Goal: Answer question/provide support: Share knowledge or assist other users

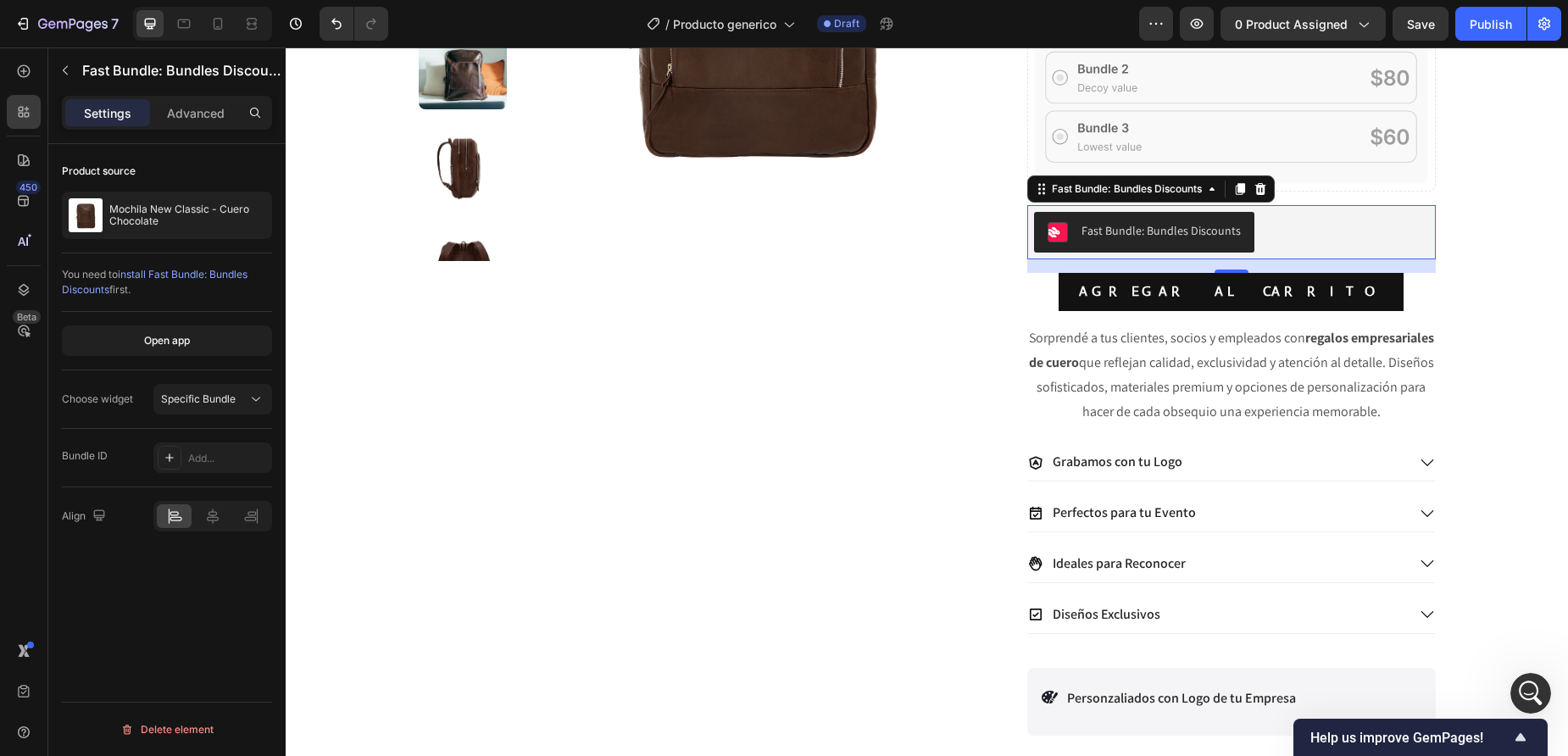
scroll to position [3461, 0]
click at [1262, 187] on icon at bounding box center [1260, 188] width 11 height 12
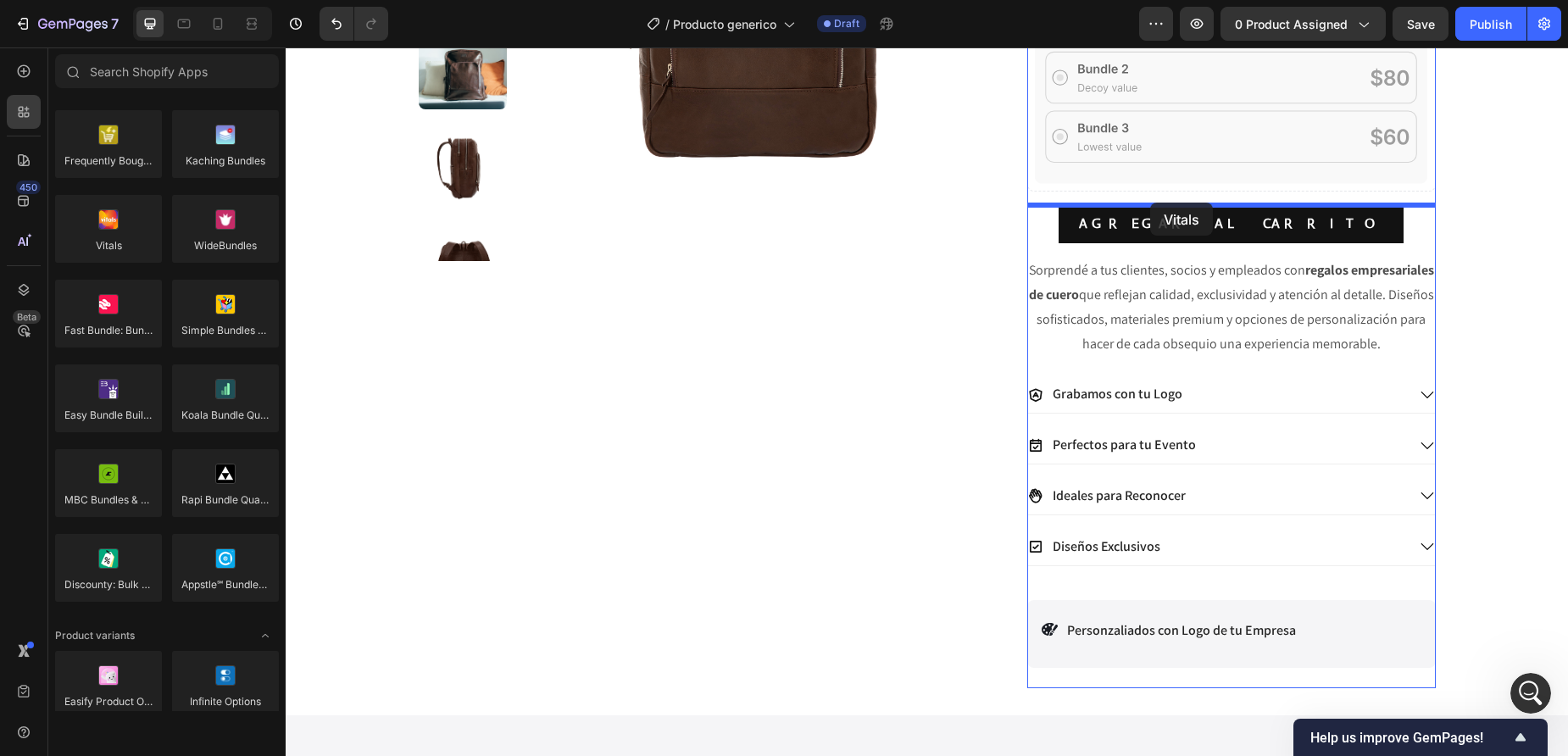
drag, startPoint x: 409, startPoint y: 292, endPoint x: 1154, endPoint y: 203, distance: 750.3
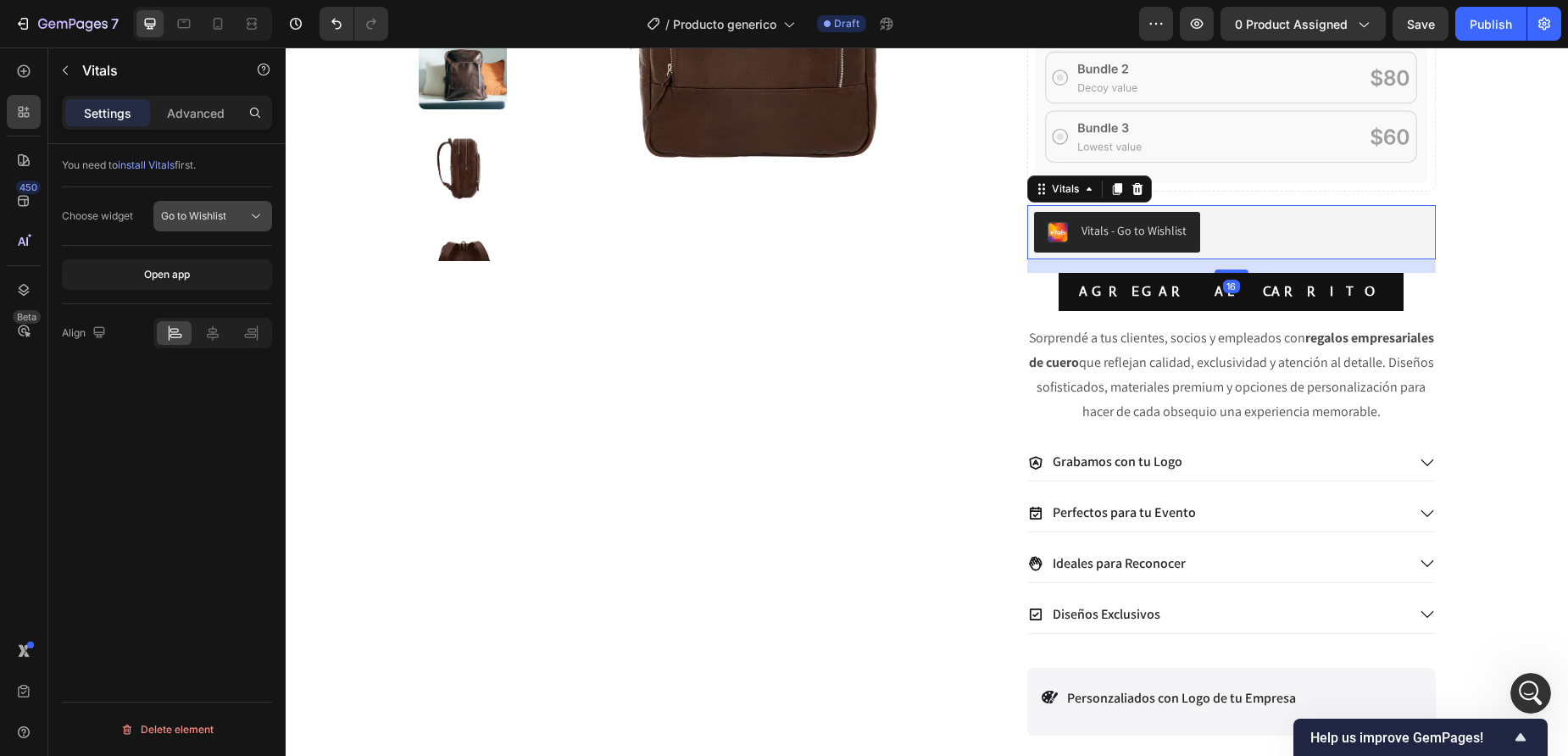
drag, startPoint x: 253, startPoint y: 223, endPoint x: 242, endPoint y: 223, distance: 11.0
click at [244, 223] on div "Go to Wishlist" at bounding box center [213, 216] width 103 height 17
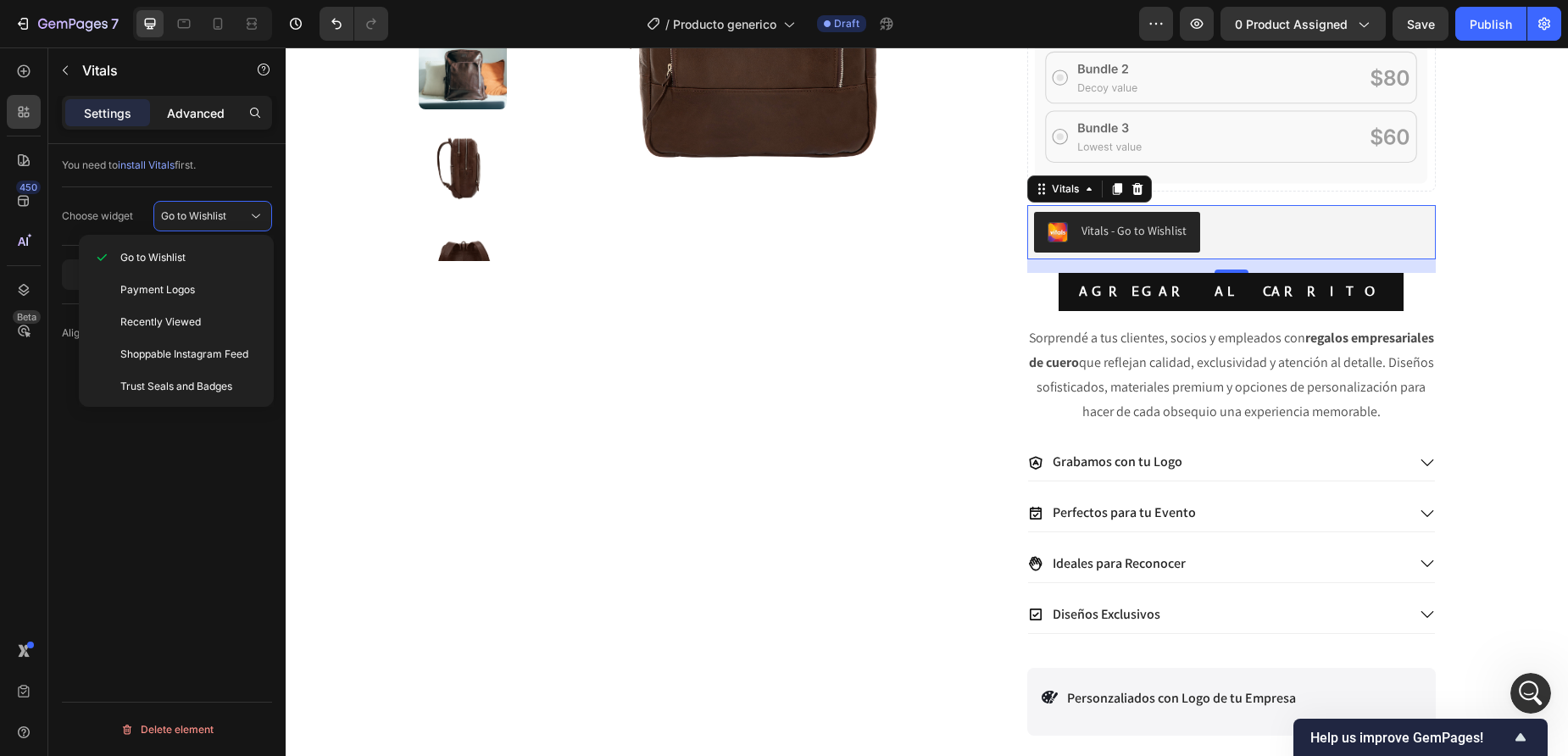
click at [192, 118] on p "Advanced" at bounding box center [196, 113] width 57 height 18
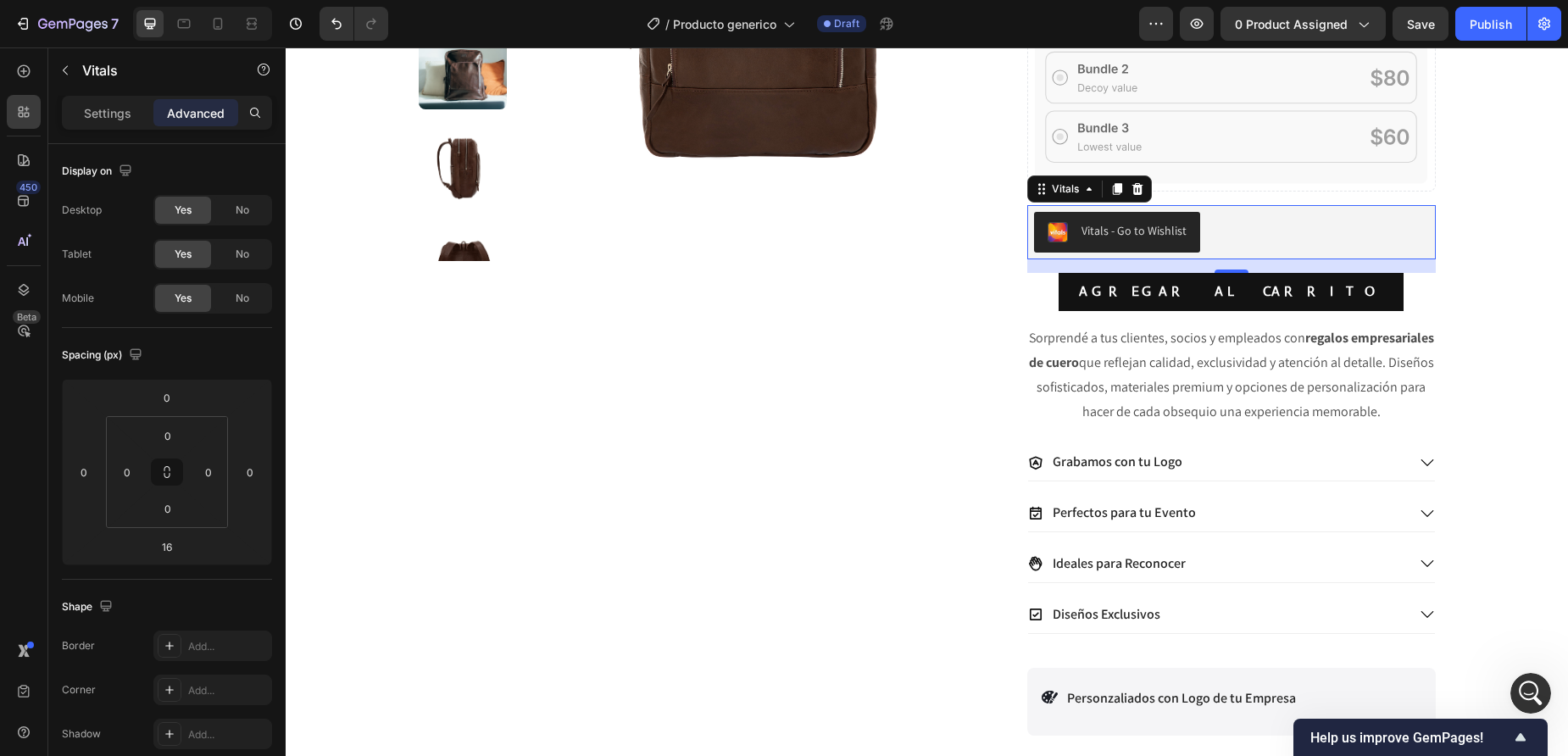
click at [78, 127] on div "Settings Advanced" at bounding box center [167, 113] width 210 height 34
click at [88, 118] on p "Settings" at bounding box center [108, 113] width 48 height 18
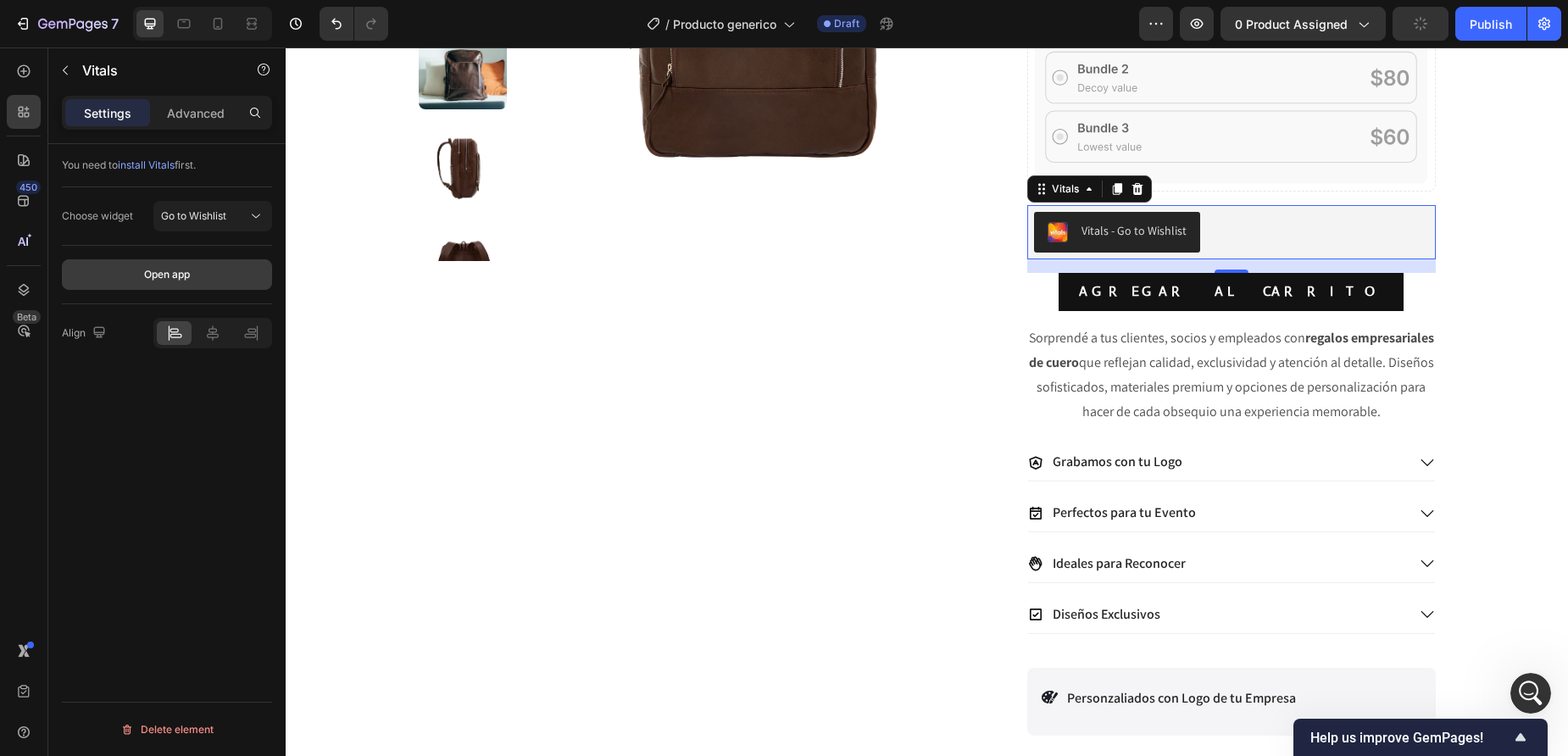
click at [115, 279] on button "Open app" at bounding box center [167, 274] width 210 height 30
click at [1137, 184] on icon at bounding box center [1137, 188] width 13 height 13
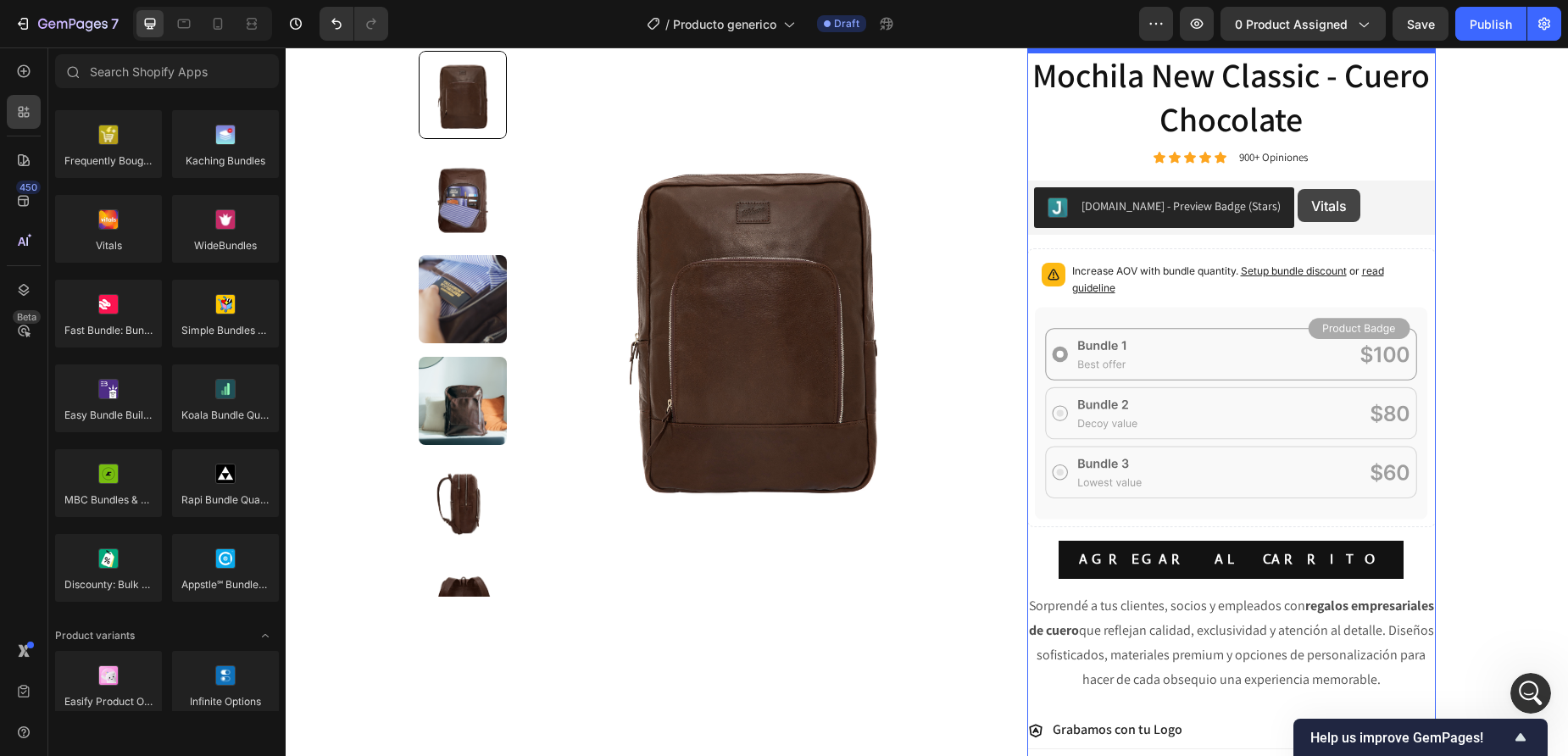
scroll to position [126, 0]
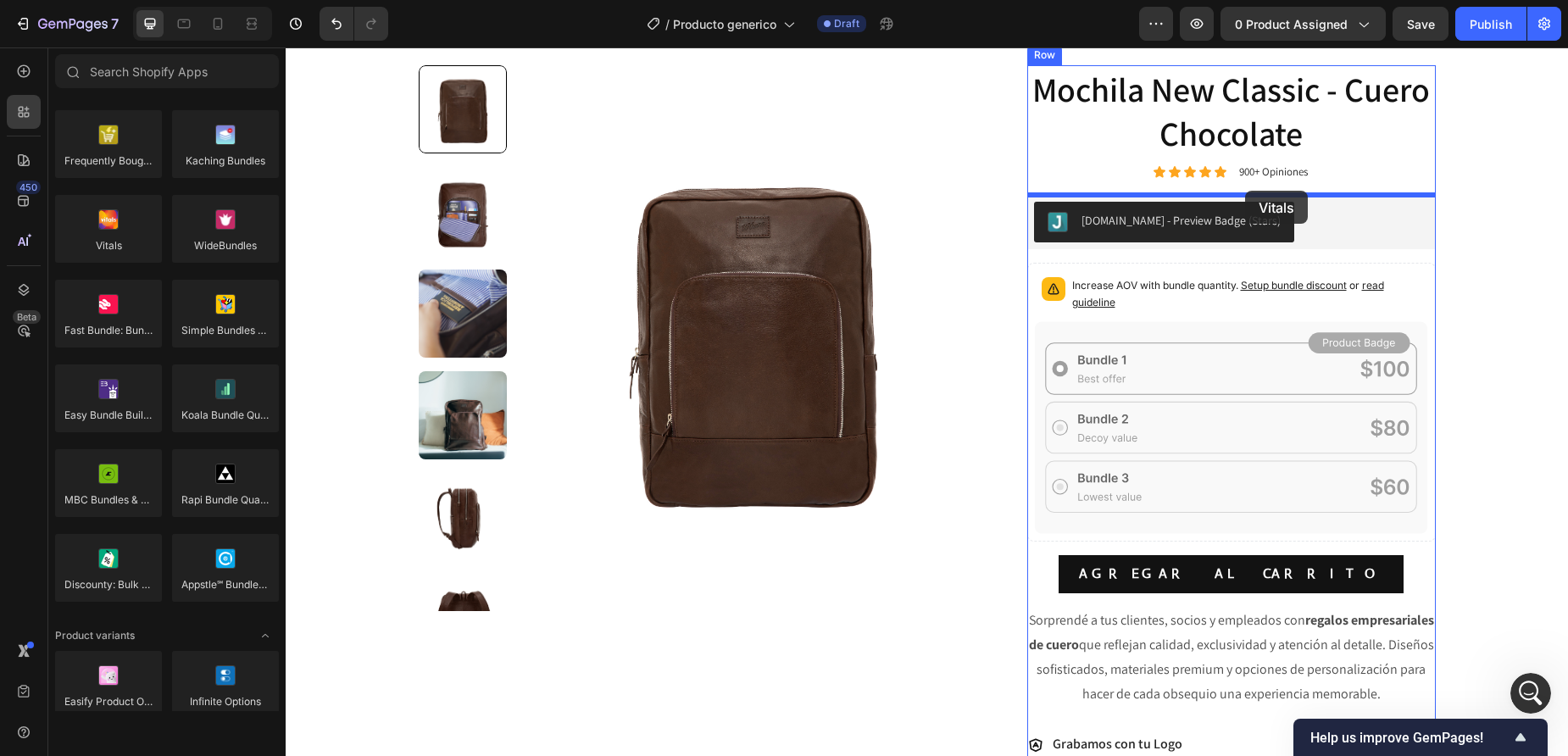
drag, startPoint x: 411, startPoint y: 283, endPoint x: 1245, endPoint y: 191, distance: 839.1
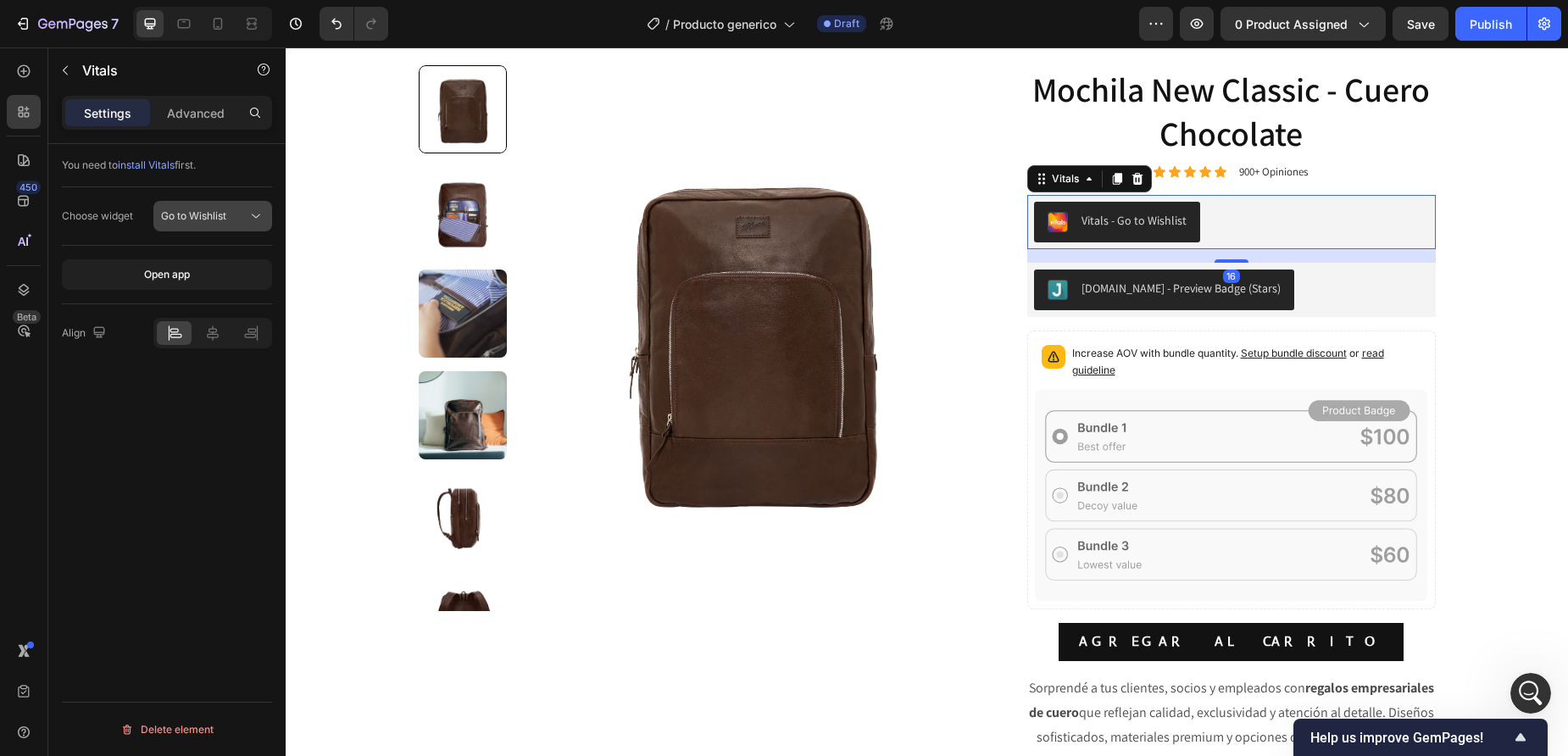
click at [232, 210] on div "Go to Wishlist" at bounding box center [205, 215] width 86 height 15
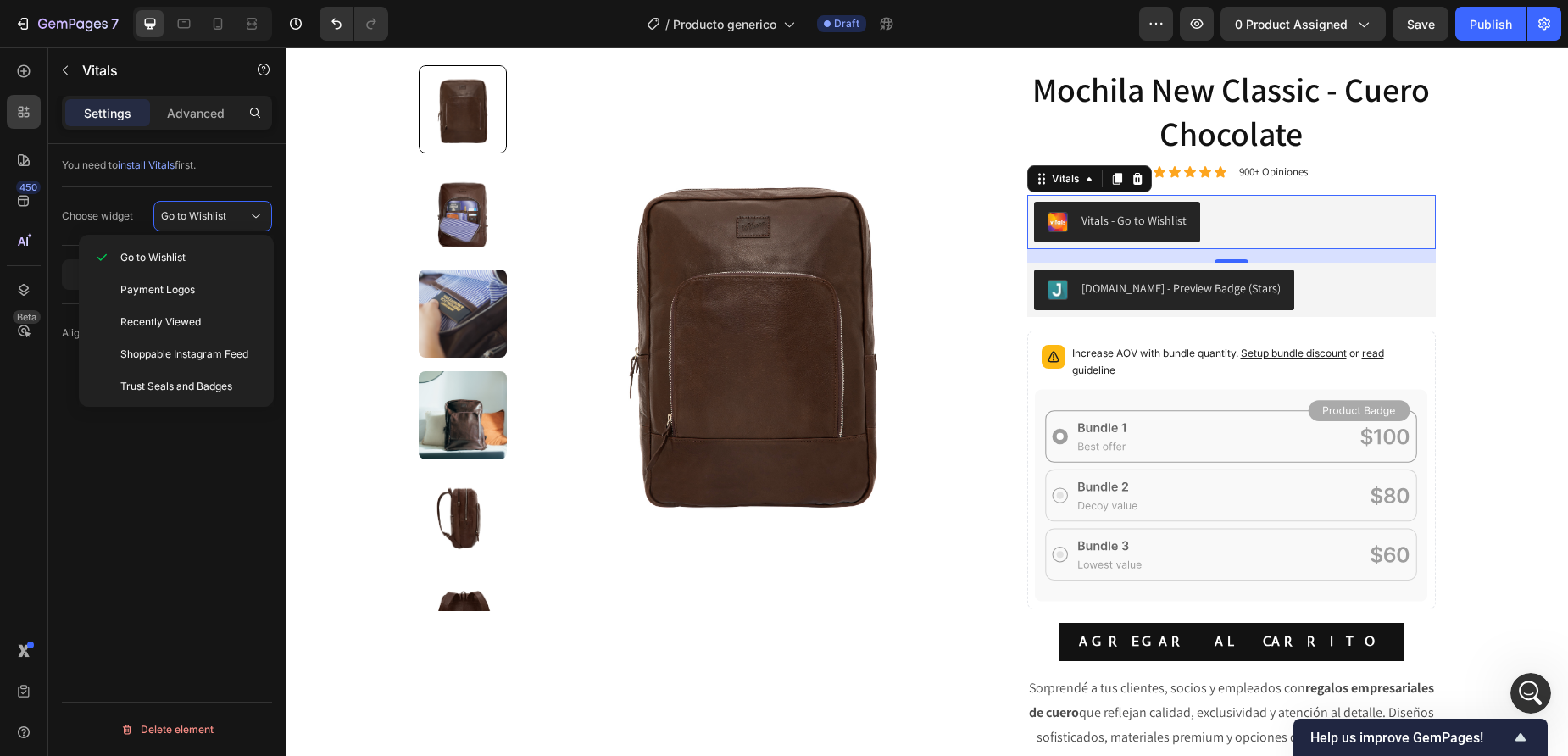
click at [1159, 222] on div "Vitals - Go to Wishlist" at bounding box center [1134, 221] width 105 height 18
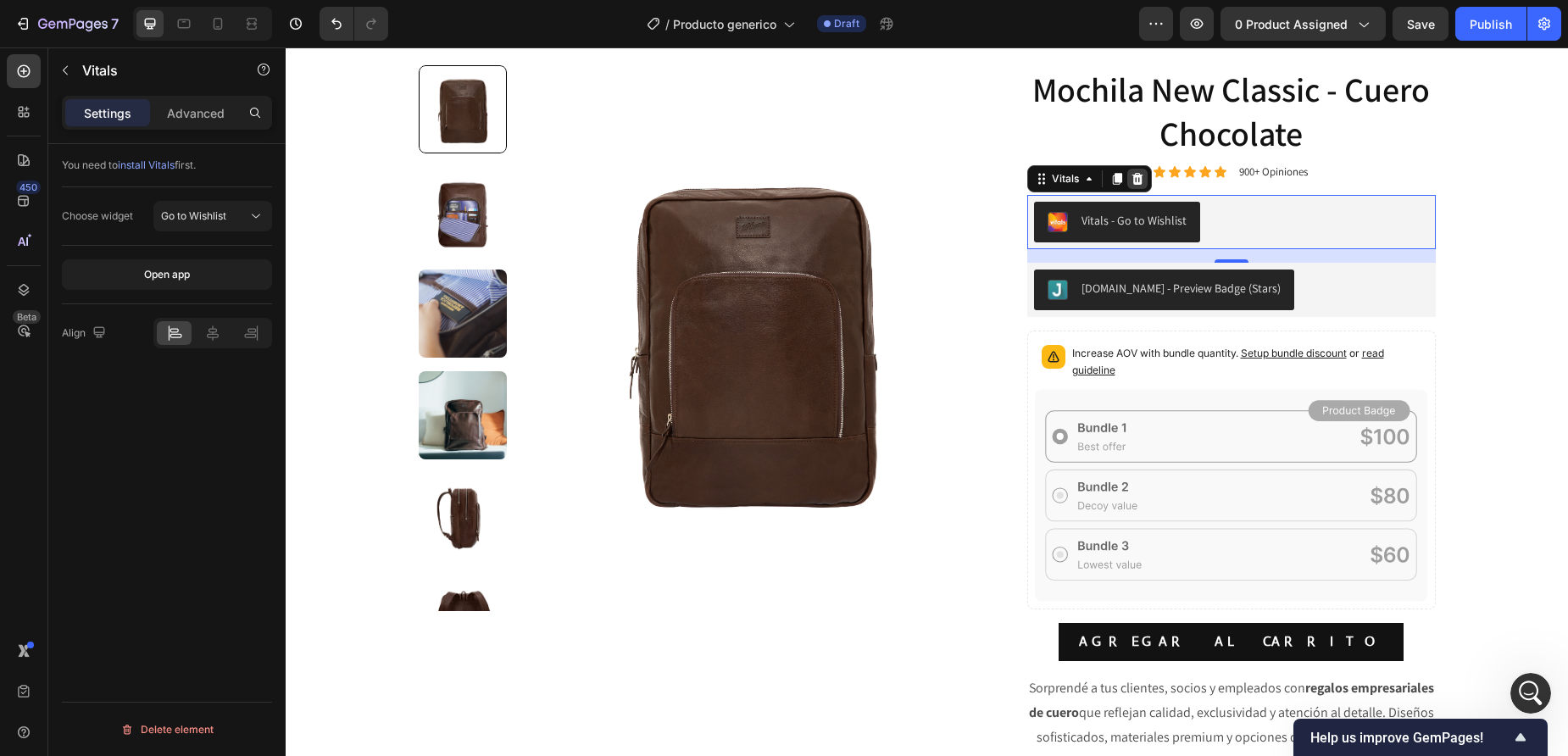
click at [1137, 178] on icon at bounding box center [1137, 178] width 11 height 12
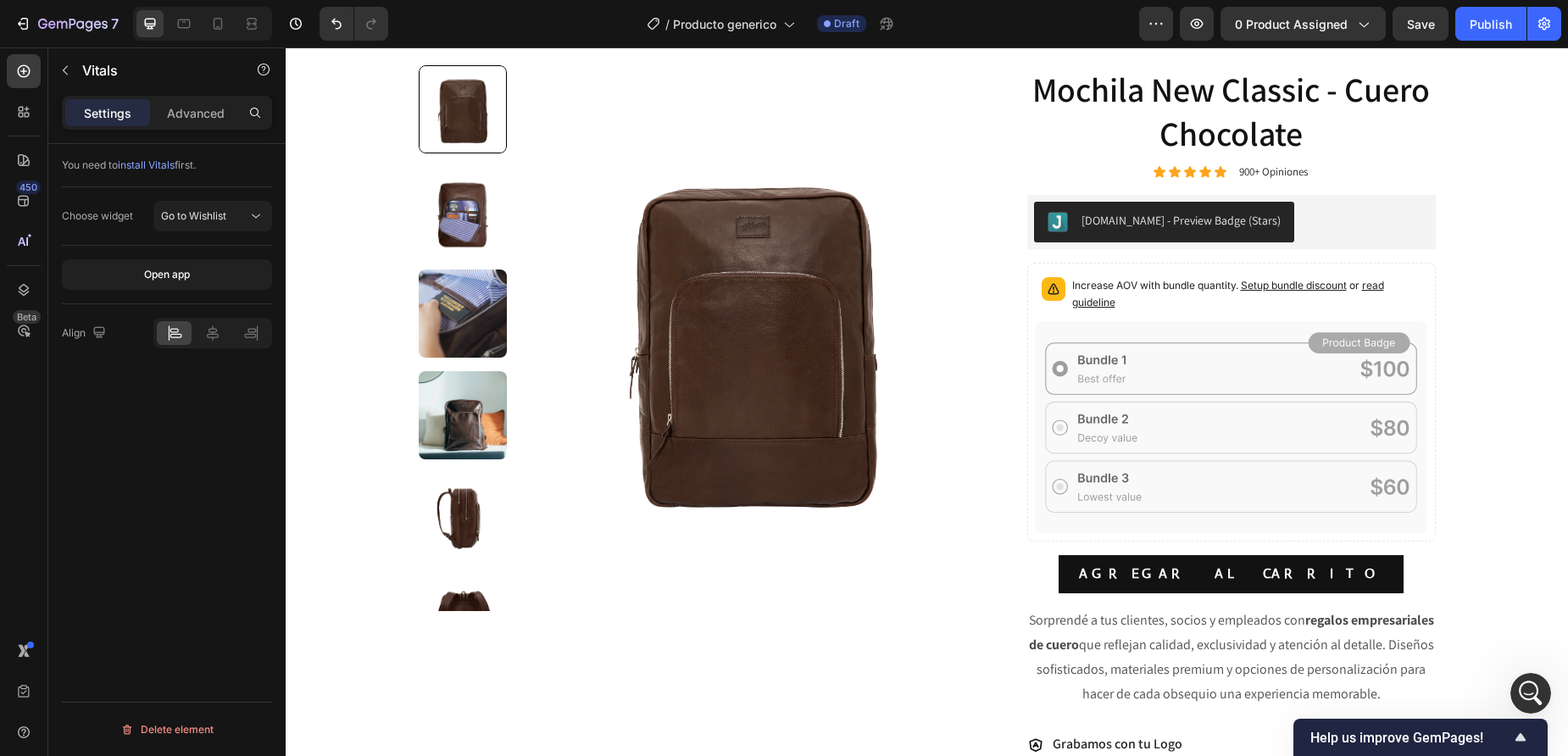
scroll to position [1358, 0]
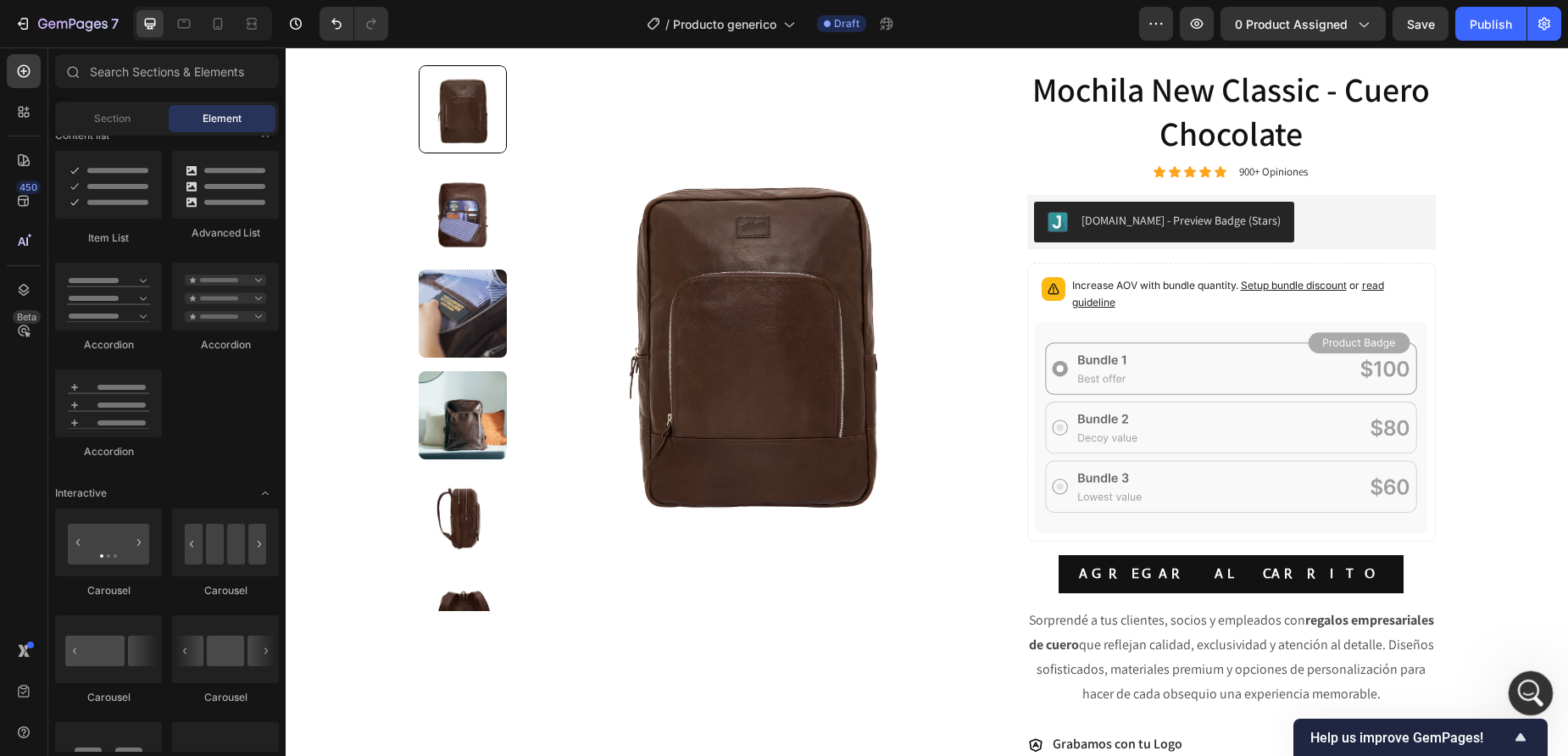
click at [1529, 698] on icon "Open Intercom Messenger" at bounding box center [1529, 691] width 28 height 28
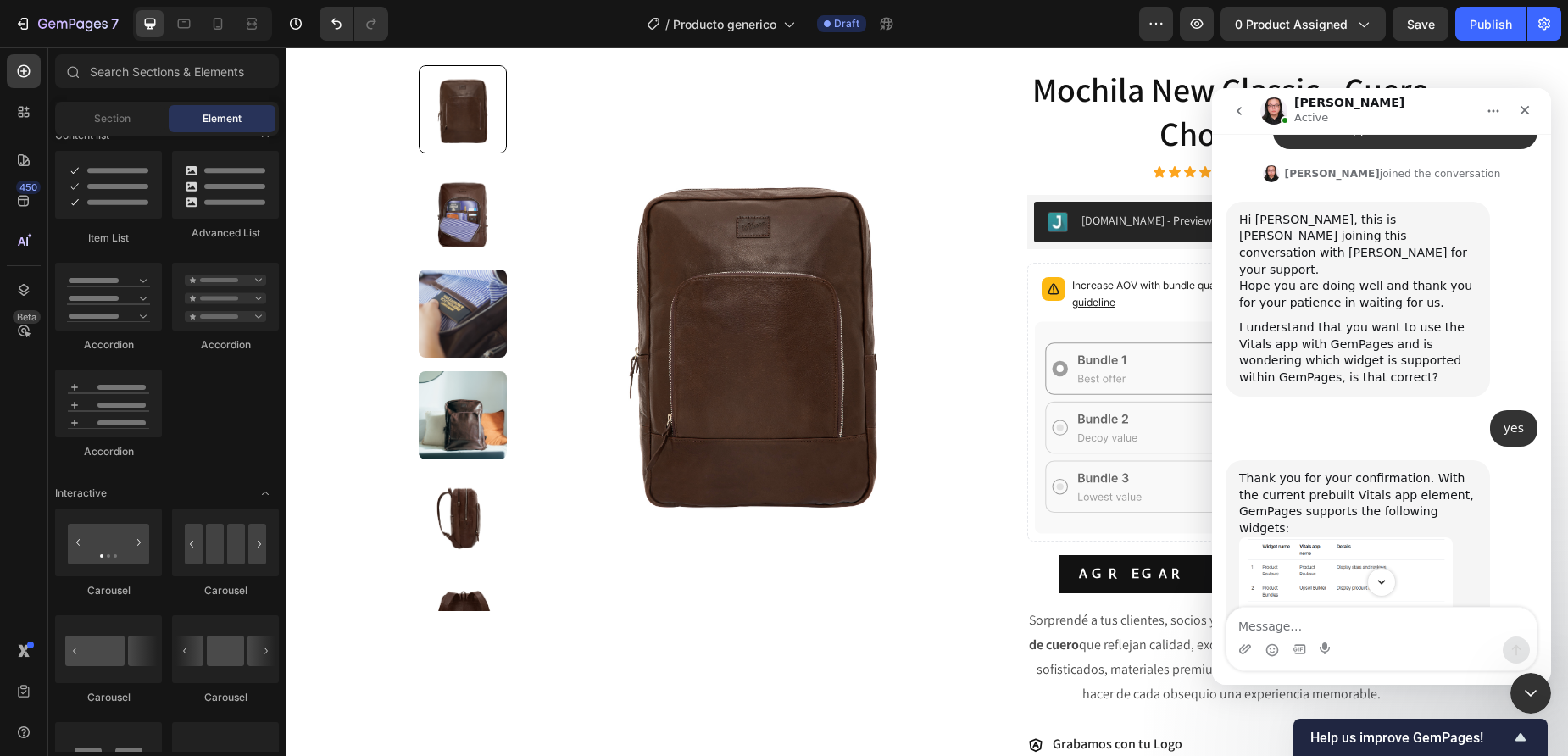
scroll to position [4036, 0]
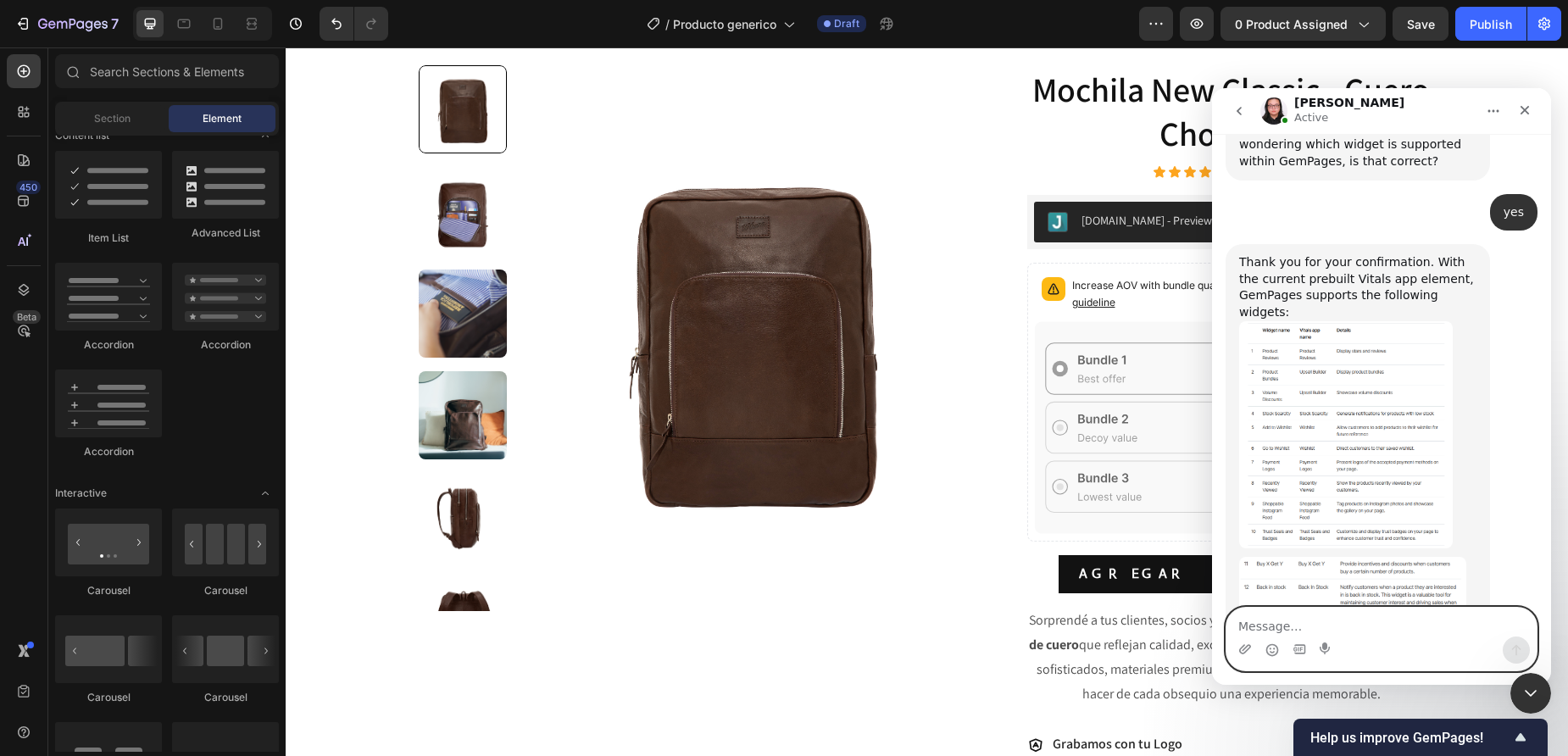
click at [1316, 623] on textarea "Message…" at bounding box center [1381, 622] width 310 height 29
type textarea "thanks"
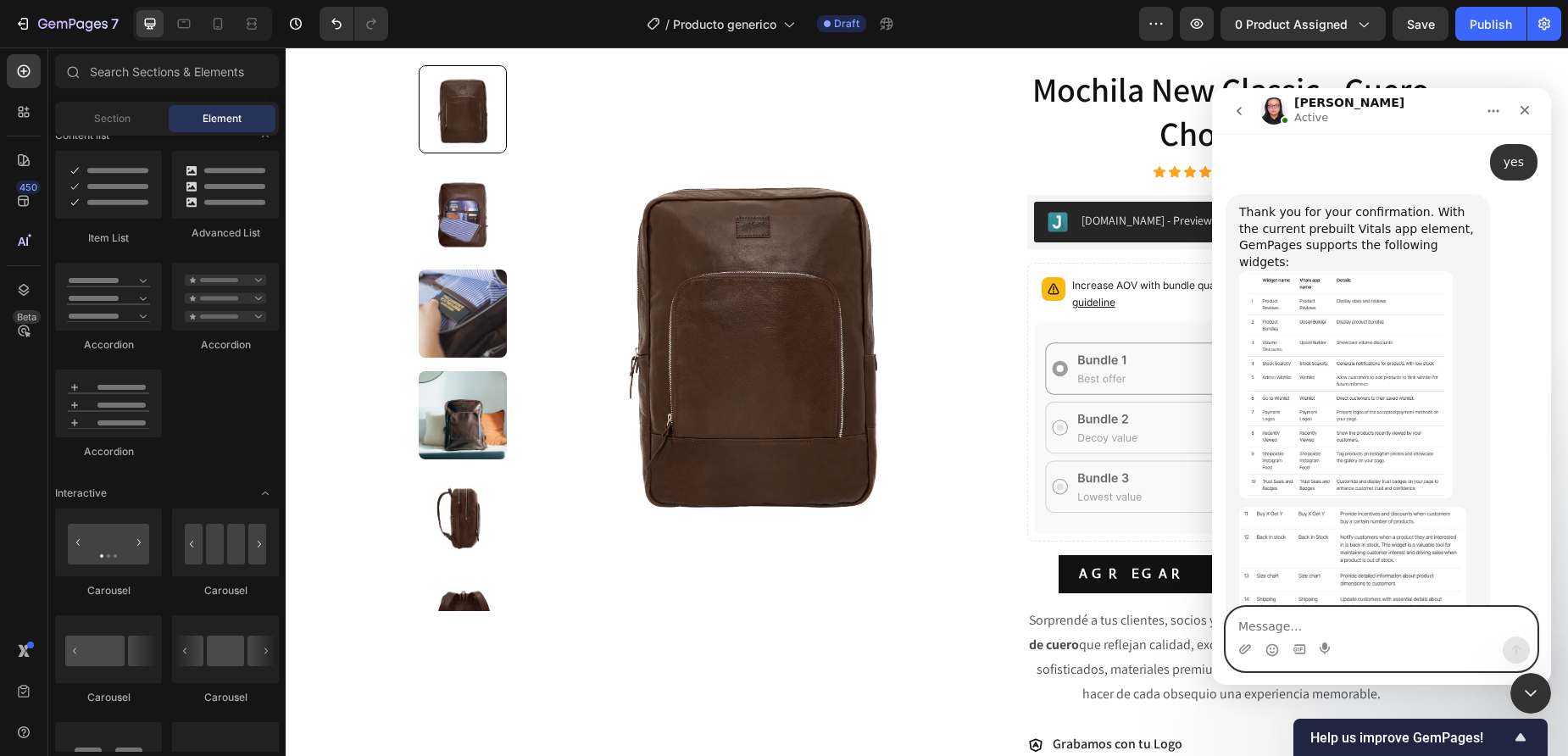
scroll to position [4087, 0]
click at [1249, 651] on icon "Upload attachment" at bounding box center [1245, 648] width 13 height 13
click at [1310, 625] on textarea "Message…" at bounding box center [1381, 622] width 310 height 29
click at [1248, 648] on icon "Upload attachment" at bounding box center [1245, 648] width 13 height 13
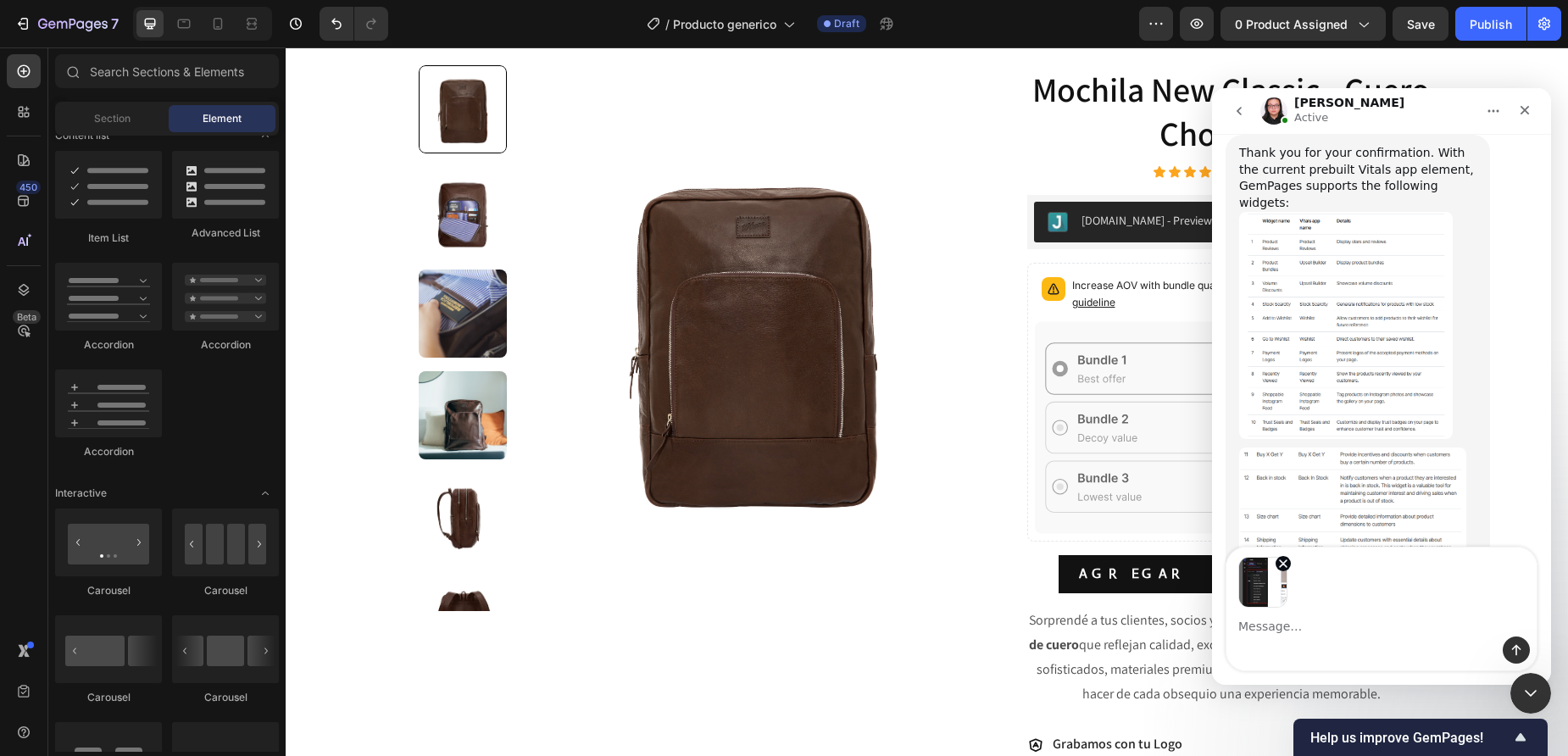
scroll to position [4147, 0]
type textarea "this is what I am supposed to see"
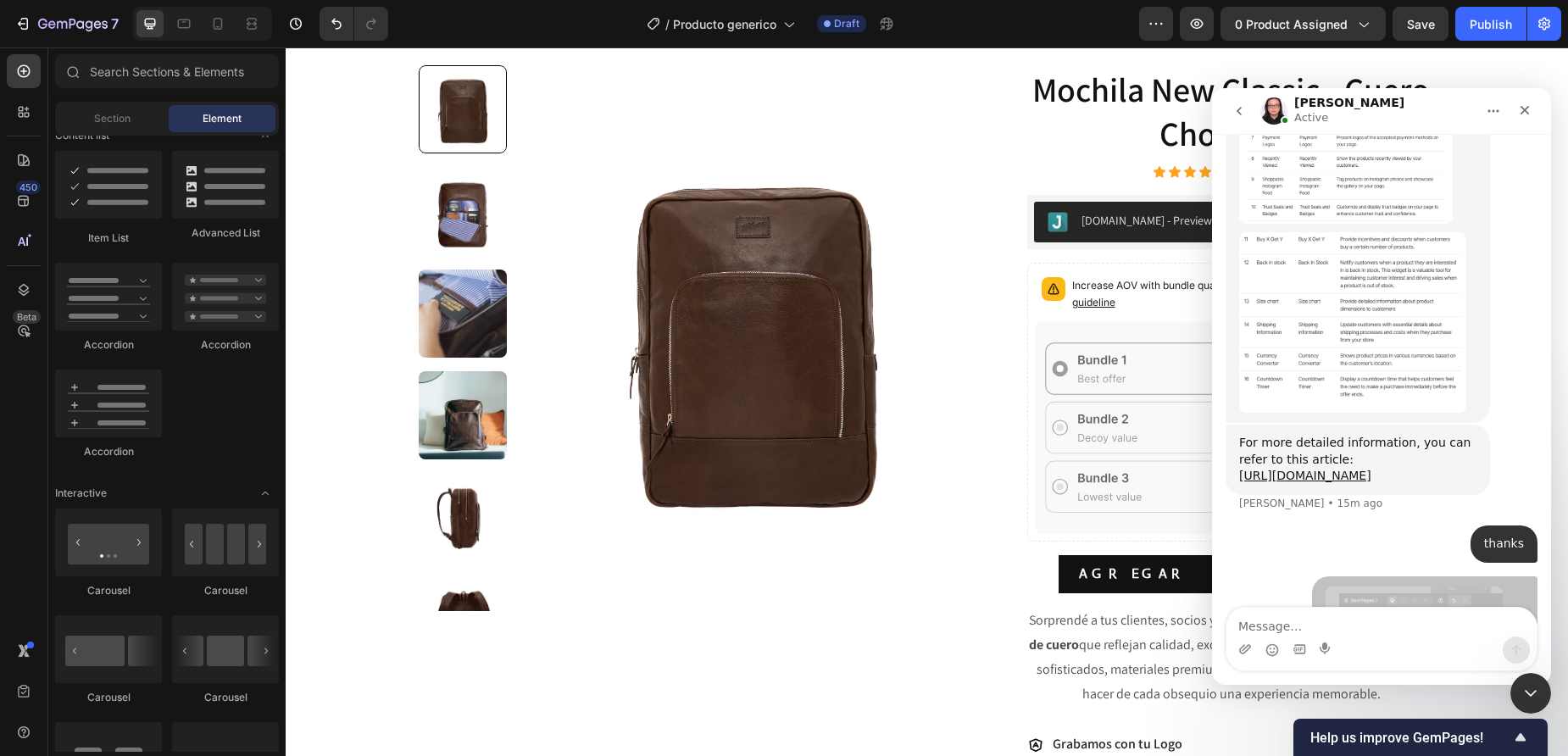
scroll to position [4361, 0]
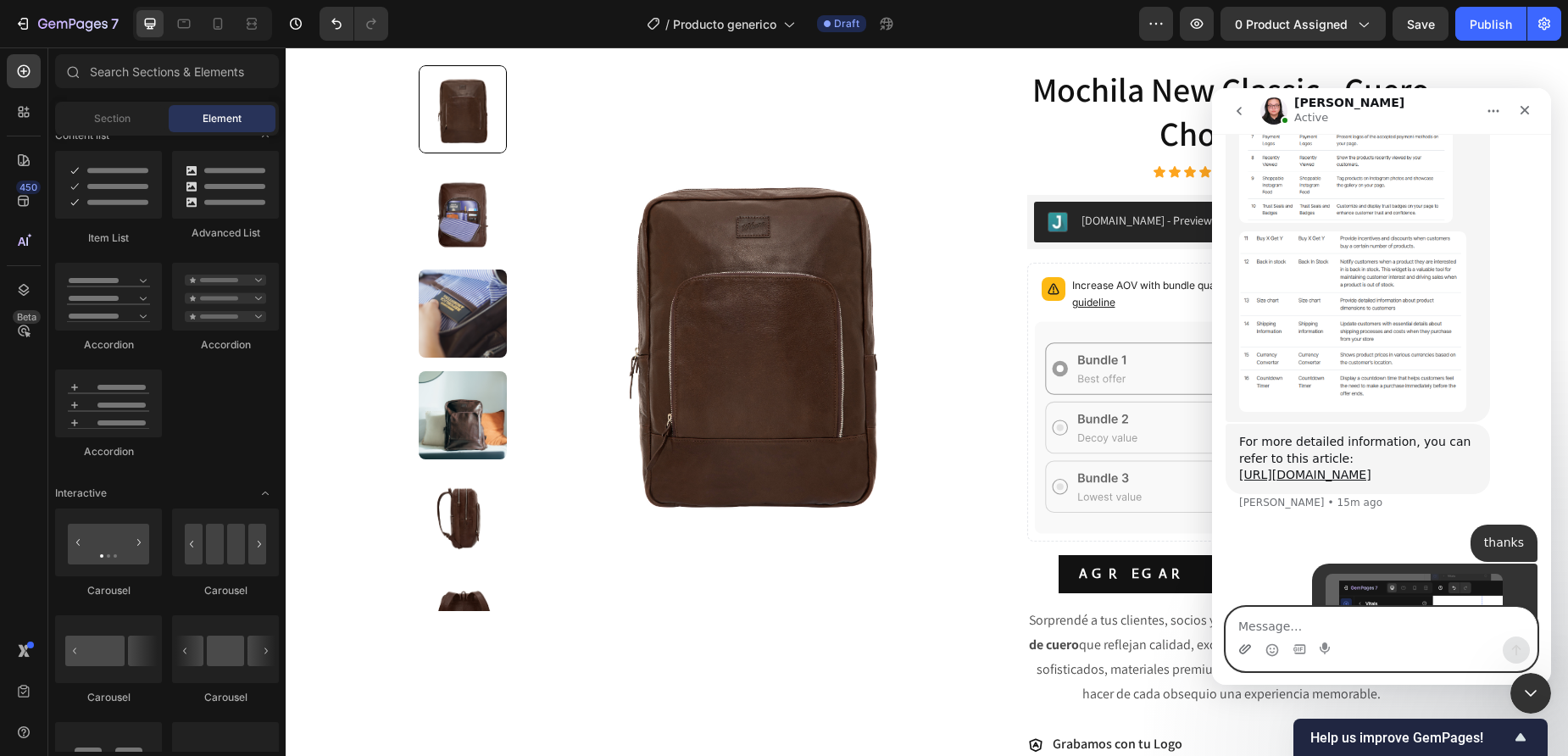
click at [1246, 648] on icon "Upload attachment" at bounding box center [1245, 648] width 13 height 13
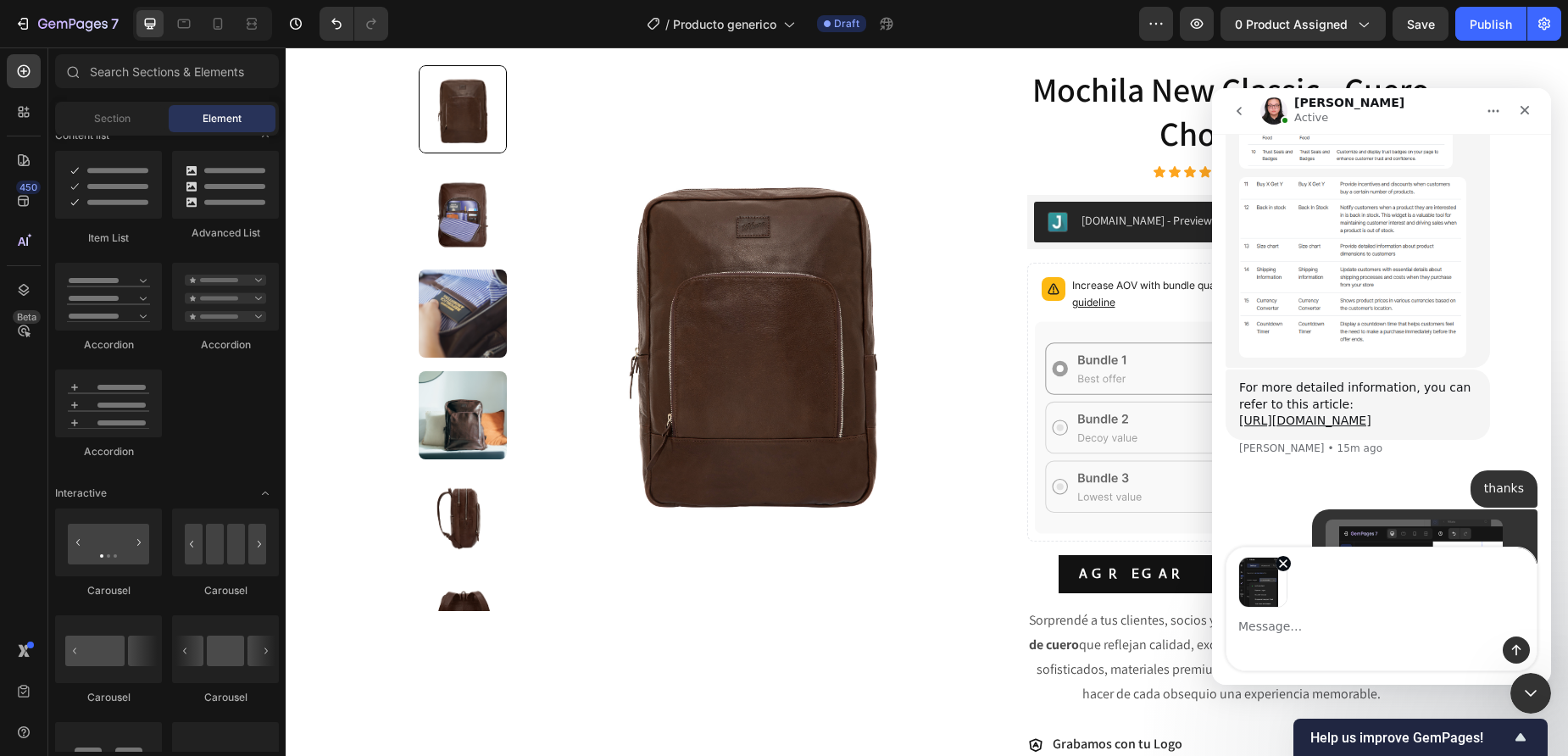
scroll to position [4421, 0]
click at [1249, 629] on textarea "Message…" at bounding box center [1381, 622] width 310 height 29
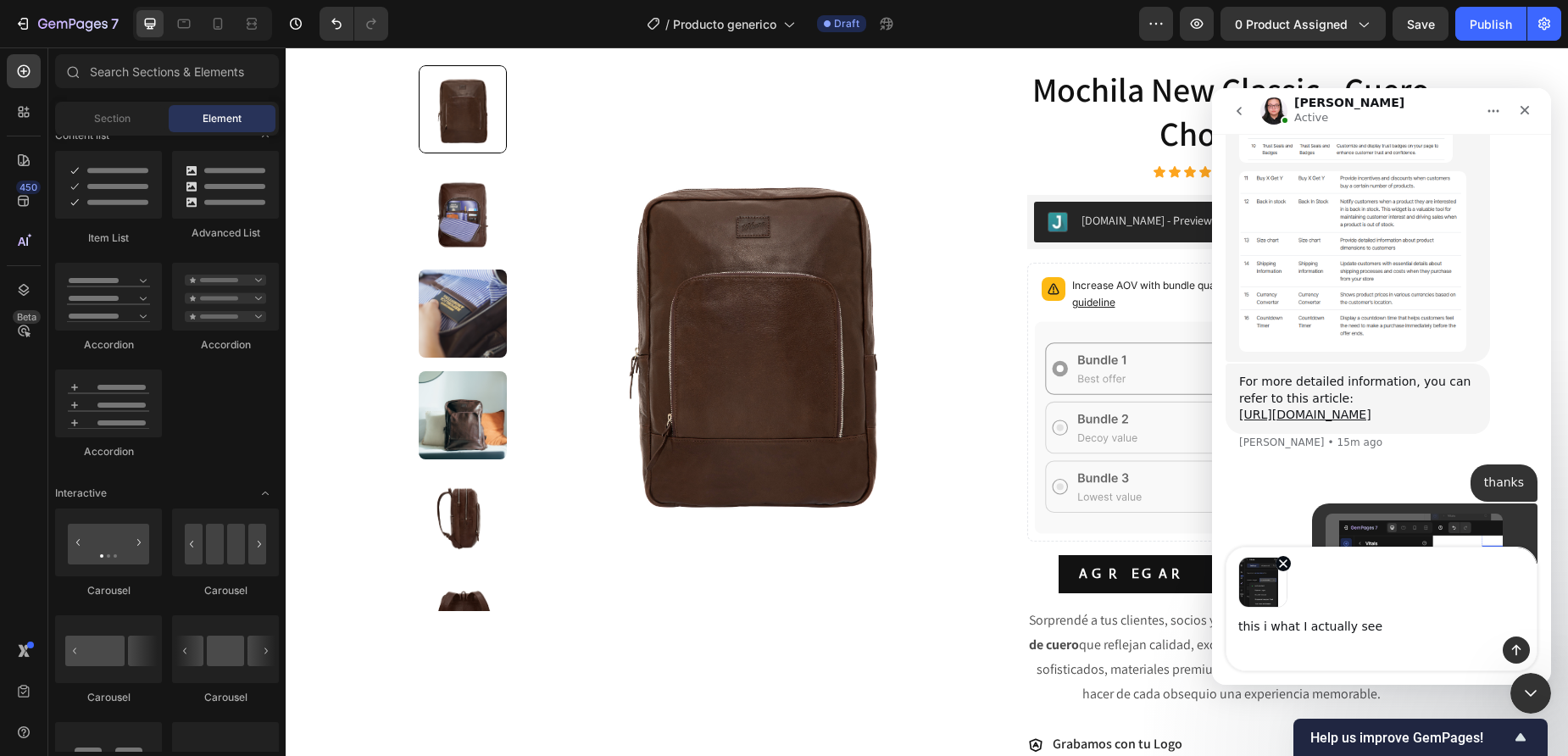
click at [1265, 628] on textarea "this i what I actually see" at bounding box center [1381, 622] width 310 height 29
click at [1422, 630] on textarea "this is what I actually see" at bounding box center [1381, 622] width 310 height 29
type textarea "this is what I actually see"
click at [1513, 648] on icon "Send a message…" at bounding box center [1517, 650] width 9 height 11
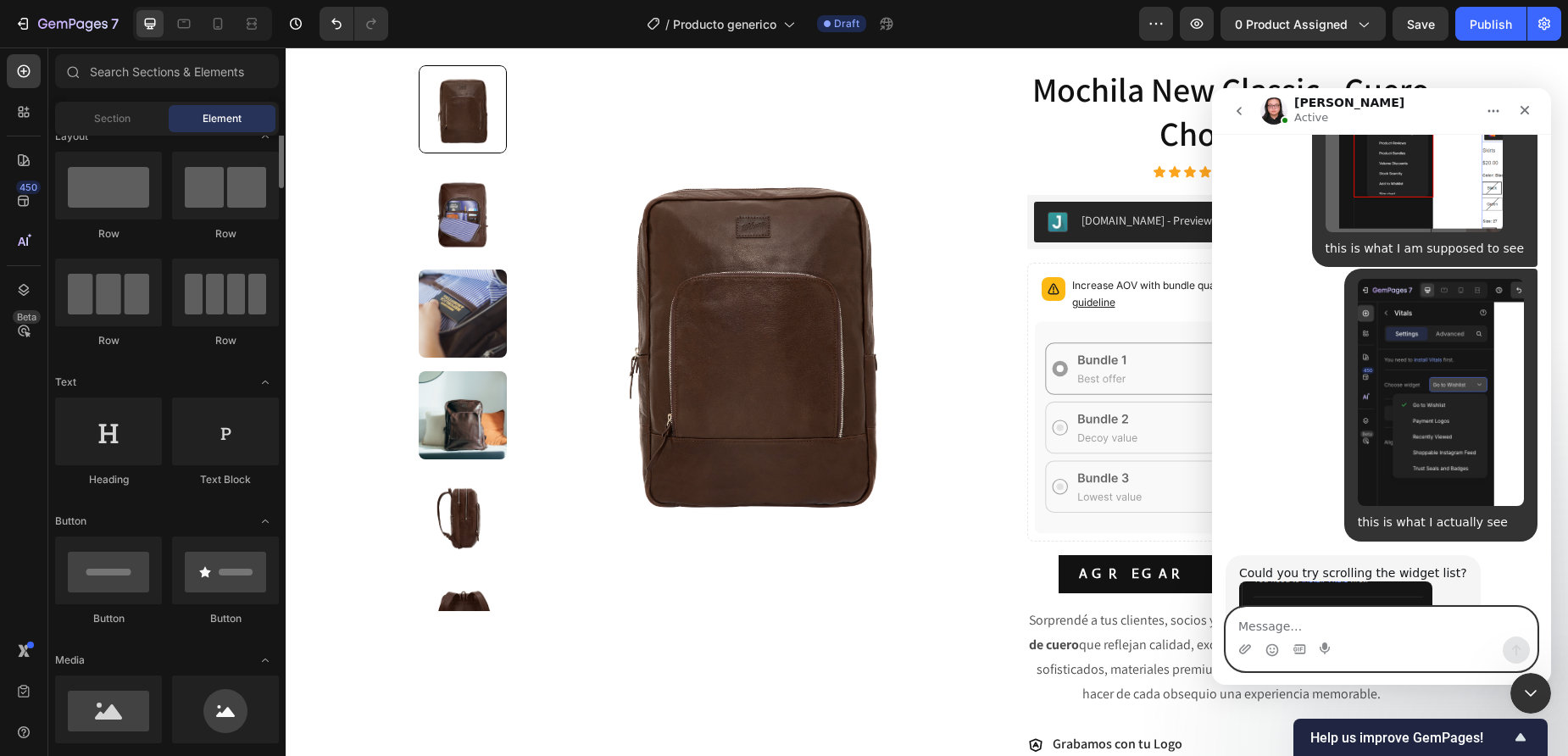
scroll to position [0, 0]
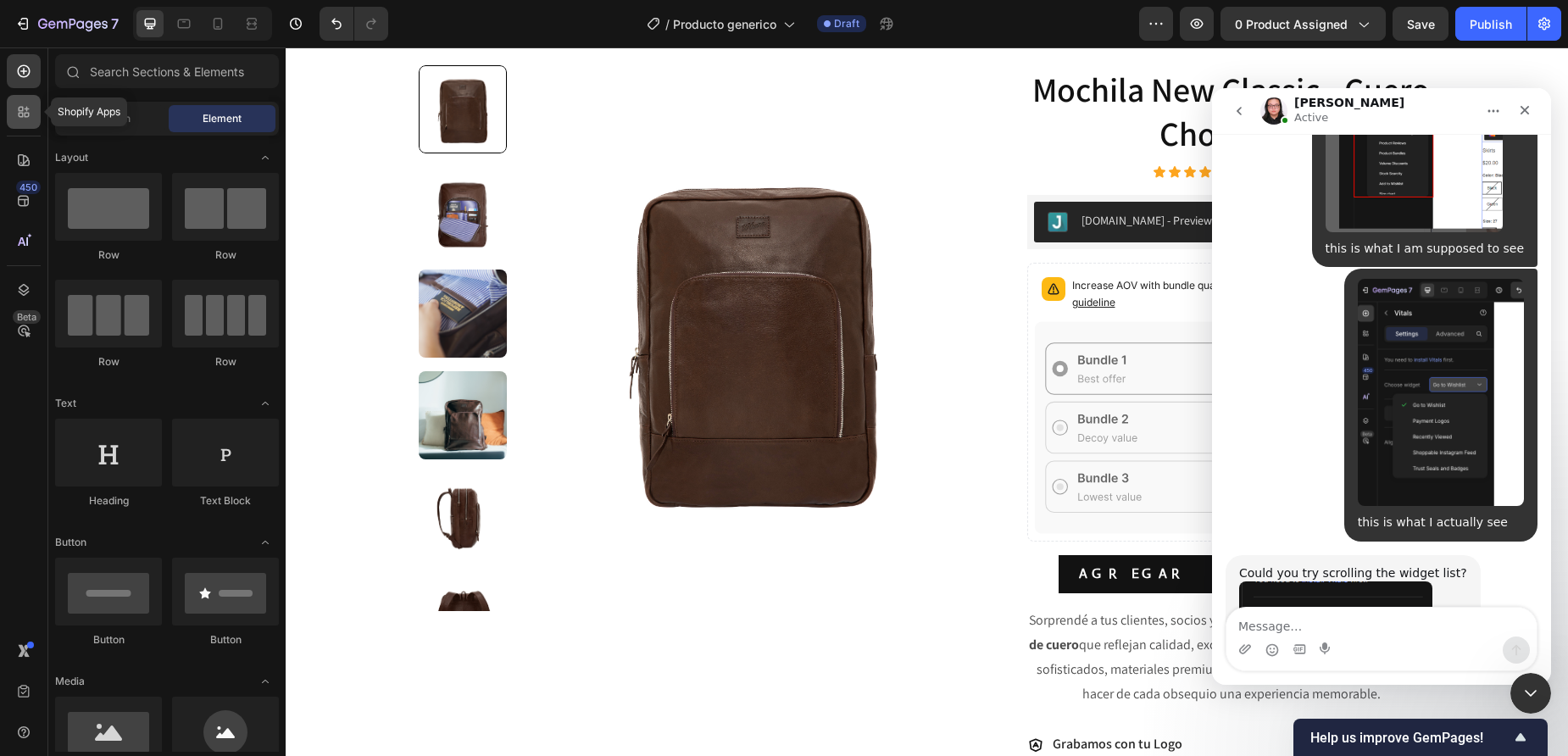
click at [24, 120] on div at bounding box center [24, 112] width 34 height 34
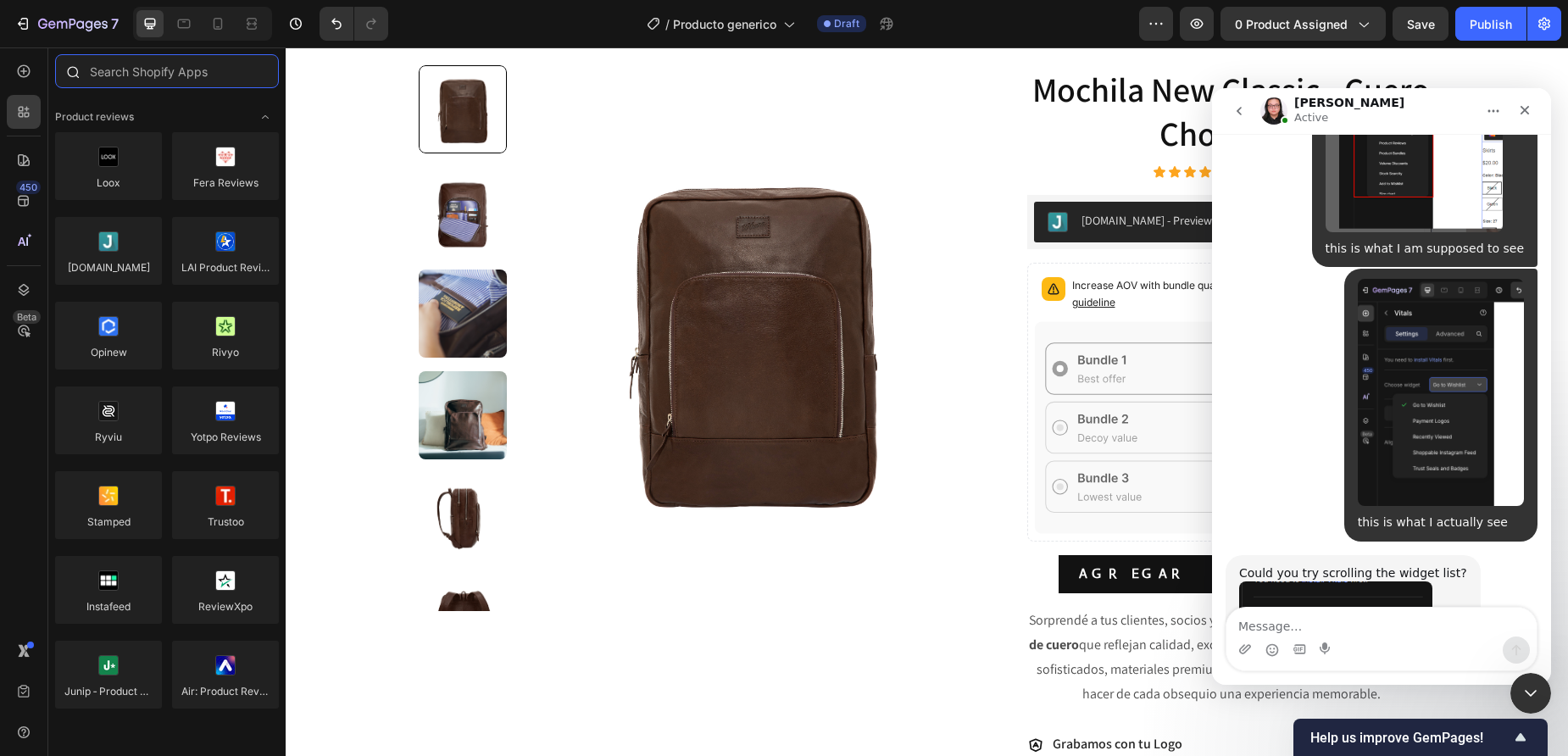
click at [152, 76] on input "text" at bounding box center [166, 71] width 223 height 34
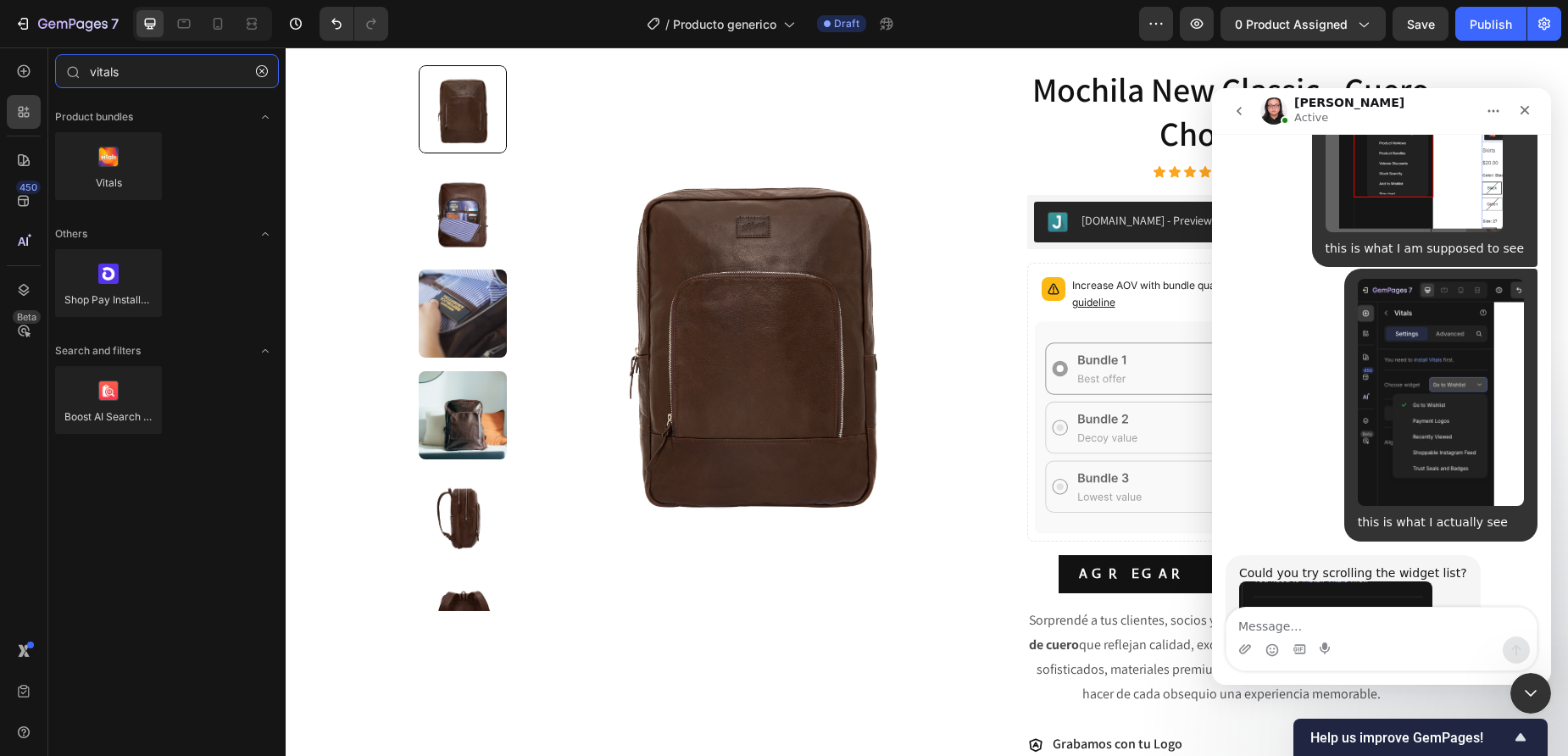
type input "vitals"
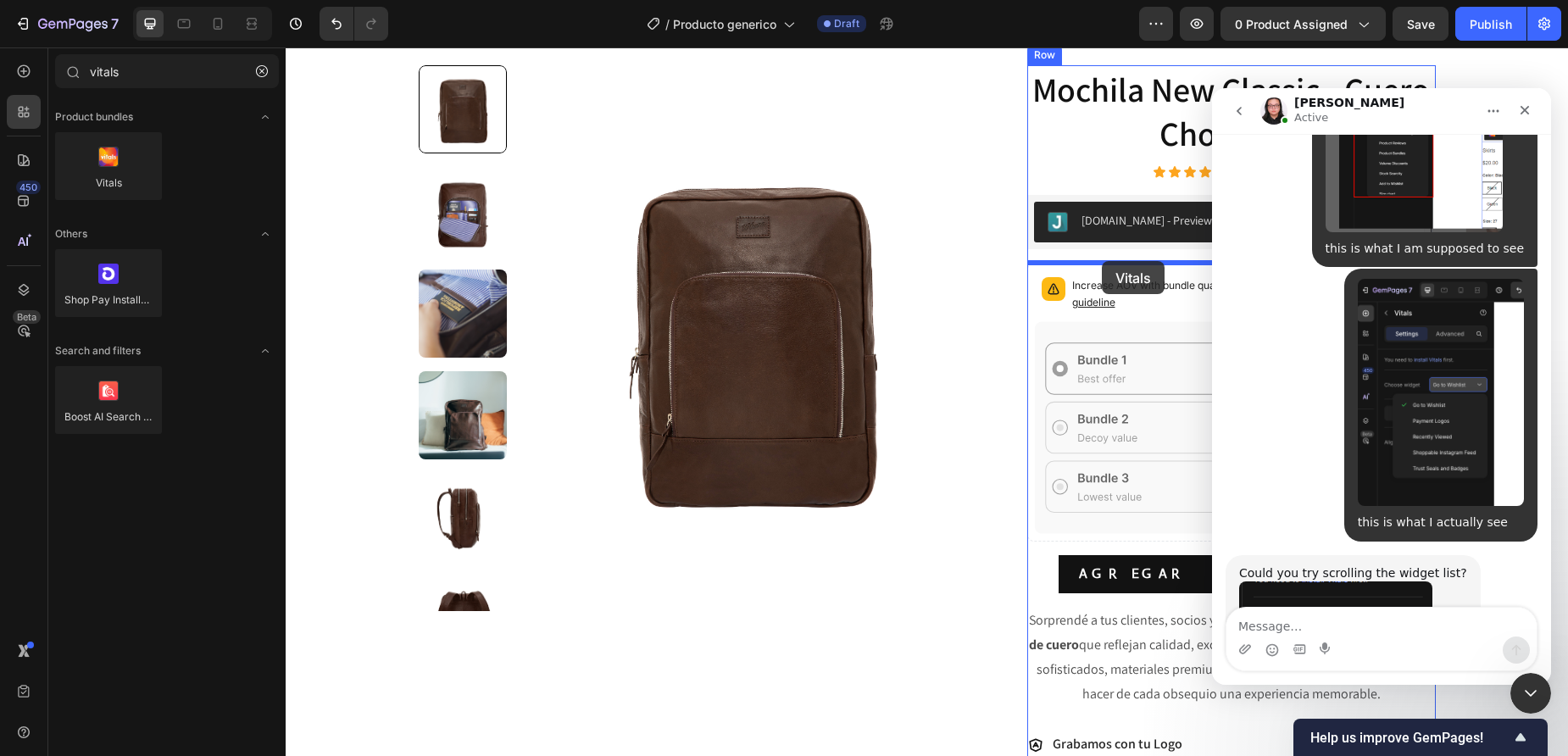
drag, startPoint x: 462, startPoint y: 229, endPoint x: 1102, endPoint y: 261, distance: 640.8
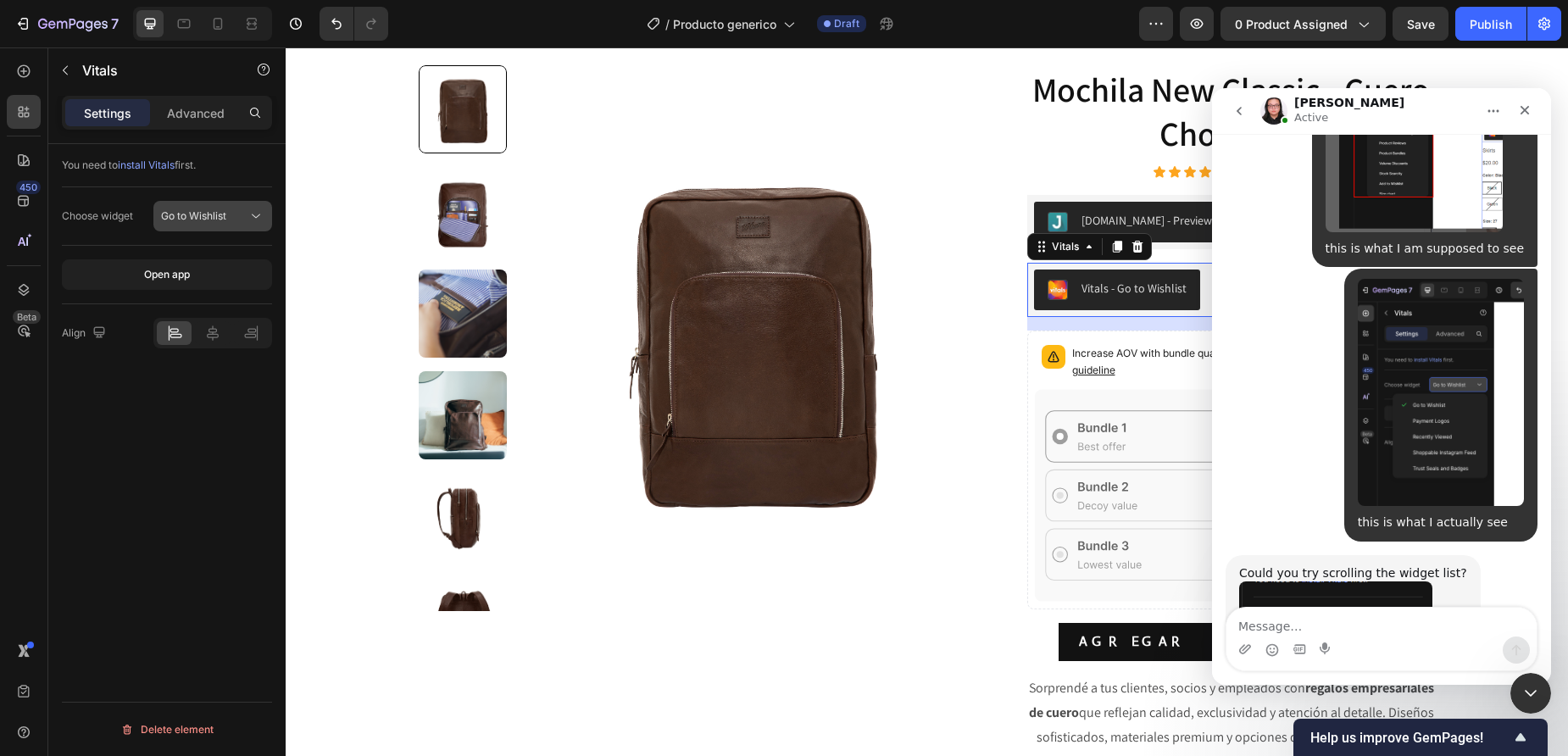
click at [211, 221] on span "Go to Wishlist" at bounding box center [194, 215] width 65 height 13
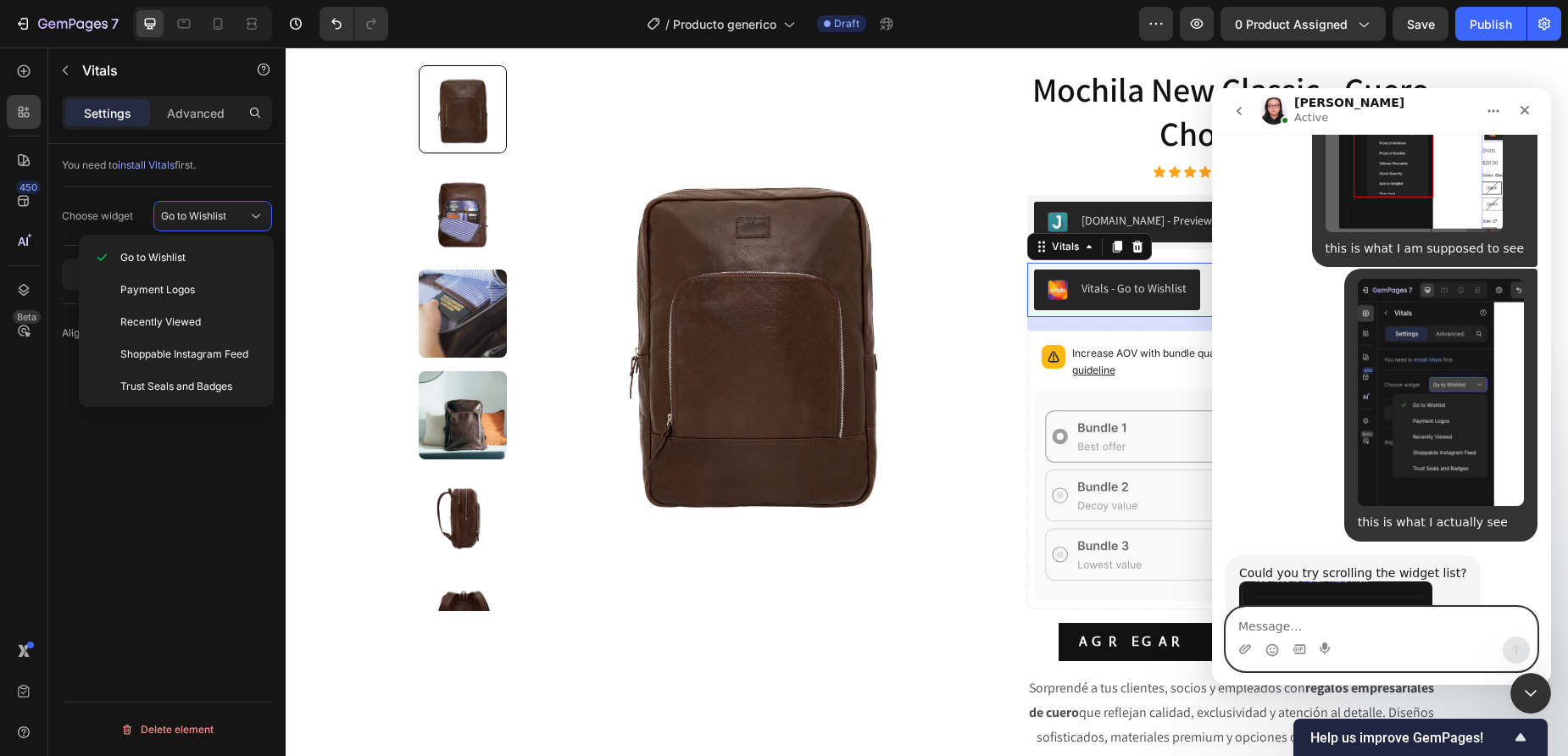
drag, startPoint x: 1276, startPoint y: 633, endPoint x: 1266, endPoint y: 633, distance: 10.0
click at [1276, 633] on textarea "Message…" at bounding box center [1381, 622] width 310 height 29
type textarea "OMG"
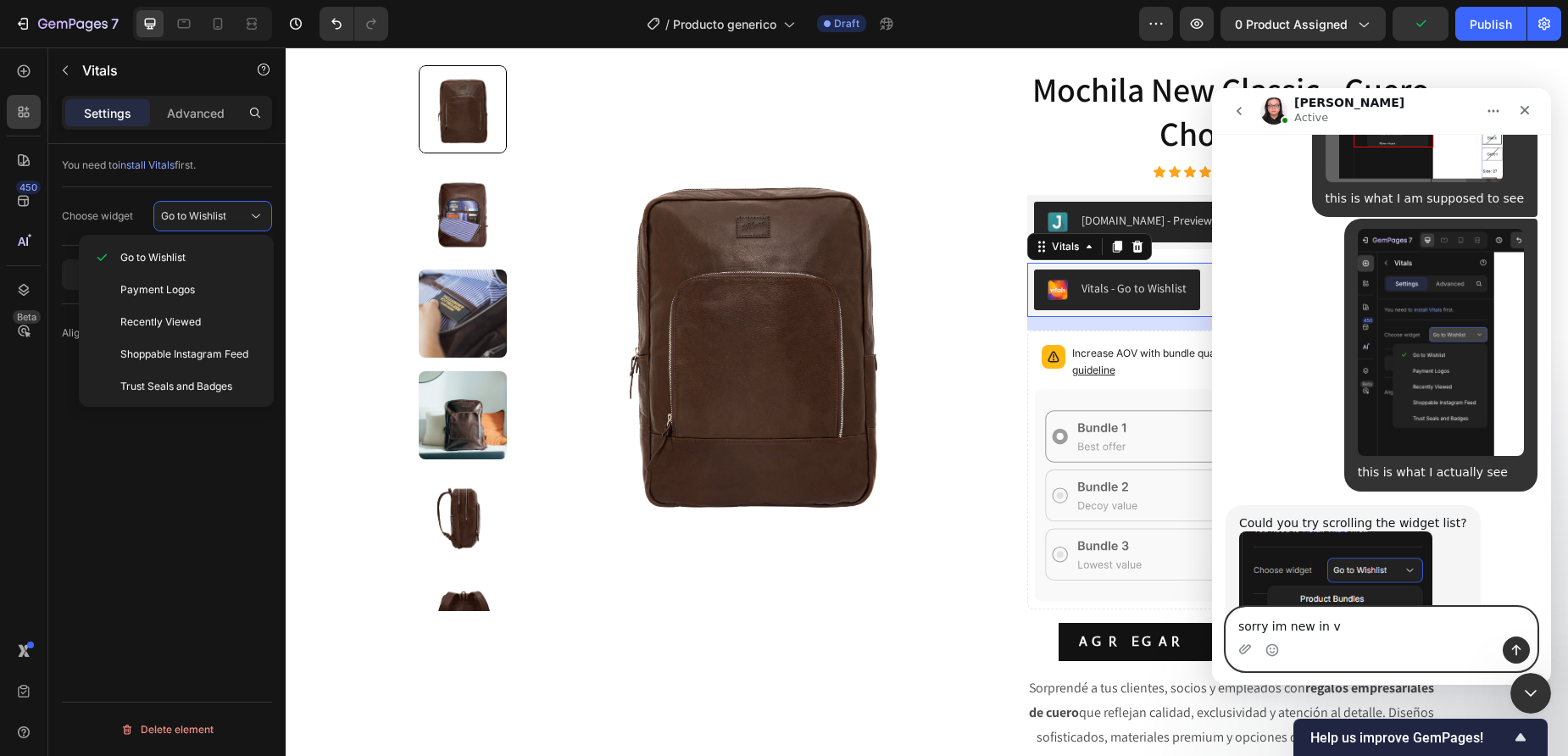
type textarea "sorry im new in v7"
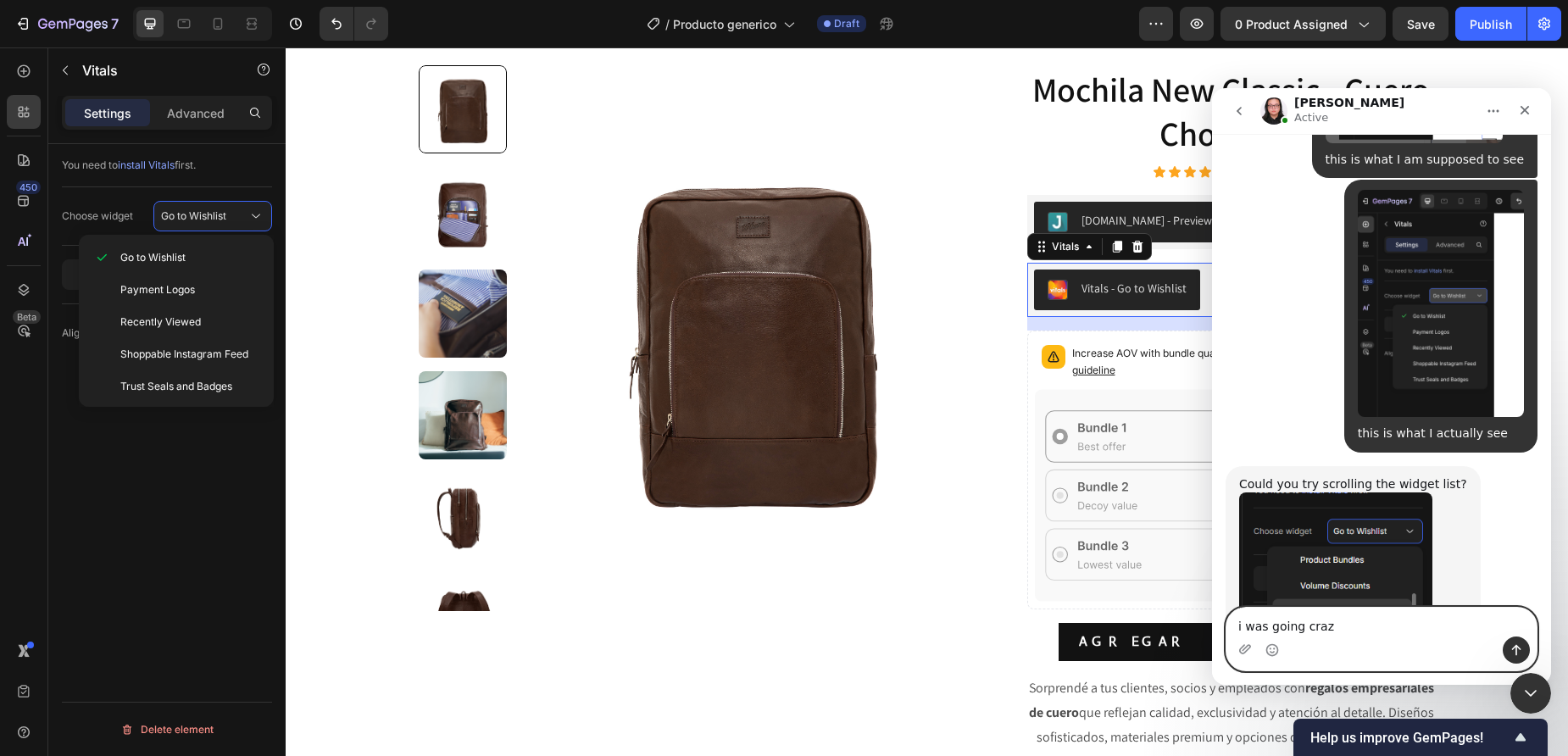
type textarea "i was going crazy"
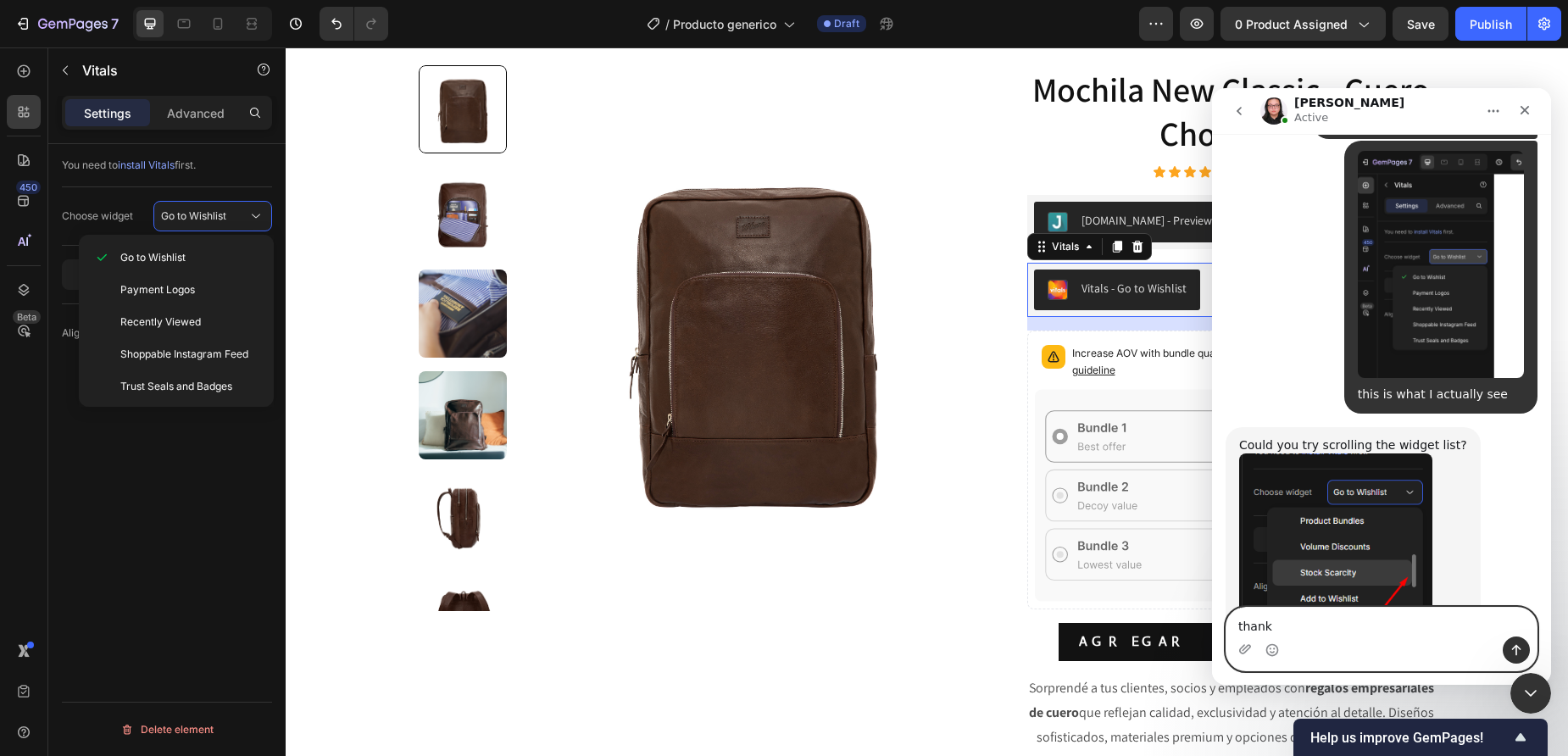
scroll to position [5106, 0]
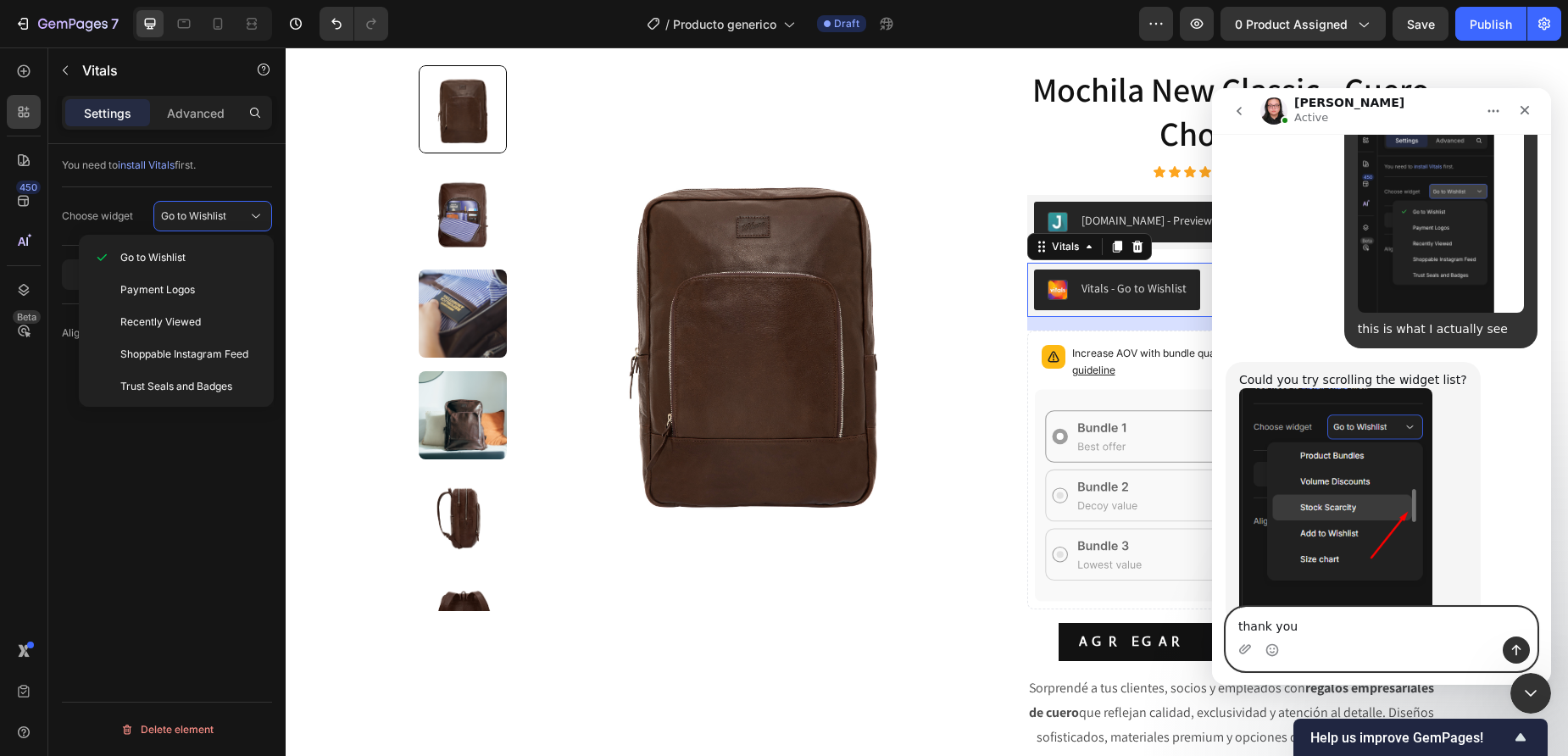
type textarea "thank you!"
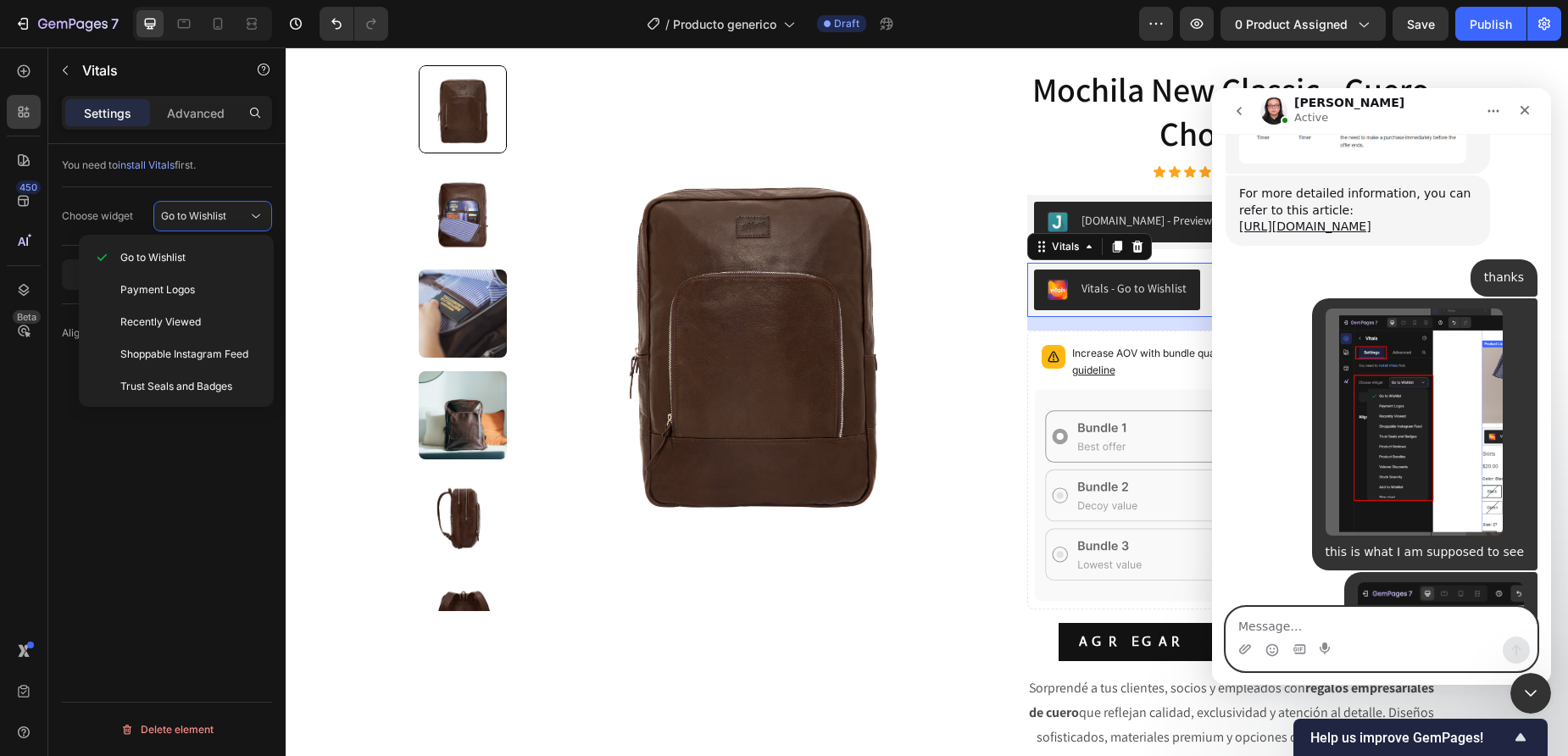
scroll to position [5130, 0]
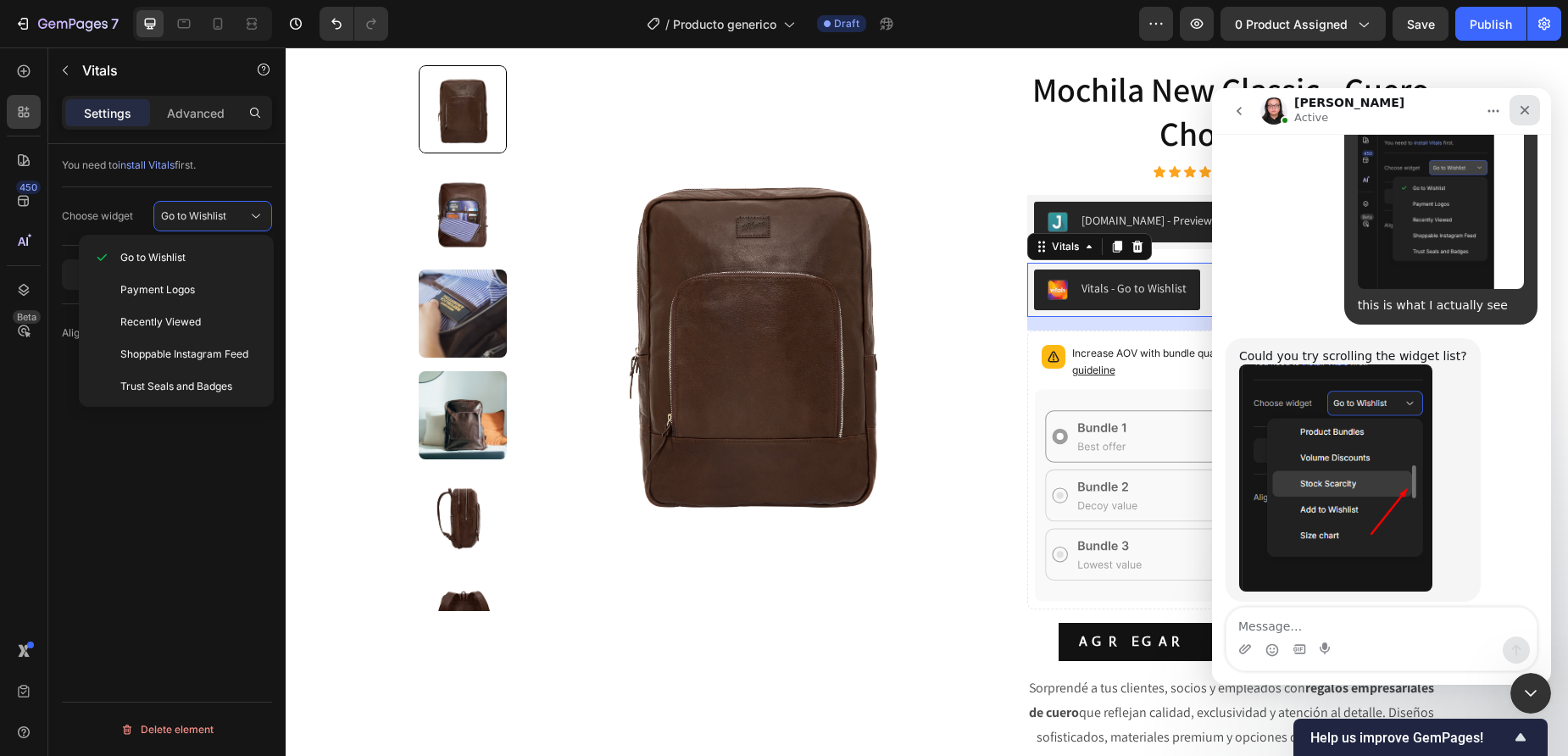
click at [1527, 106] on icon "Close" at bounding box center [1524, 109] width 13 height 13
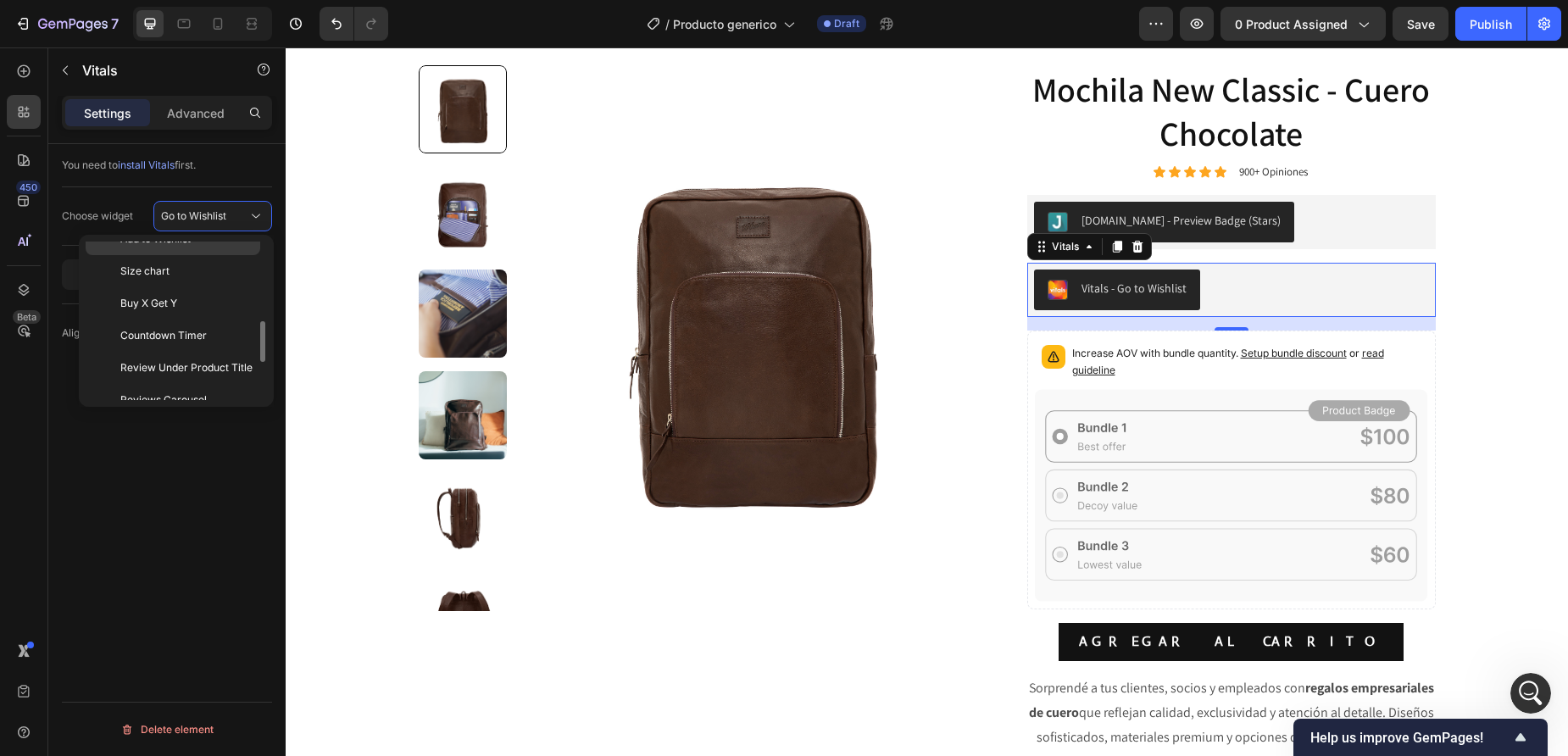
scroll to position [316, 0]
click at [179, 300] on p "Buy X Get Y" at bounding box center [186, 296] width 132 height 15
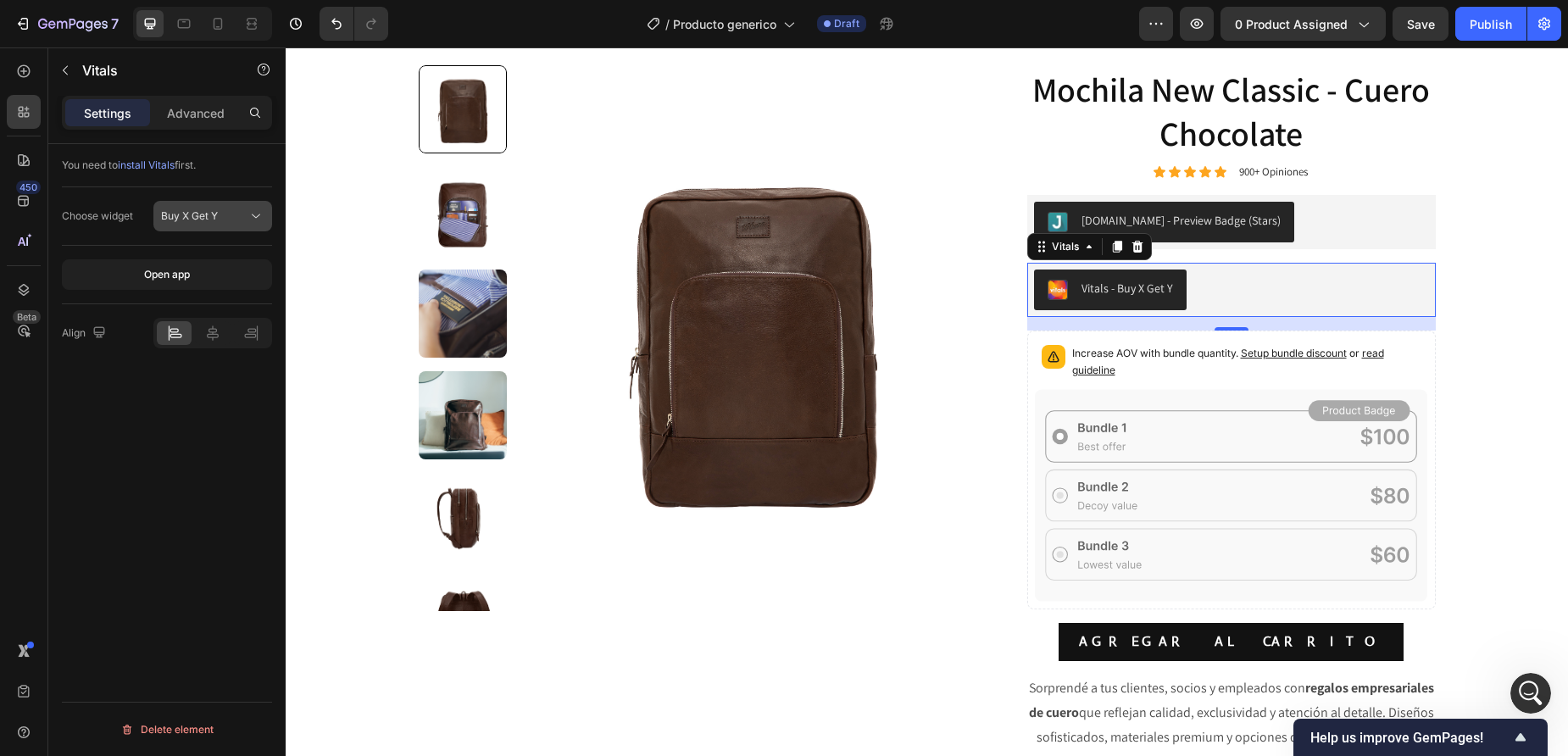
click at [202, 217] on span "Buy X Get Y" at bounding box center [189, 215] width 57 height 13
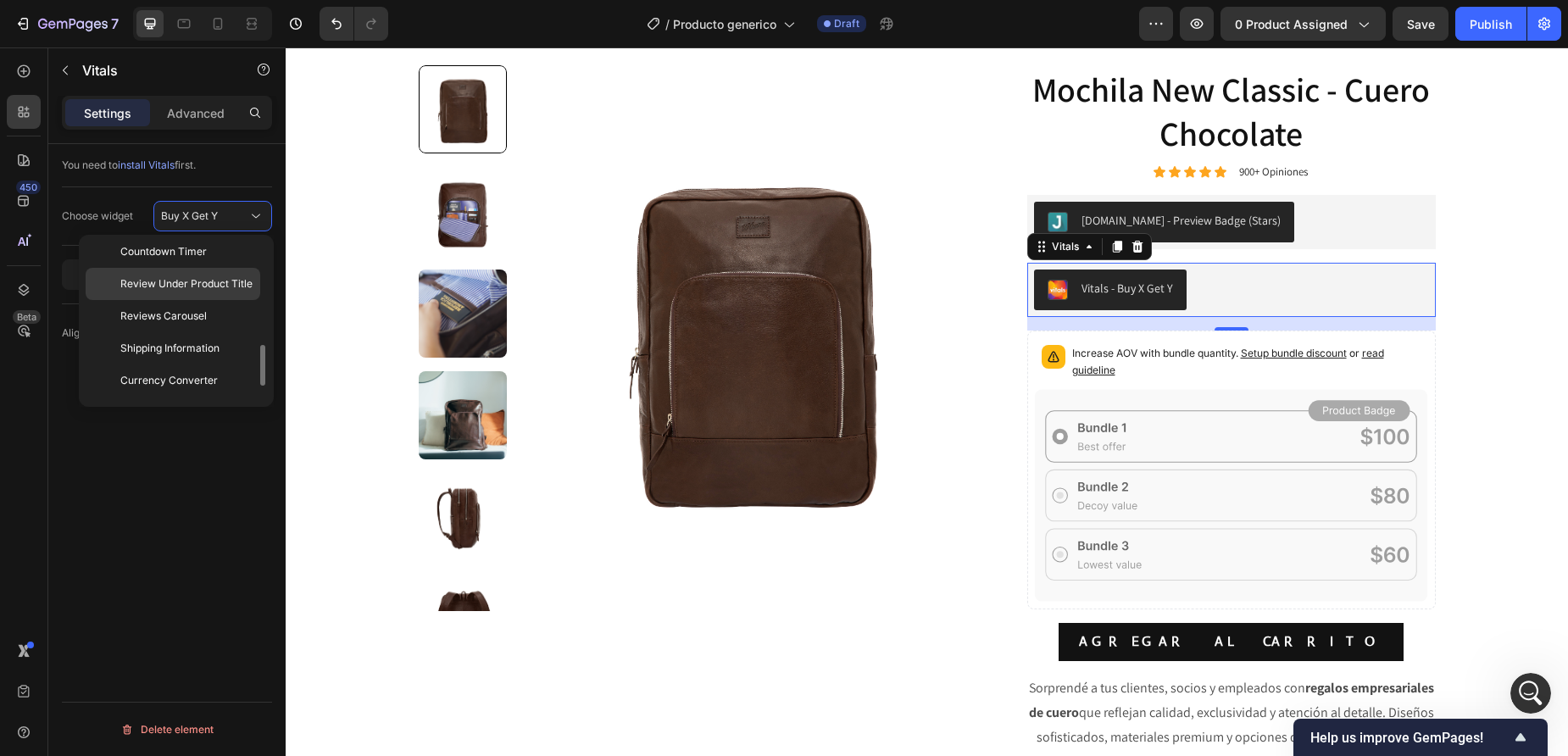
scroll to position [454, 0]
click at [1206, 470] on icon at bounding box center [1232, 496] width 393 height 212
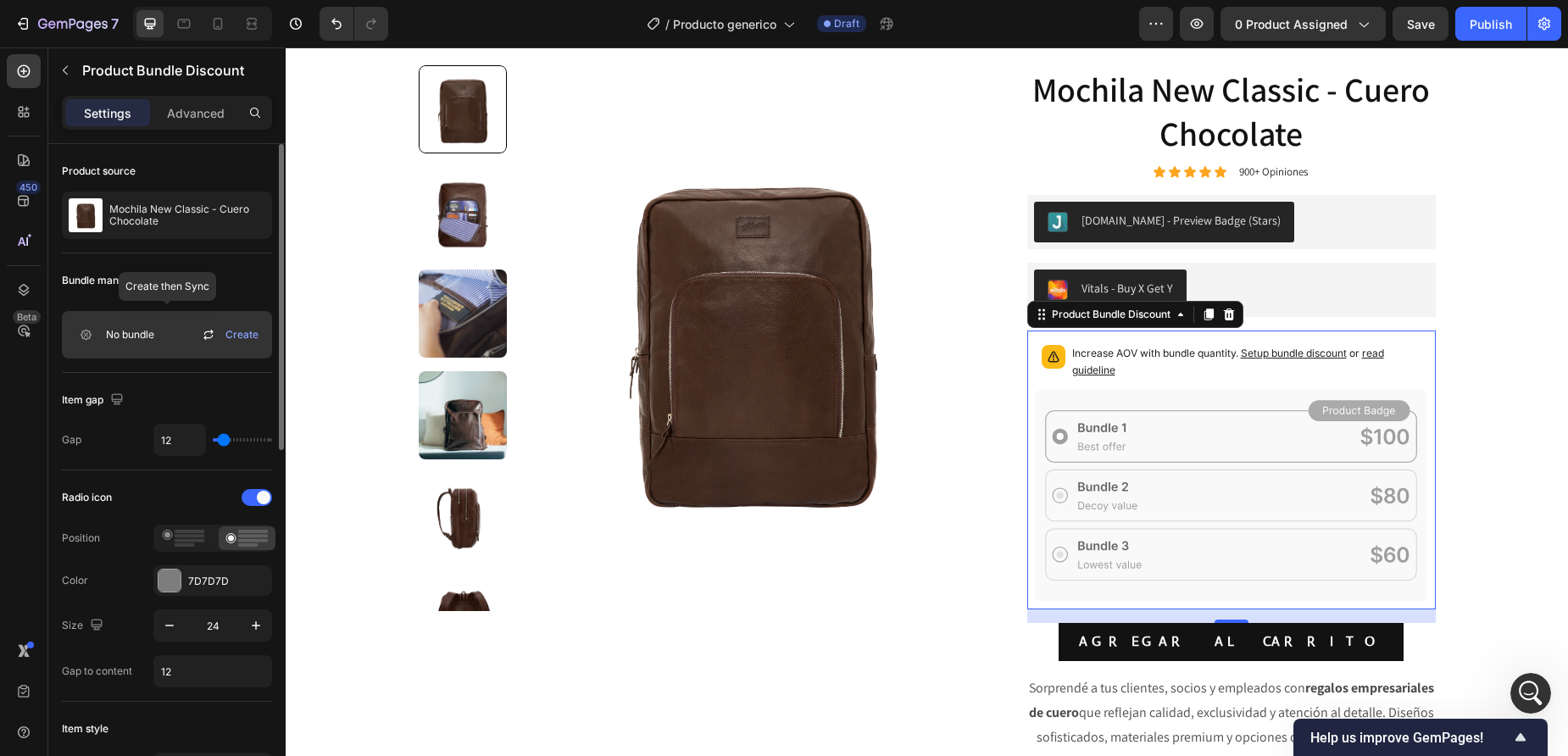
click at [236, 335] on span "Create" at bounding box center [241, 335] width 33 height 15
click at [87, 329] on icon at bounding box center [85, 335] width 27 height 17
click at [114, 334] on span "No bundle" at bounding box center [130, 335] width 48 height 15
click at [116, 334] on span "No bundle" at bounding box center [130, 335] width 48 height 15
click at [213, 335] on icon at bounding box center [208, 335] width 21 height 21
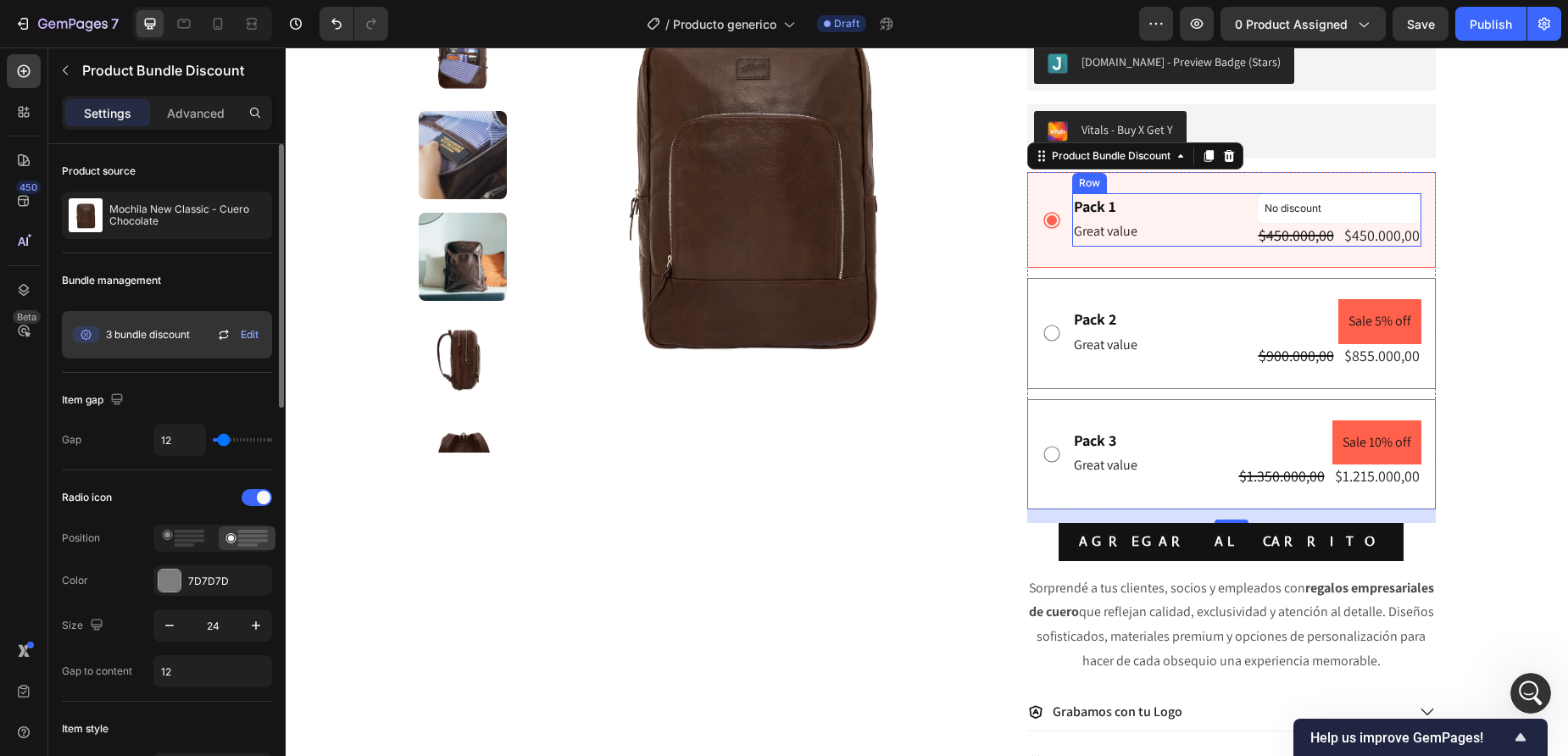
scroll to position [286, 0]
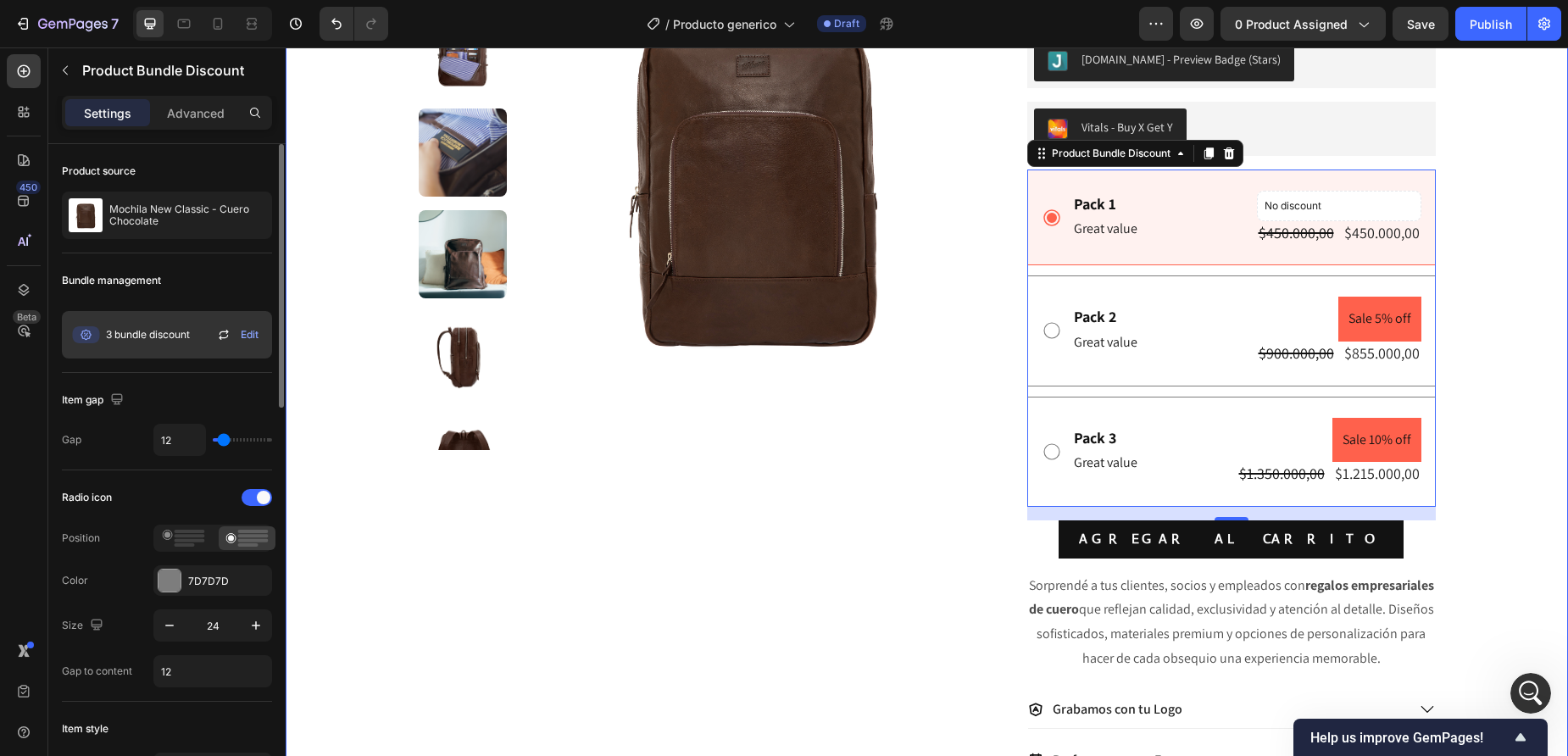
click at [1520, 231] on div "Estilo y Funcionalidad Item List +900 Opiniones 5 estrellas Item List Cuero Ple…" at bounding box center [927, 413] width 1283 height 1235
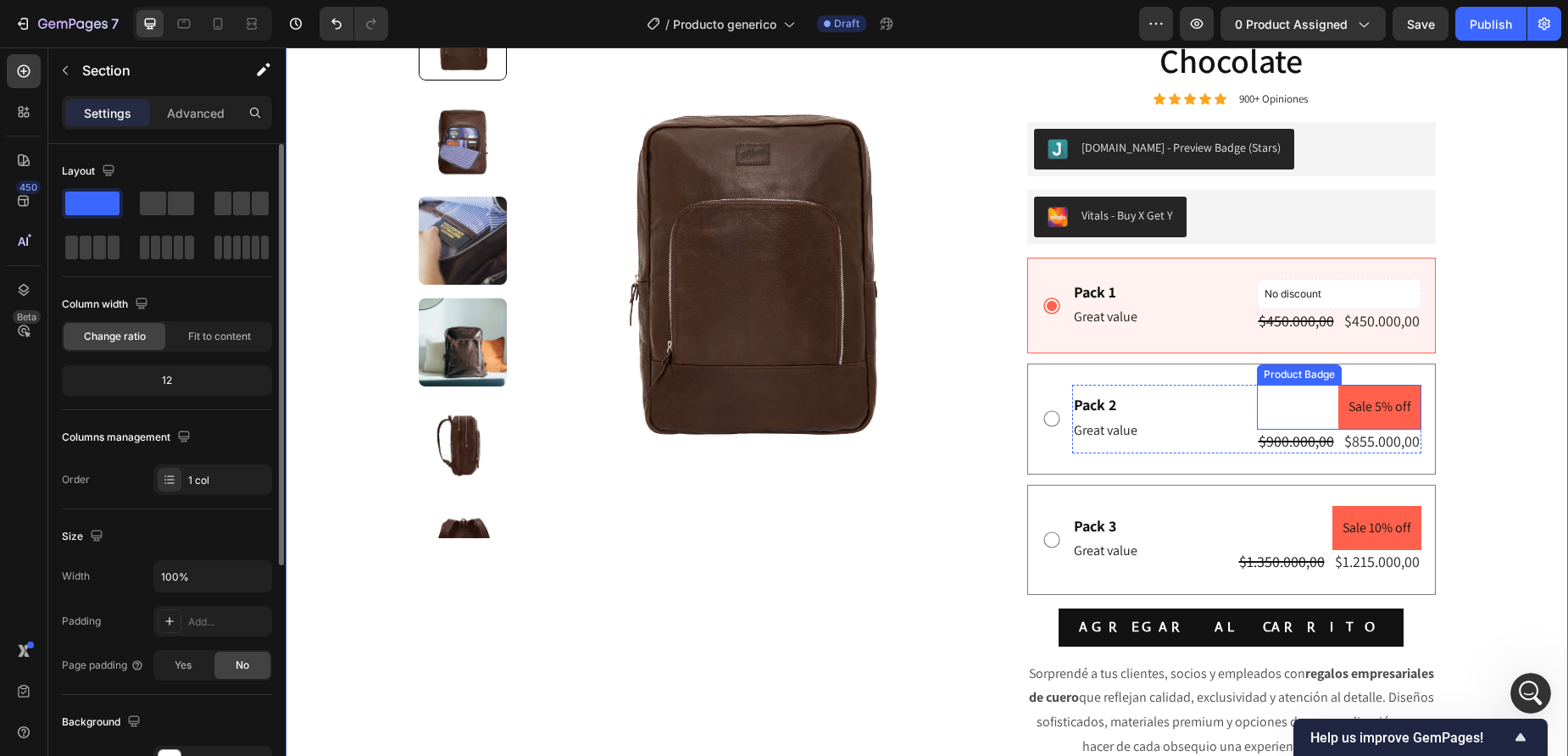
scroll to position [201, 0]
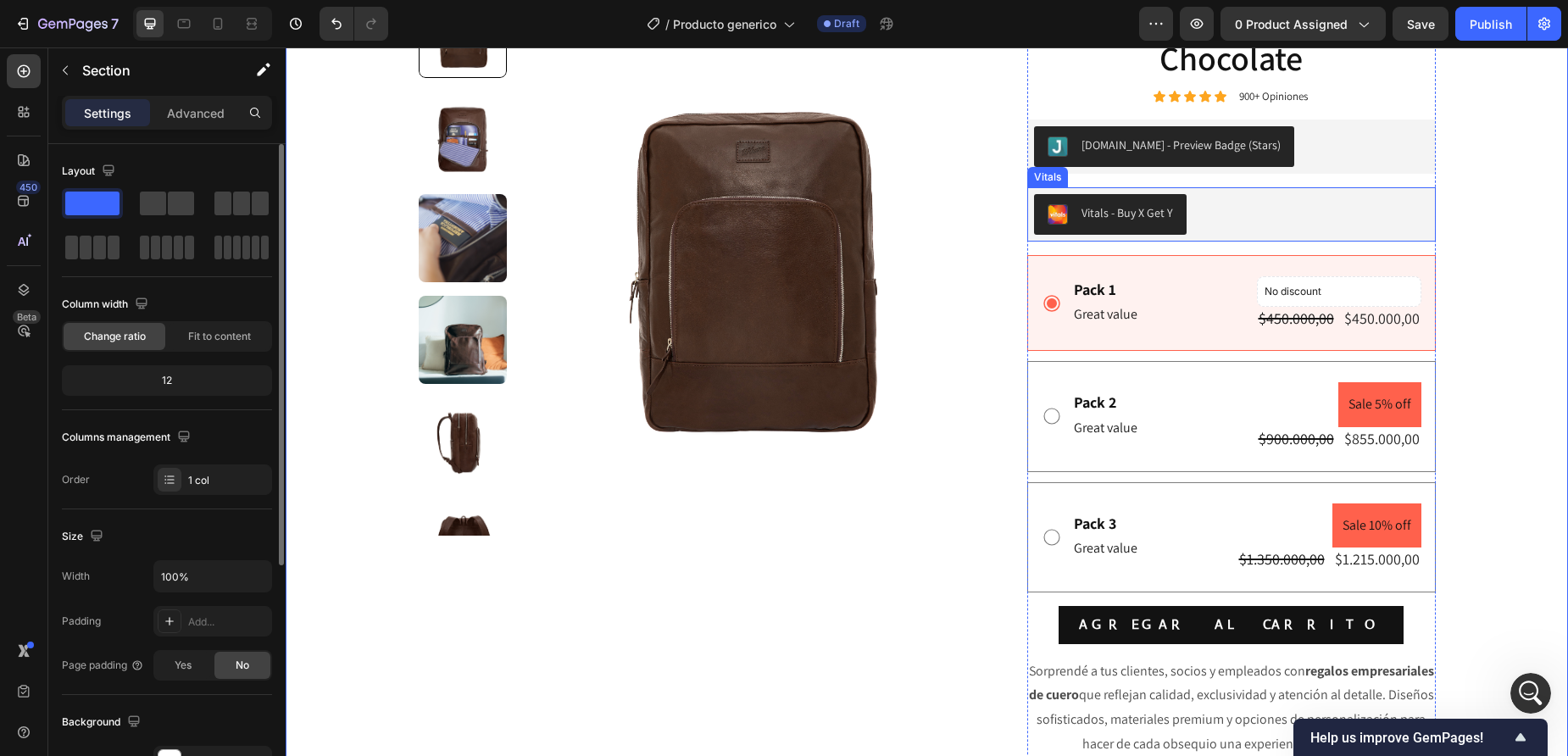
click at [1086, 193] on div "Vitals - Buy X Get Y" at bounding box center [1231, 214] width 408 height 54
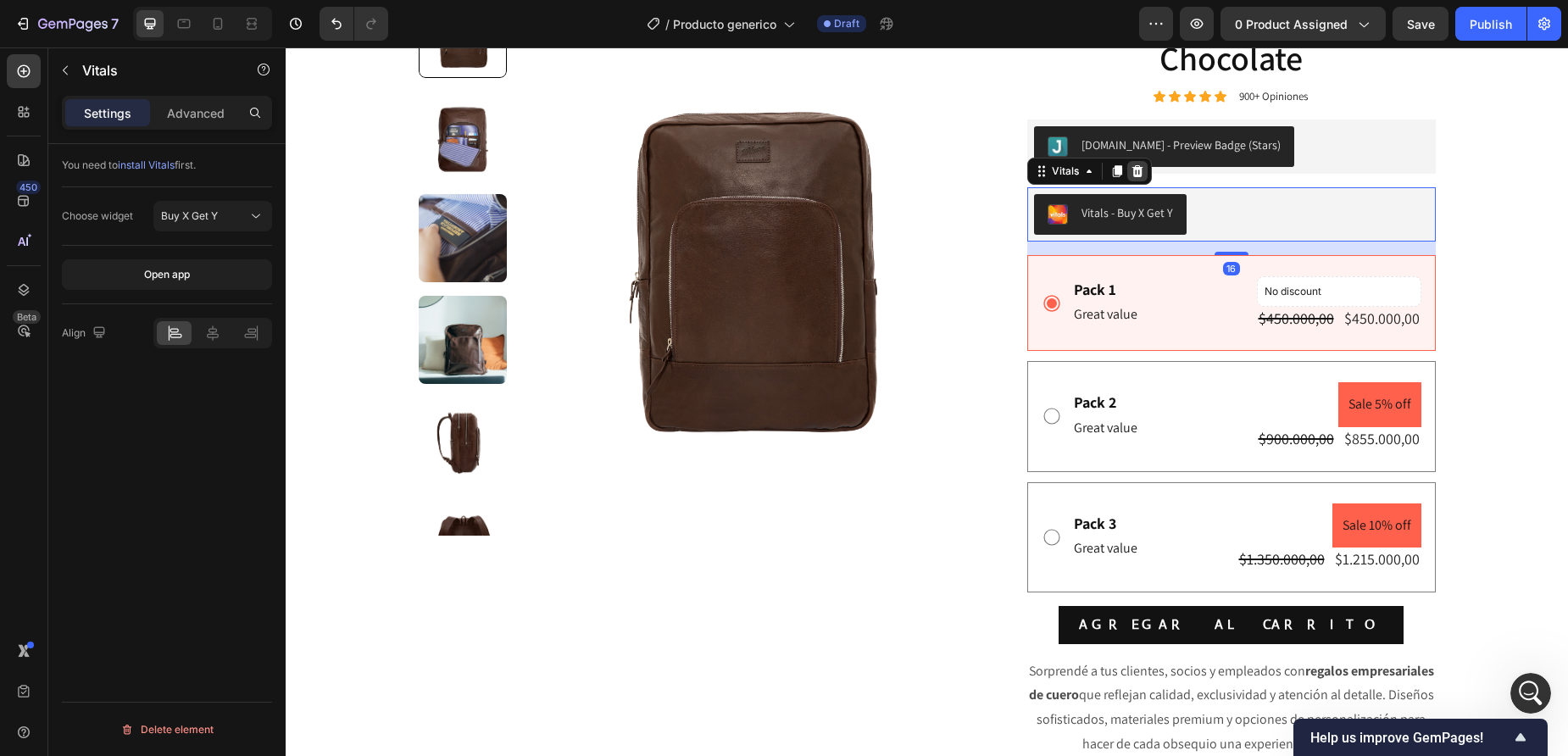
click at [1133, 175] on icon at bounding box center [1137, 170] width 11 height 12
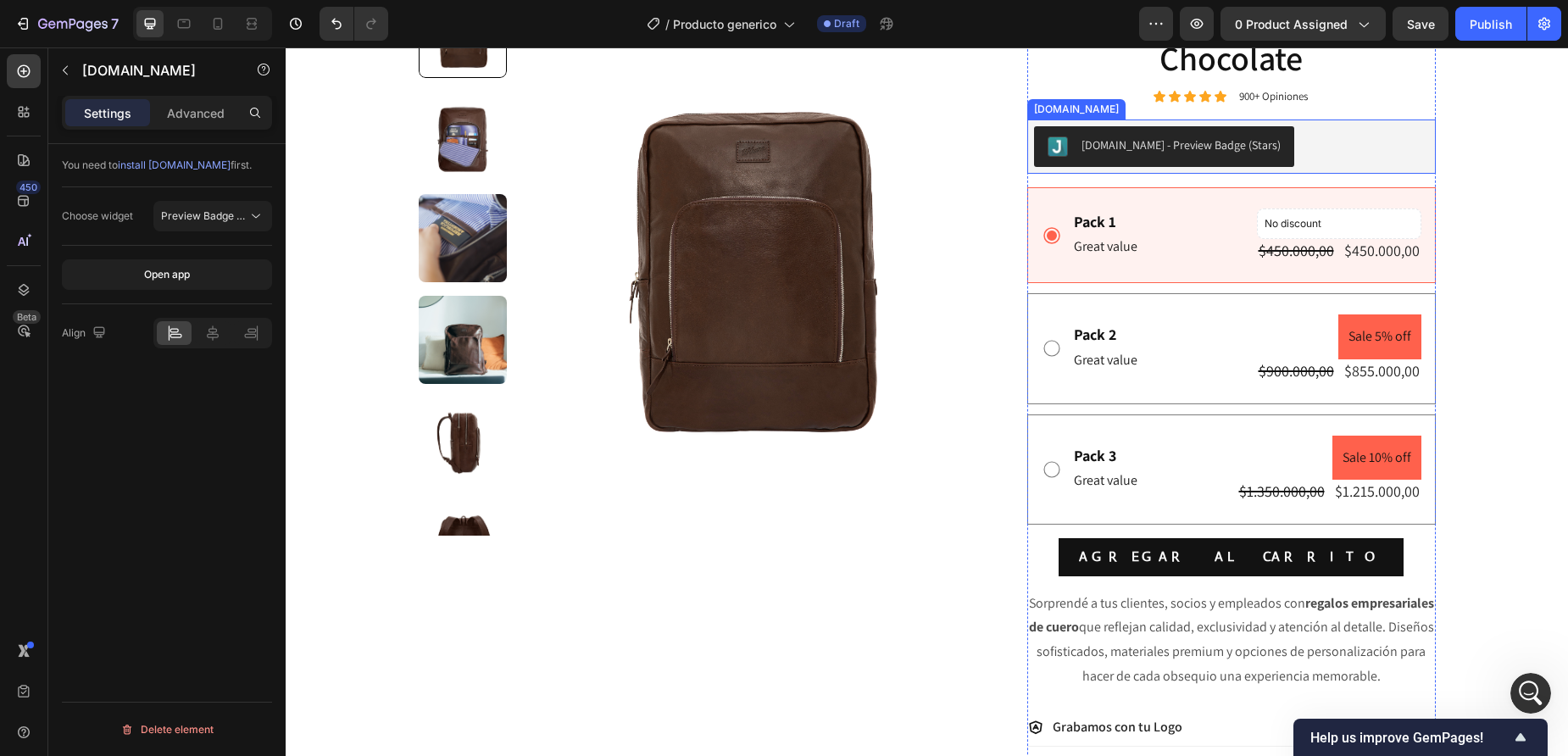
click at [1132, 147] on div "[DOMAIN_NAME] - Preview Badge (Stars)" at bounding box center [1181, 145] width 199 height 18
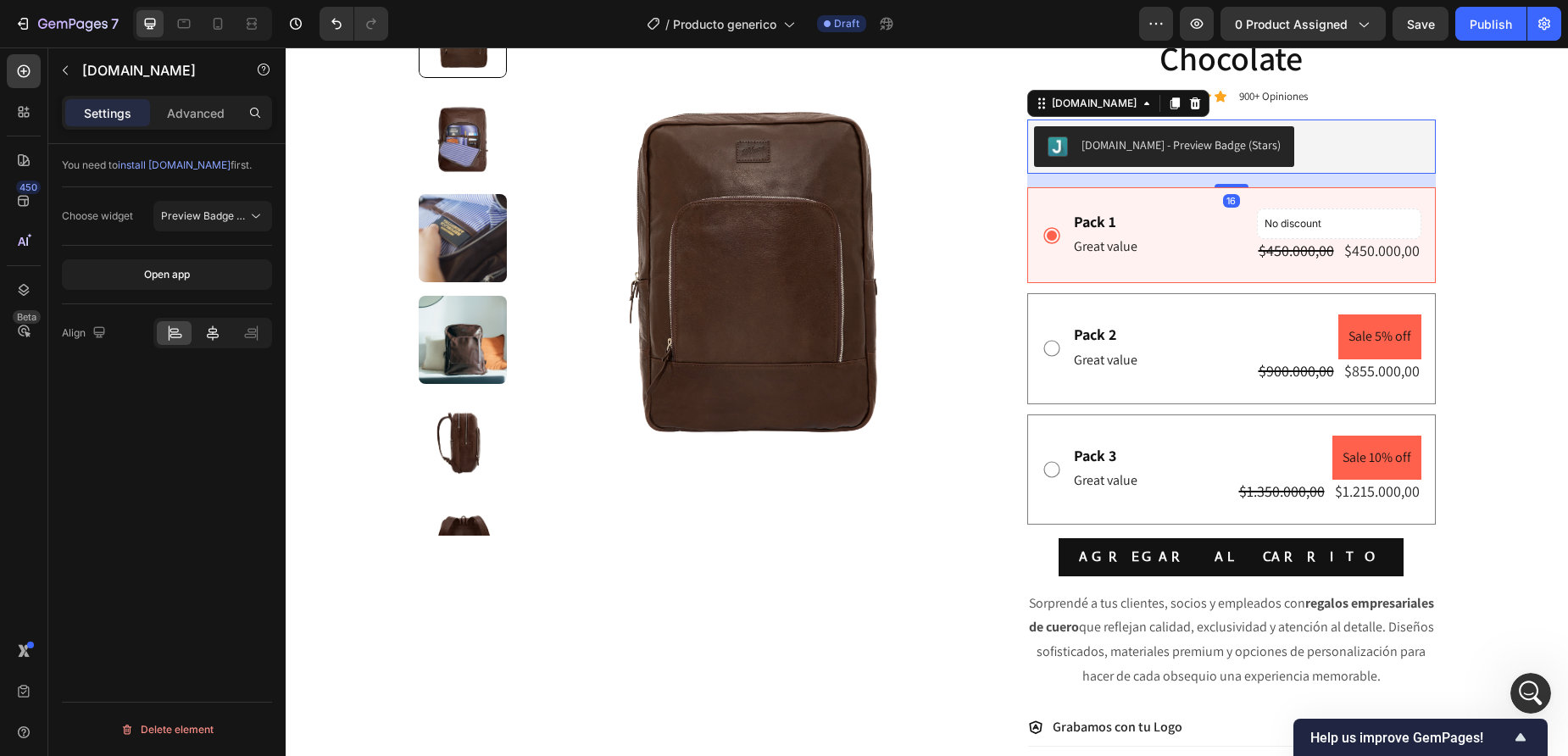
click at [213, 331] on icon at bounding box center [213, 333] width 17 height 17
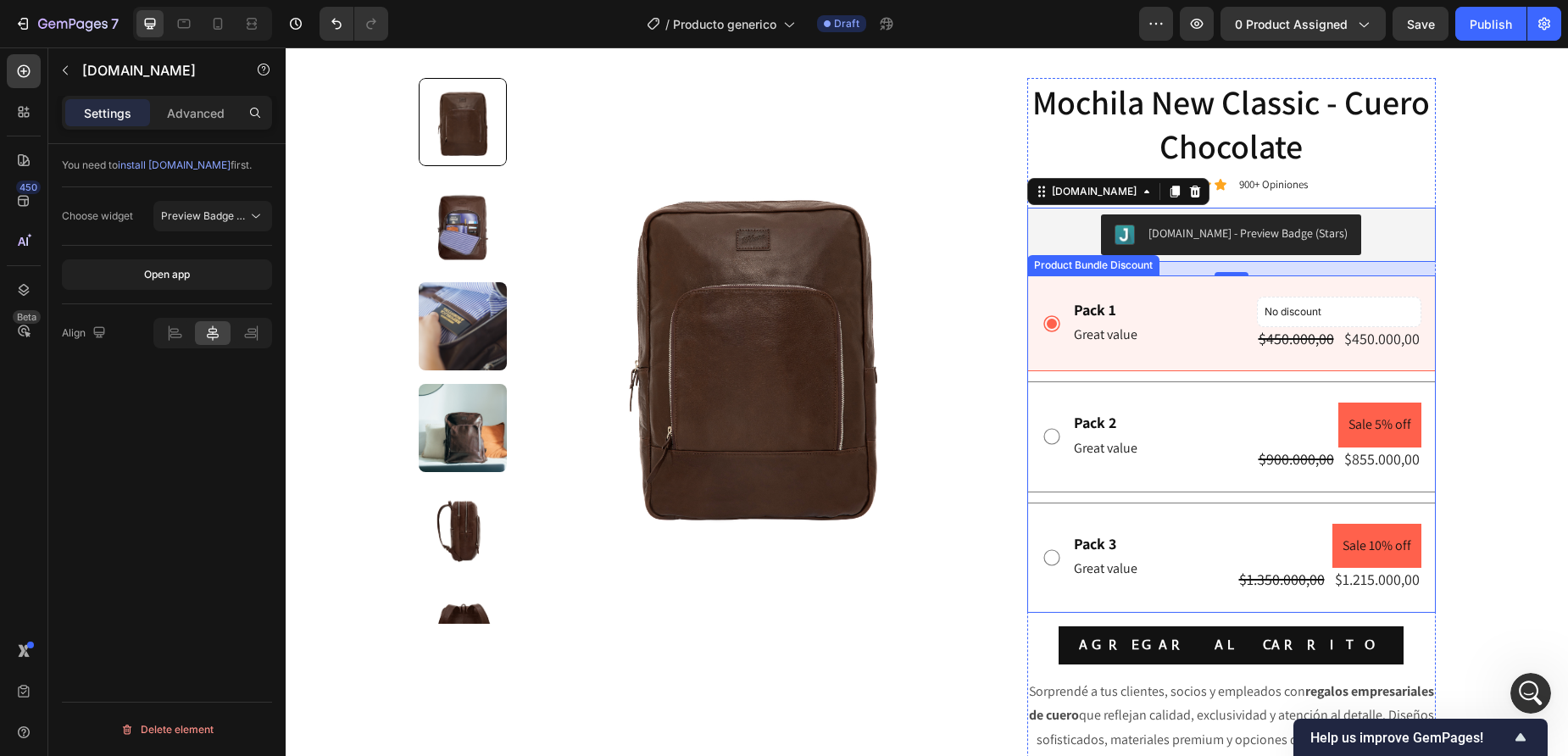
scroll to position [69, 0]
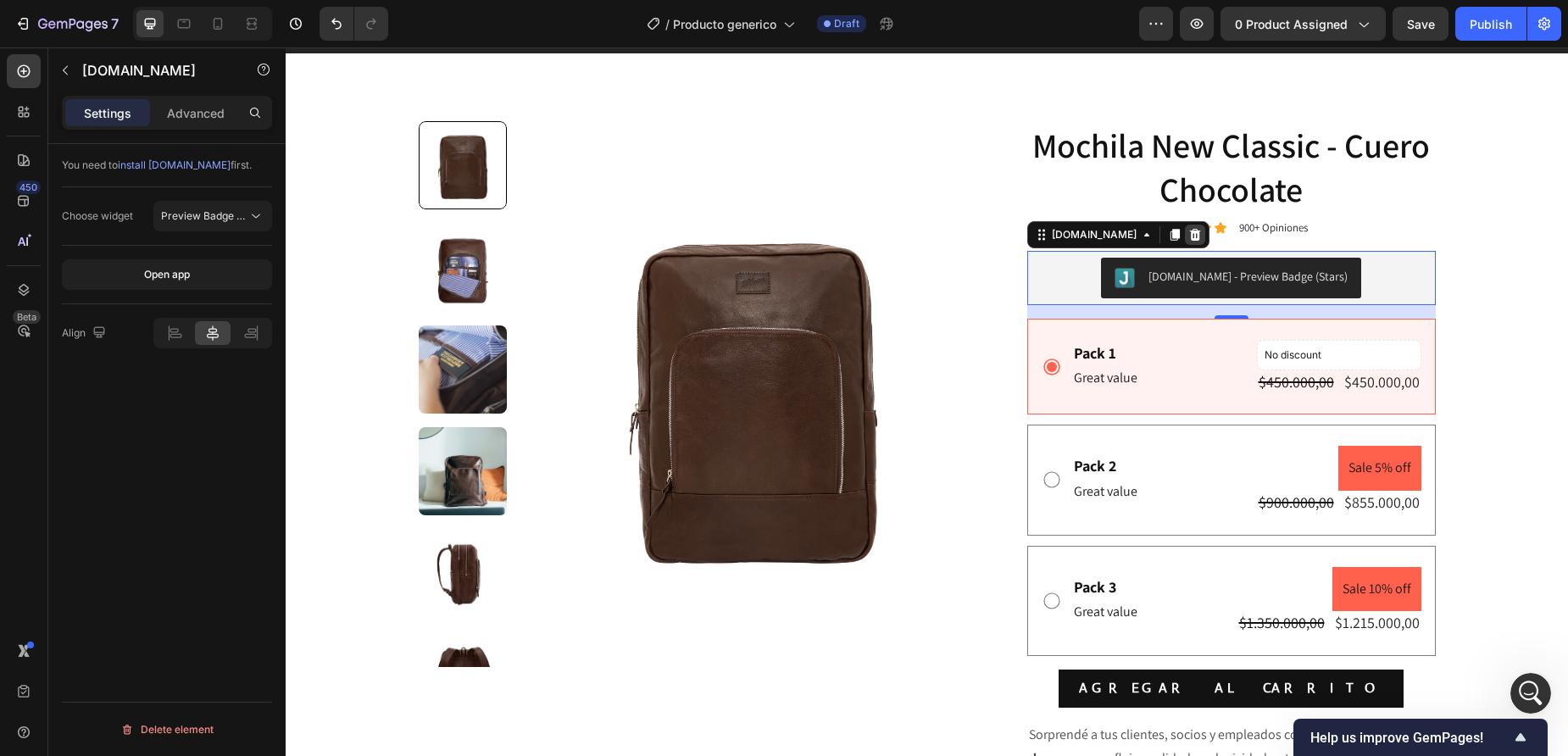
click at [1189, 239] on icon at bounding box center [1195, 234] width 13 height 13
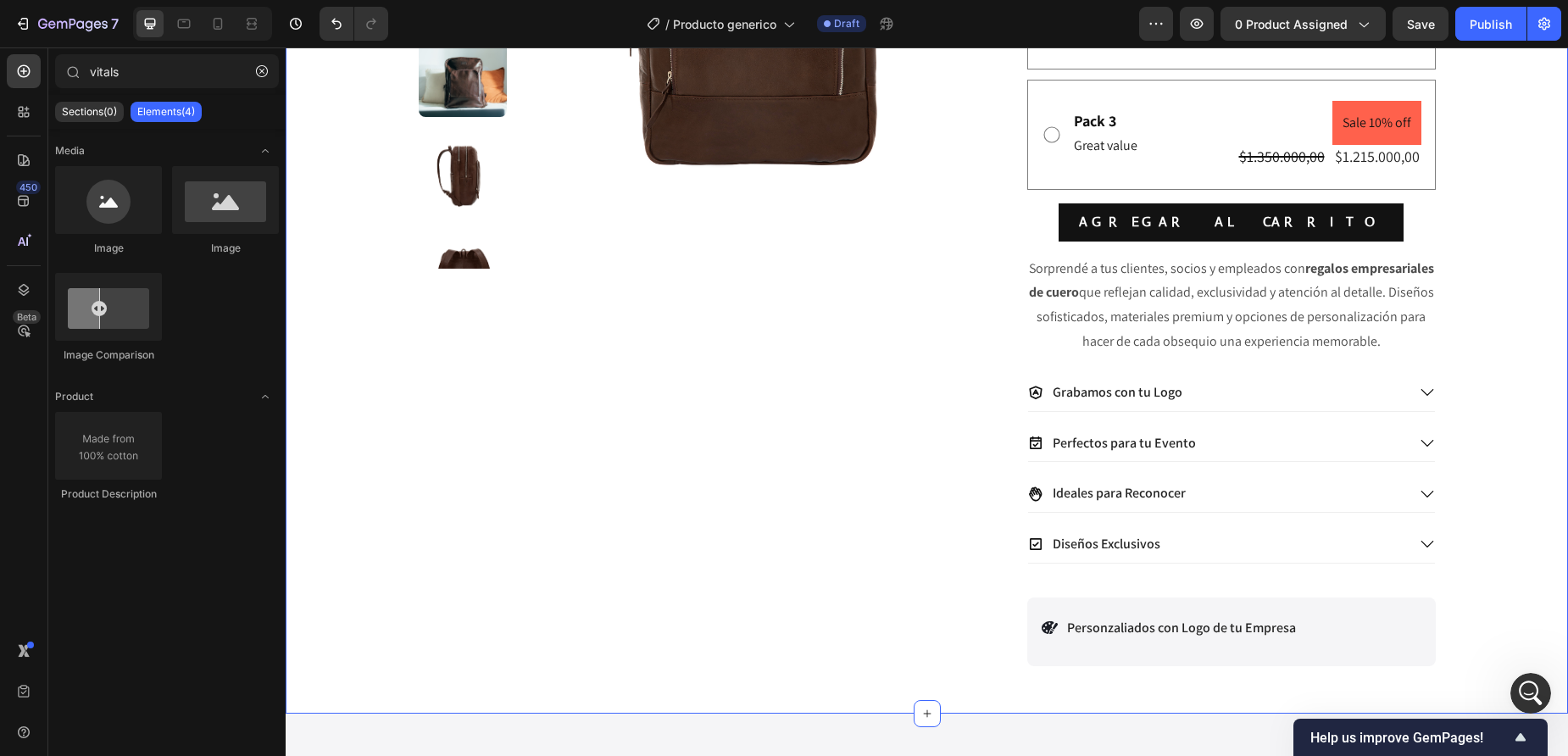
scroll to position [466, 0]
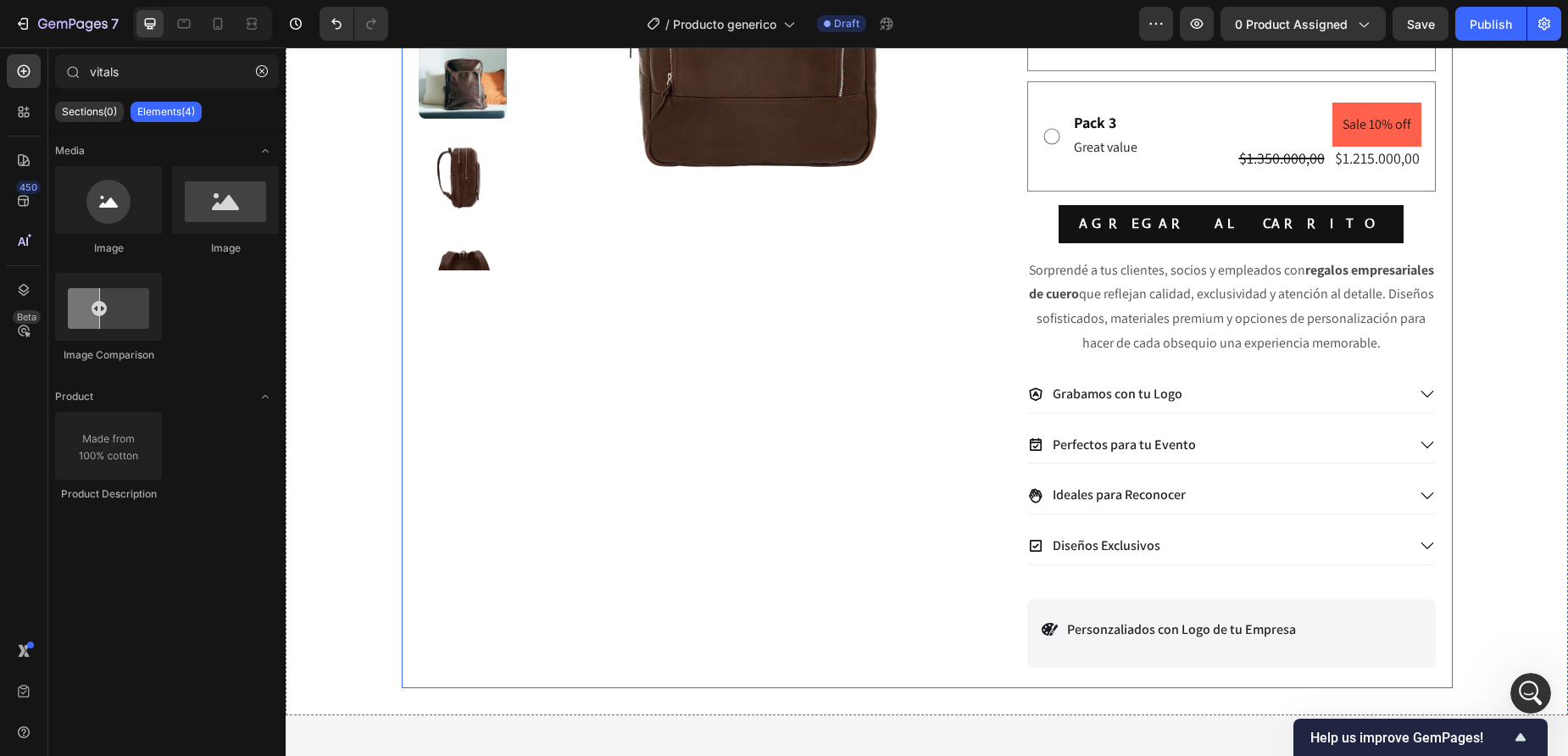
click at [494, 469] on div "Product Images" at bounding box center [697, 206] width 556 height 963
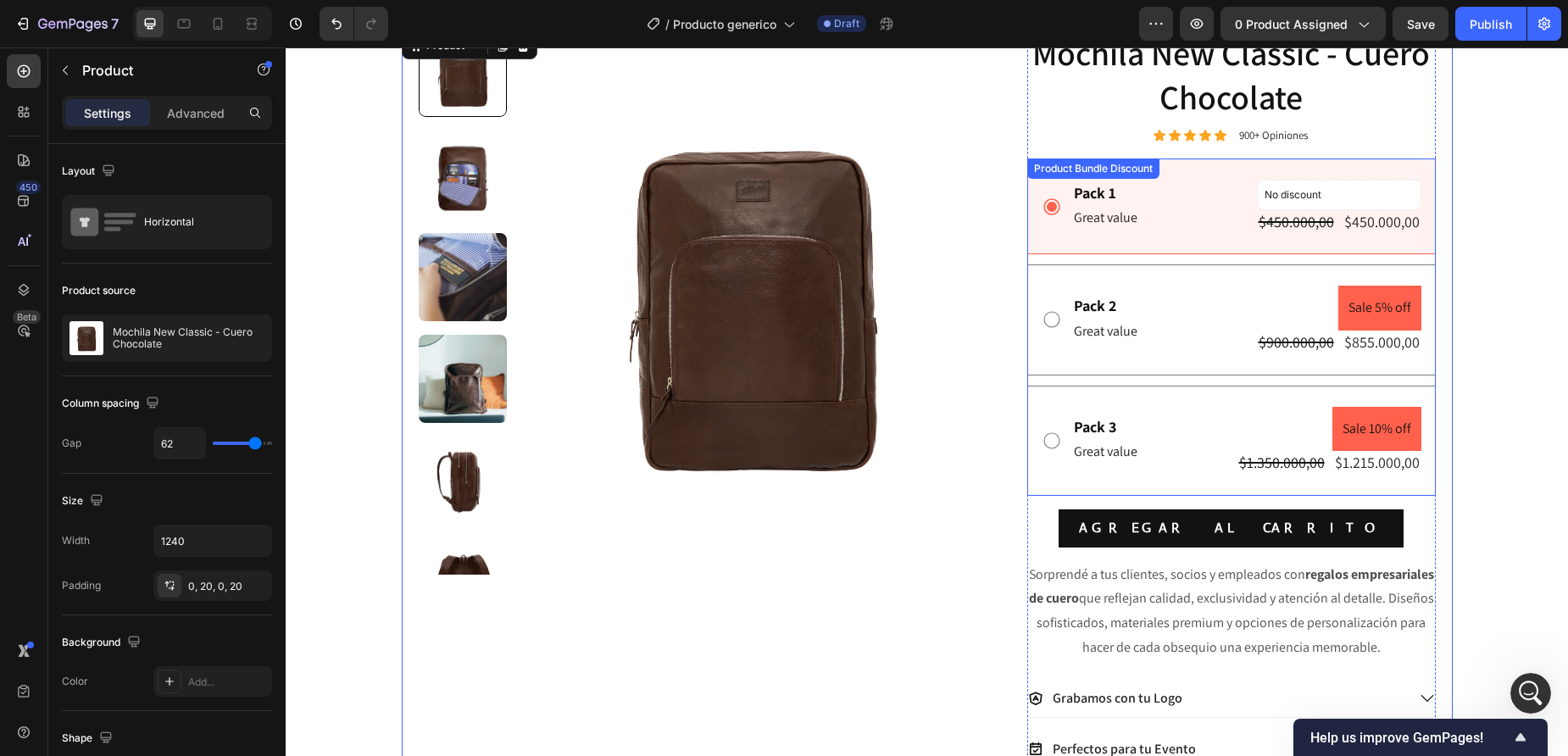
scroll to position [160, 0]
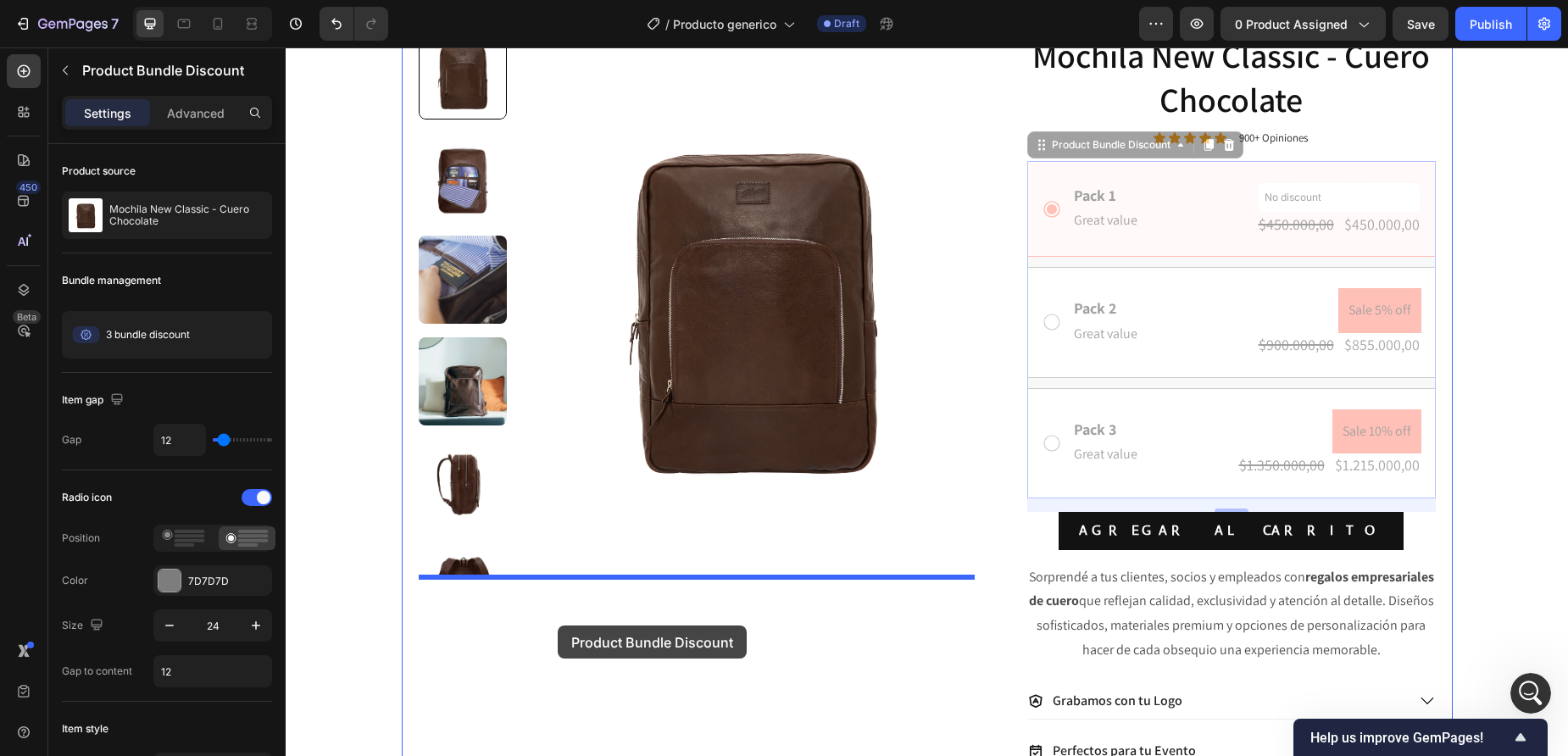
drag, startPoint x: 781, startPoint y: 270, endPoint x: 558, endPoint y: 625, distance: 419.2
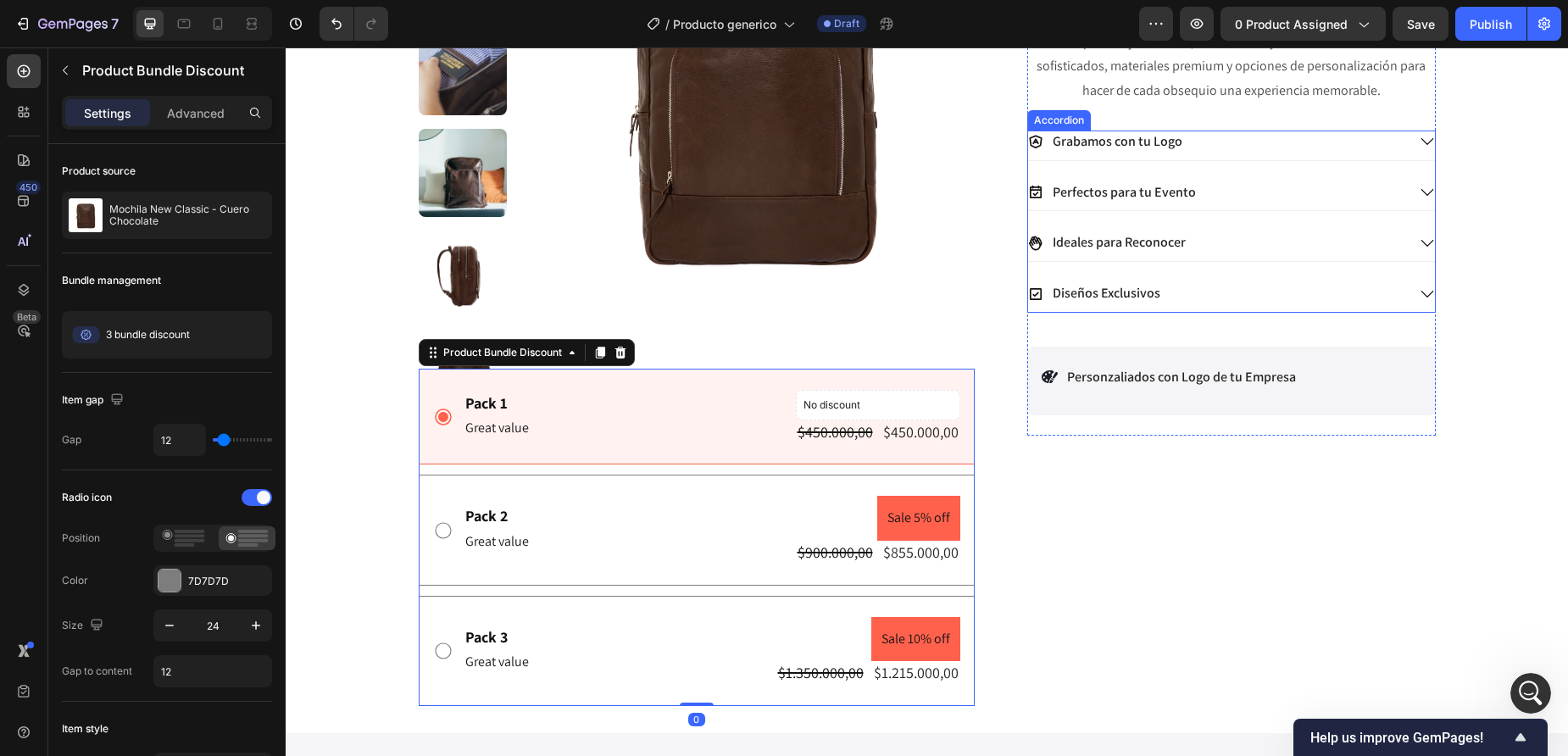
scroll to position [478, 0]
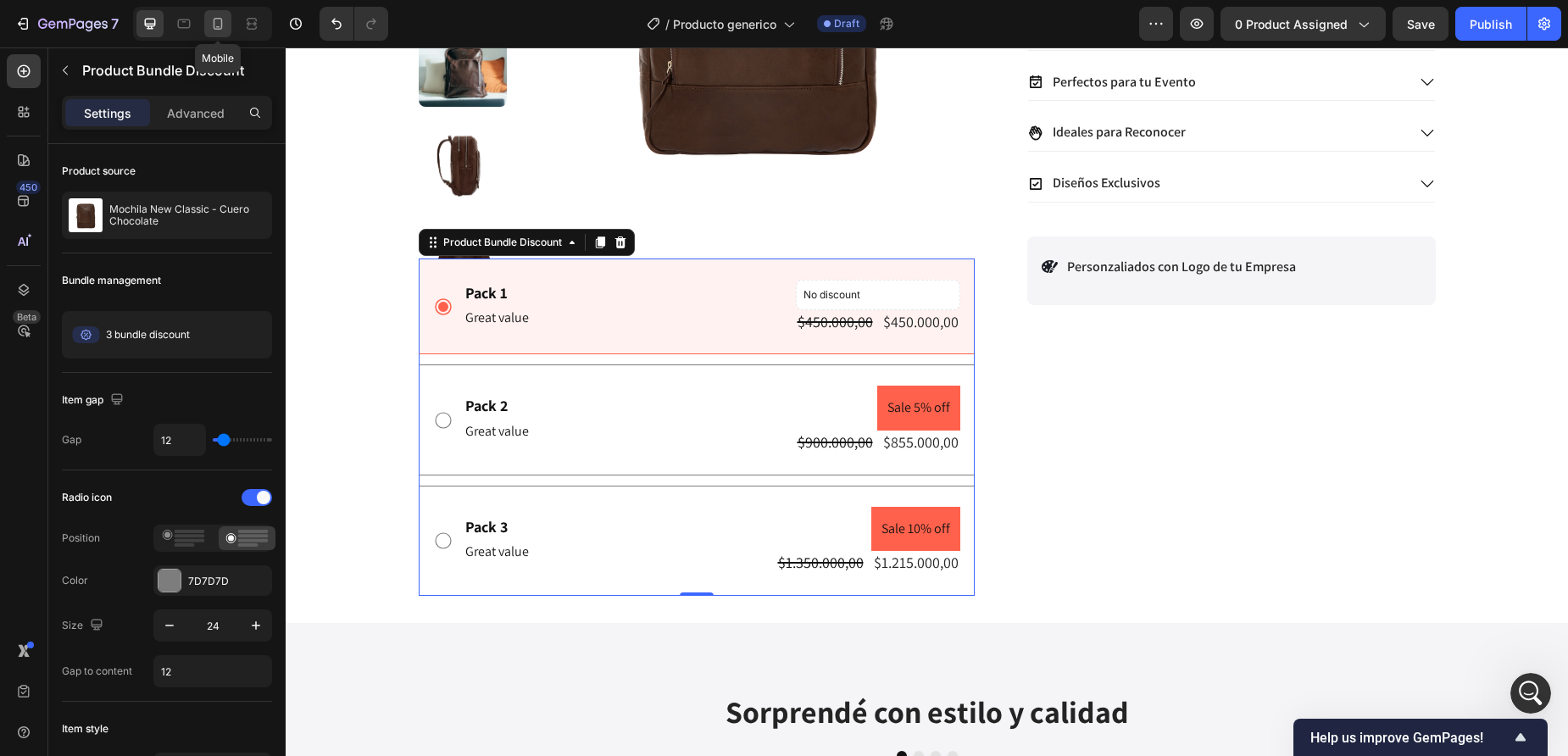
click at [213, 30] on icon at bounding box center [217, 23] width 17 height 17
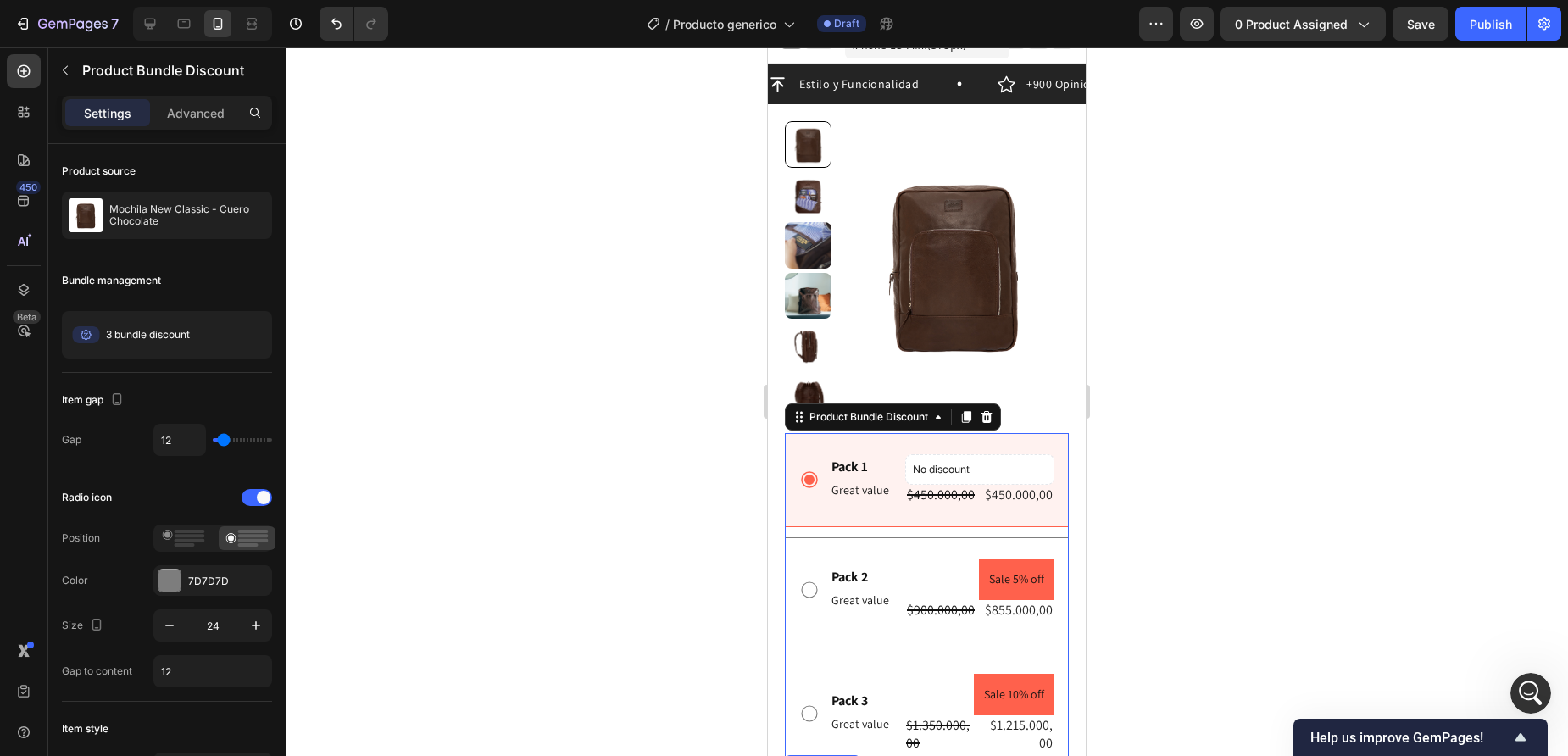
scroll to position [17, 0]
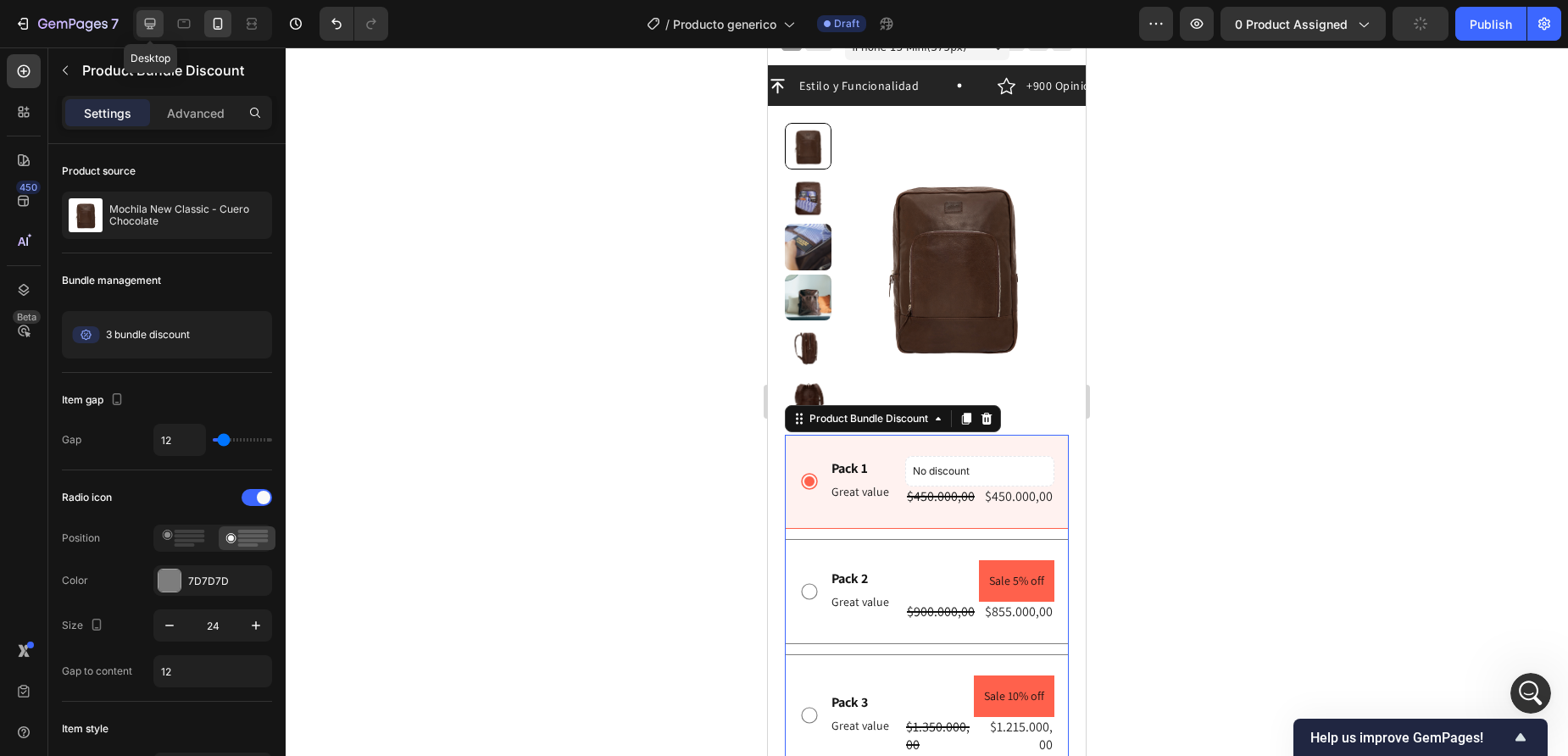
click at [155, 28] on icon at bounding box center [150, 23] width 17 height 17
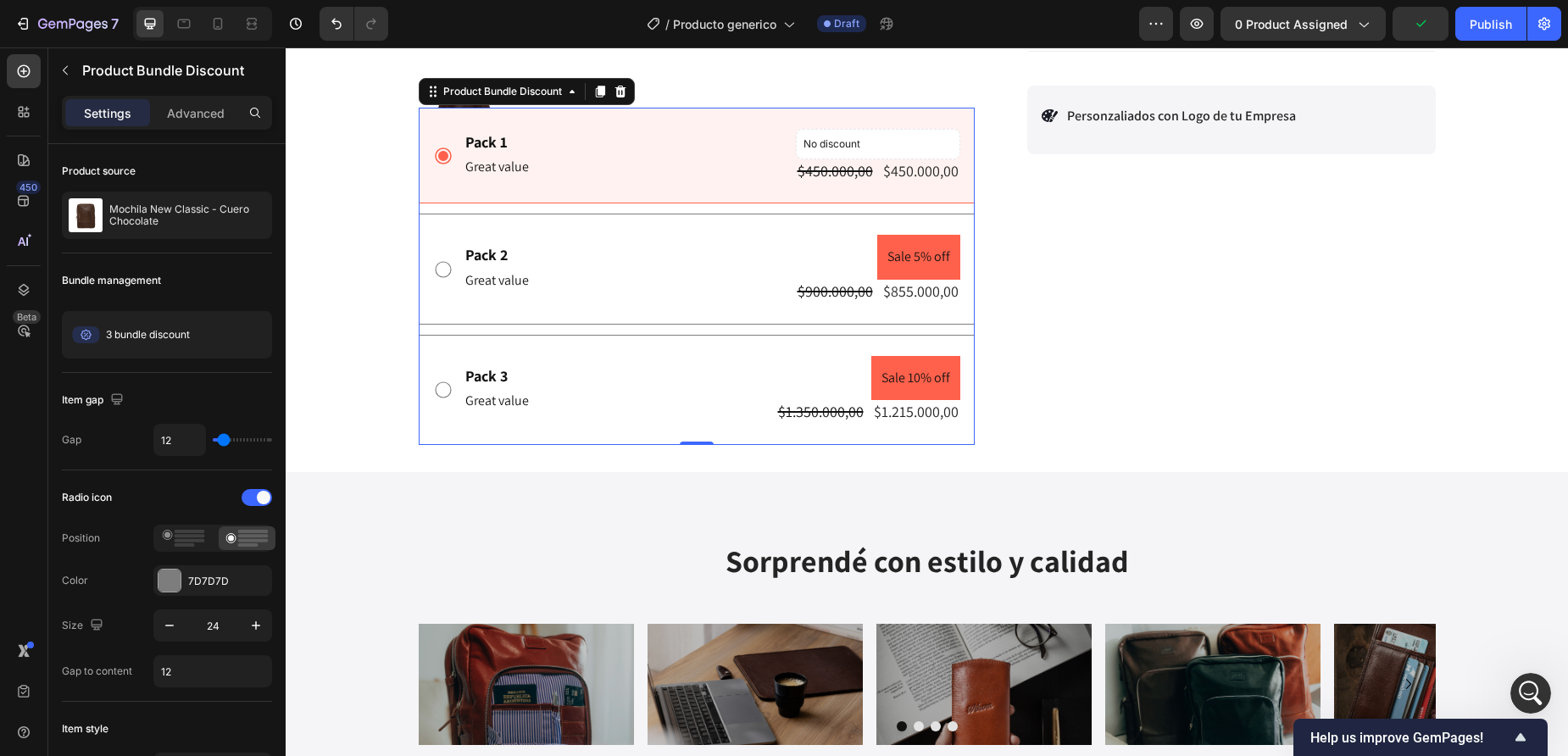
scroll to position [630, 0]
drag, startPoint x: 436, startPoint y: 91, endPoint x: 1113, endPoint y: 213, distance: 687.9
click at [1117, 213] on div "Product Images Pack 1 Text Block Great value Text Block No discount Not be disp…" at bounding box center [928, 2] width 1051 height 883
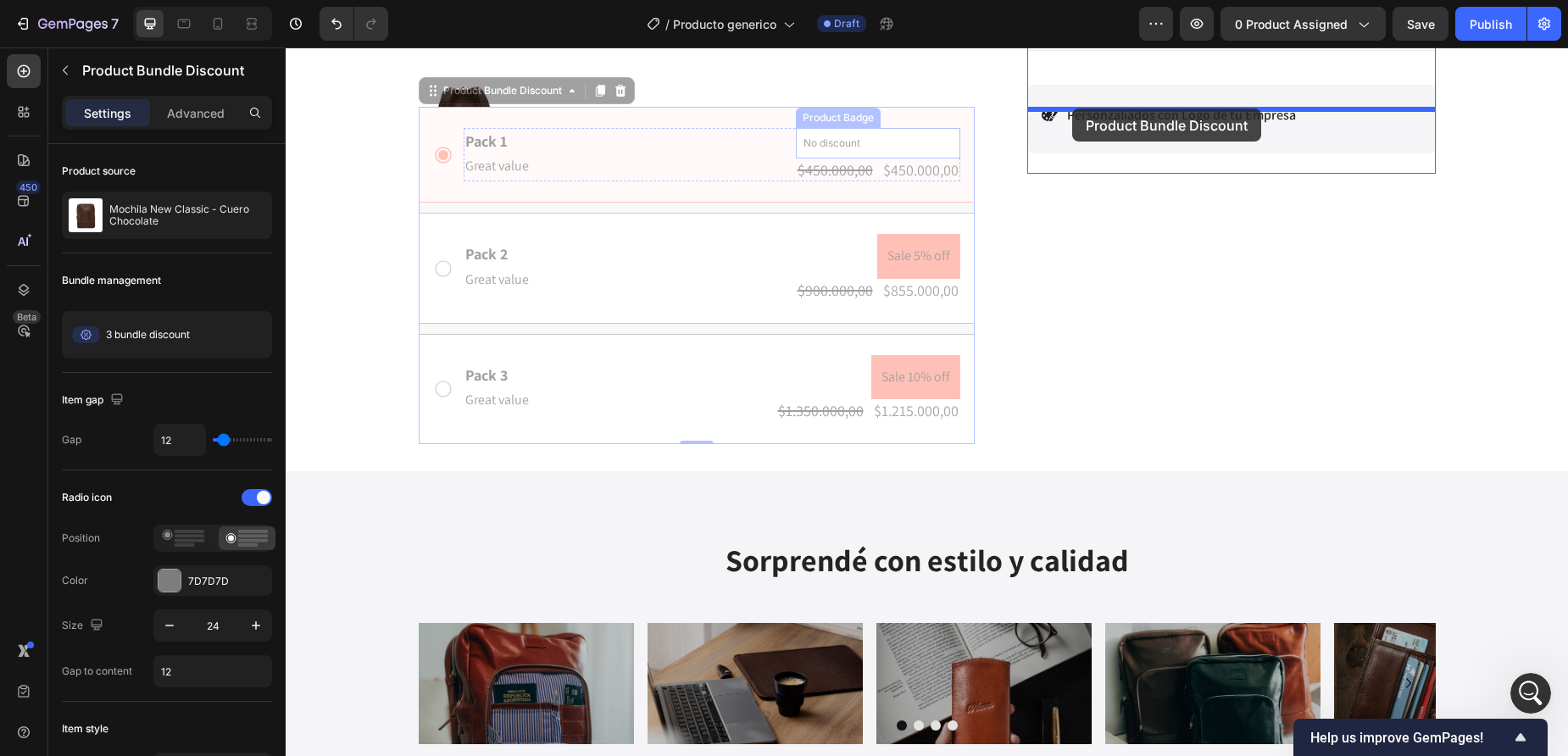
scroll to position [603, 0]
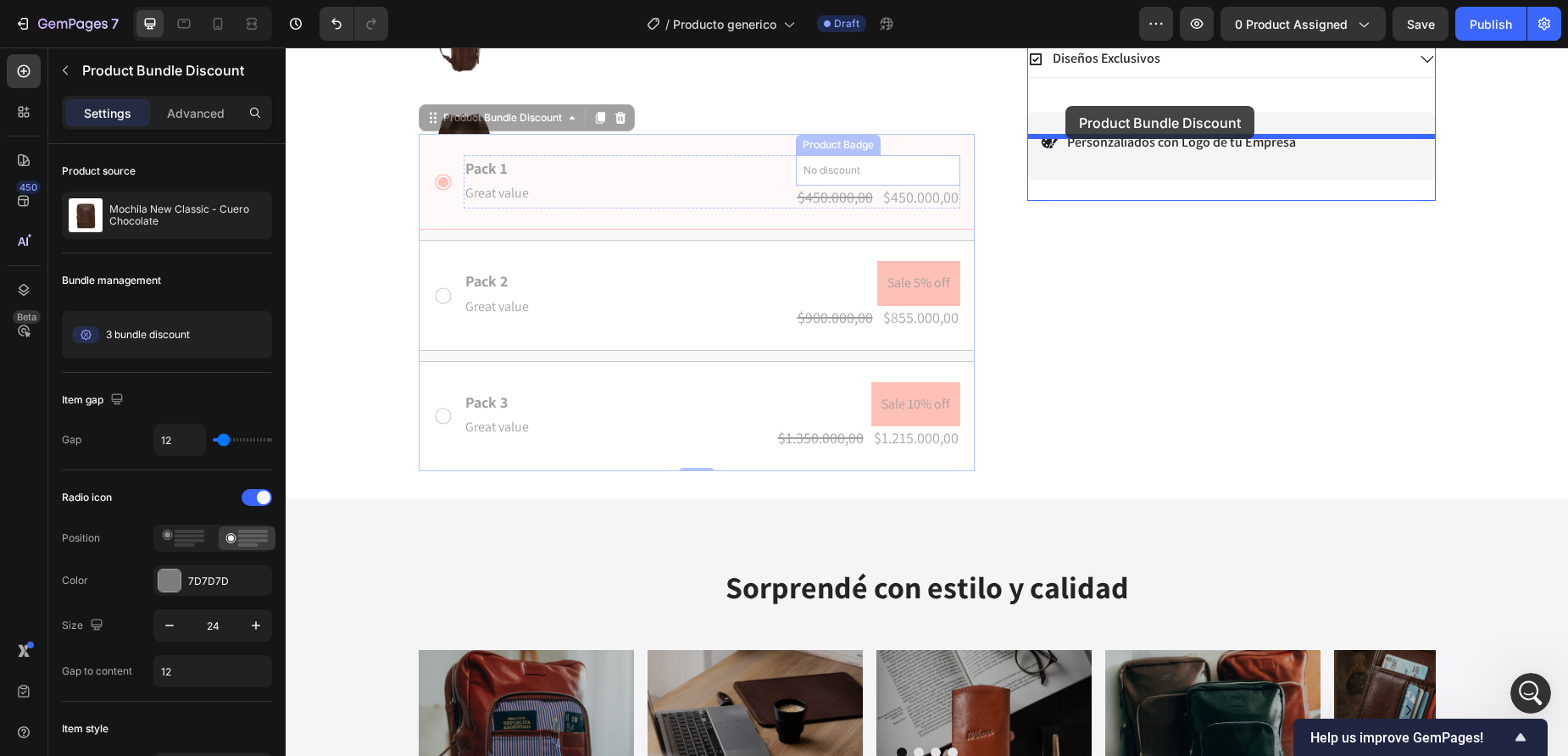
drag, startPoint x: 434, startPoint y: 91, endPoint x: 1066, endPoint y: 106, distance: 632.2
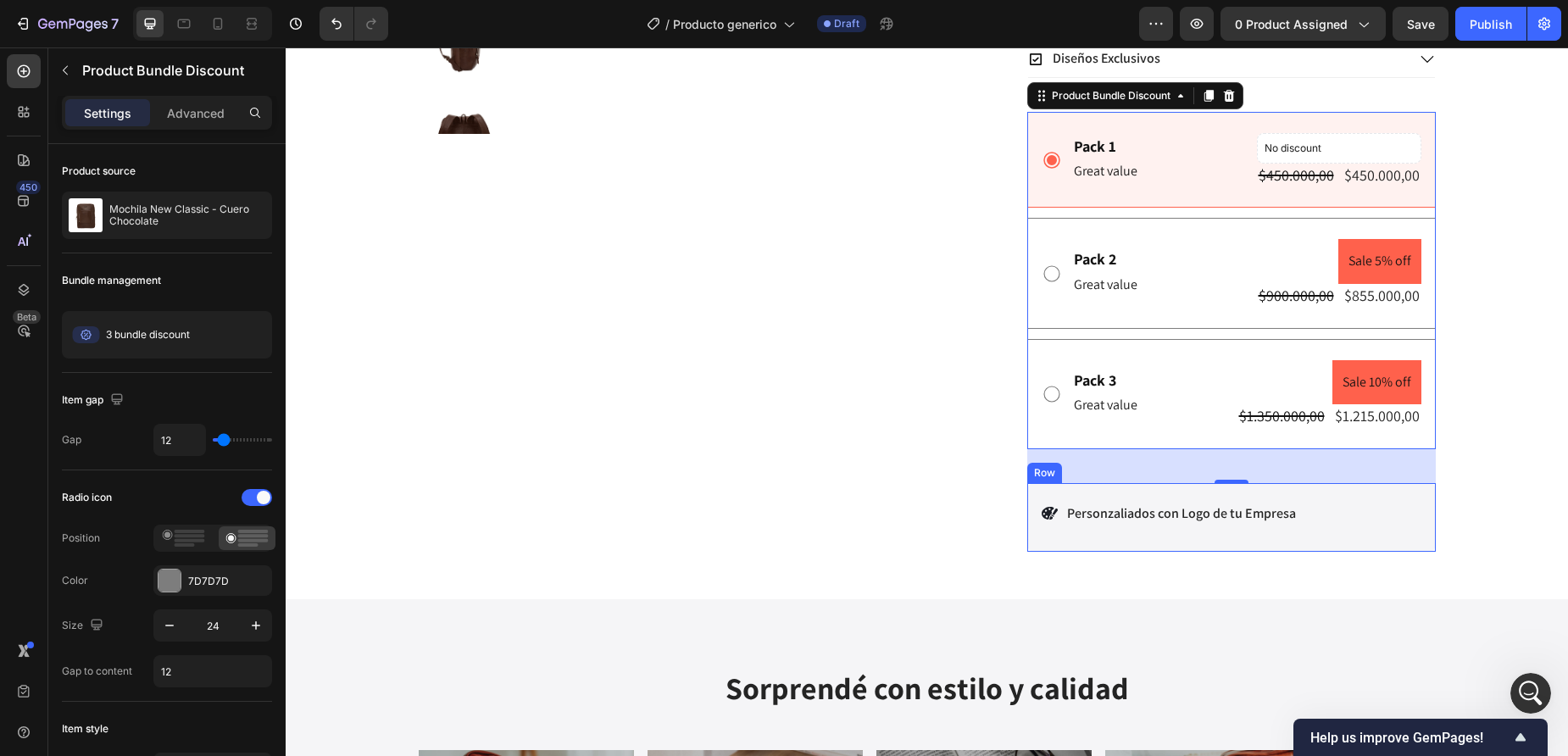
click at [1403, 519] on div "Icon Personzaliados con Logo de tu Empresa Text Block Row Row" at bounding box center [1231, 517] width 408 height 69
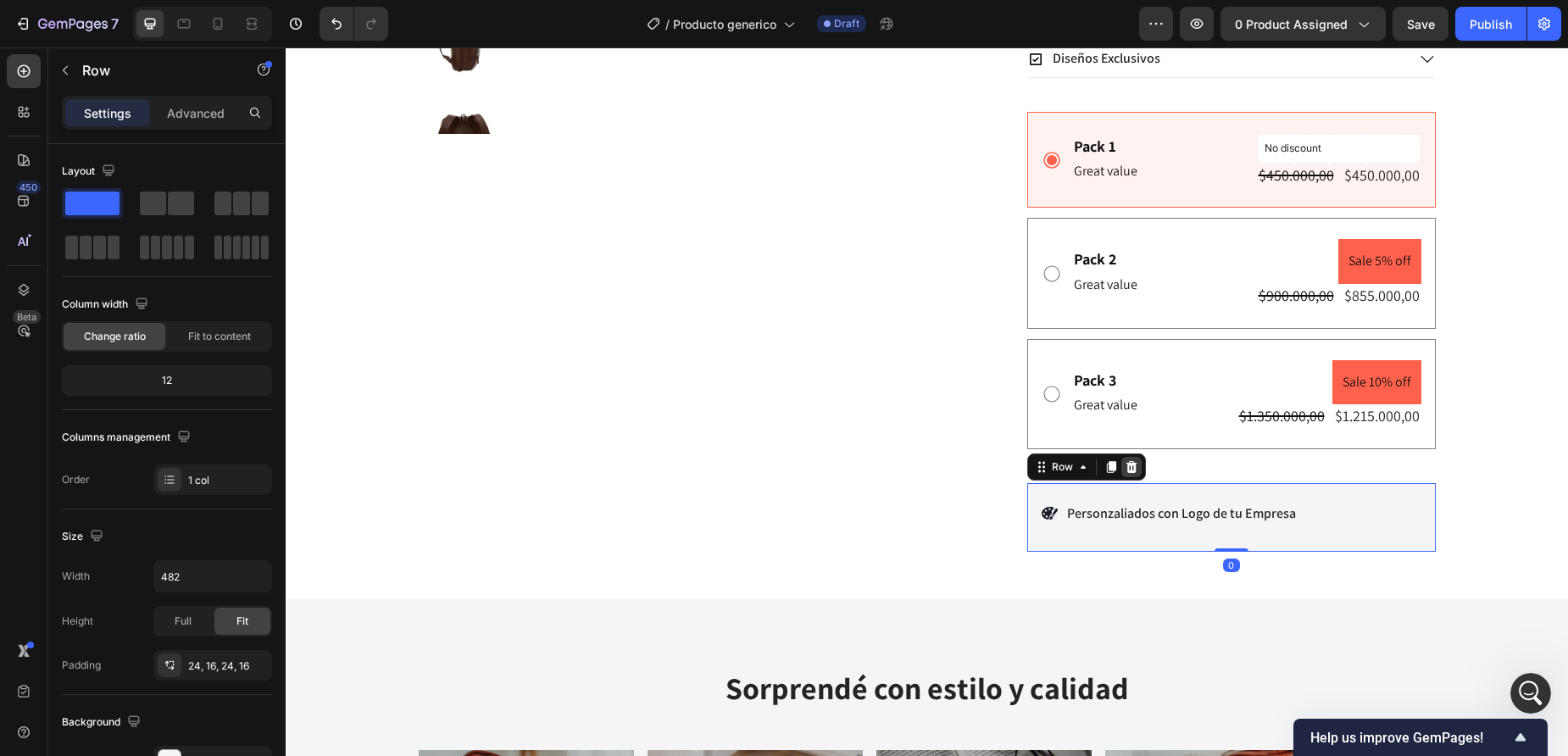
click at [1133, 473] on icon at bounding box center [1131, 466] width 11 height 12
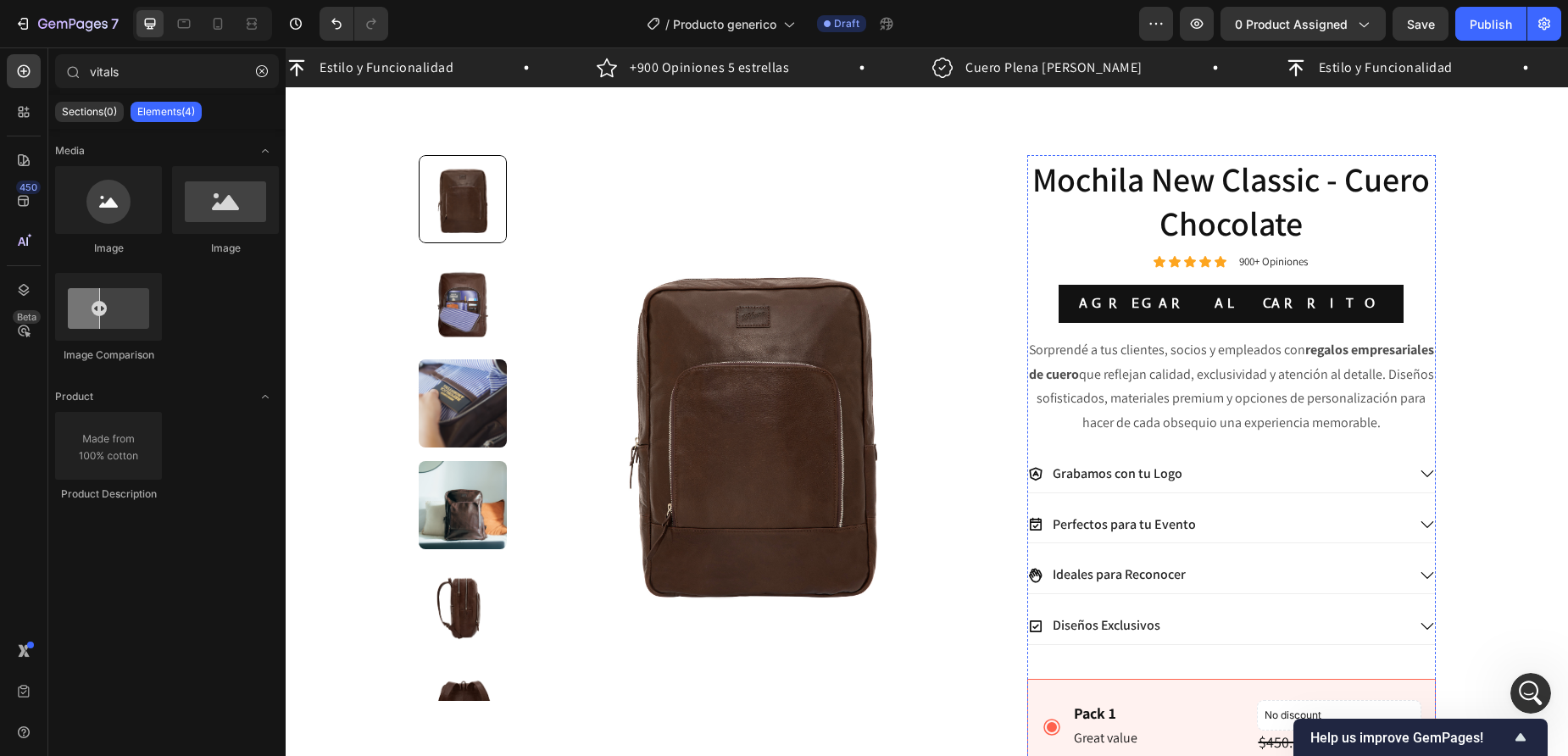
scroll to position [0, 0]
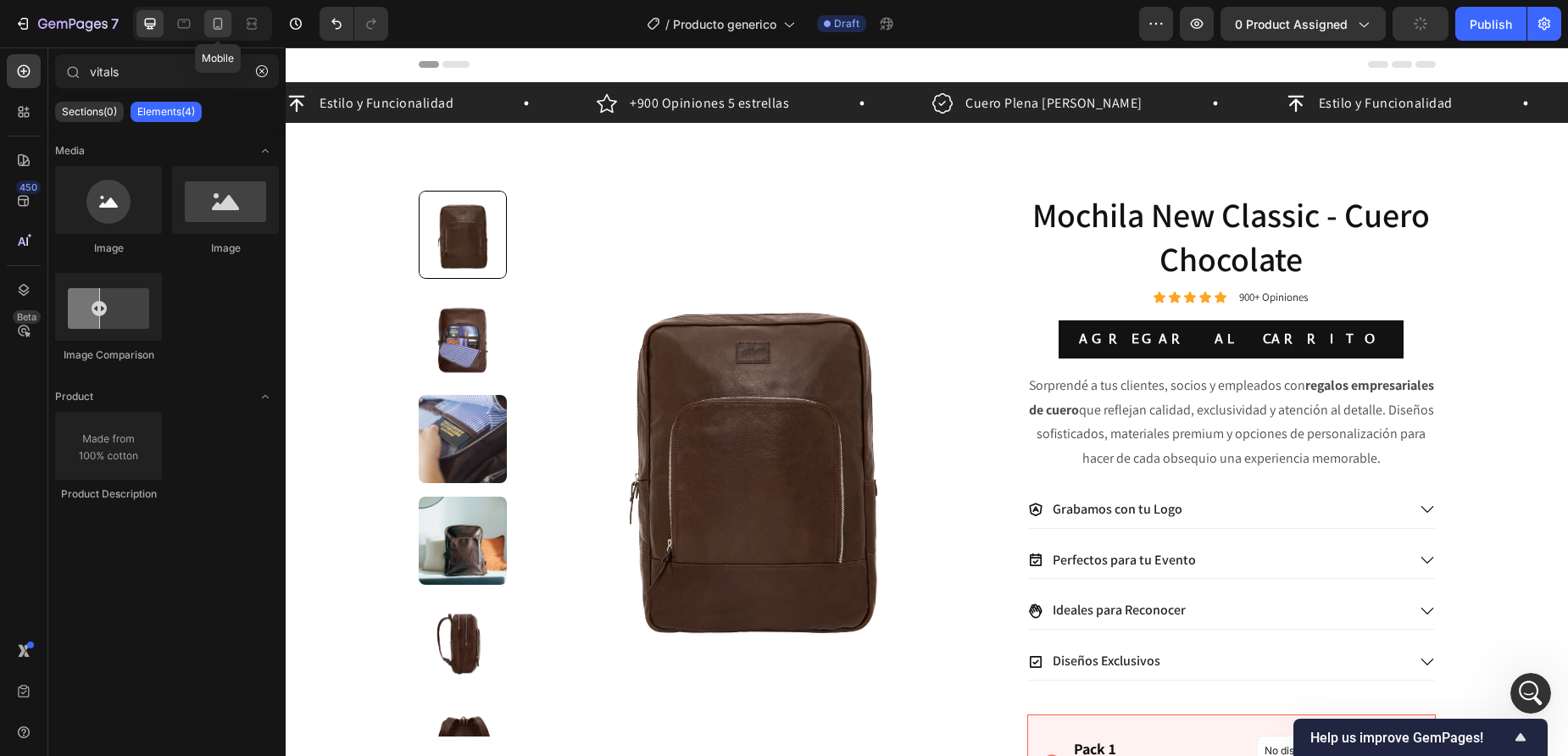
click at [220, 28] on icon at bounding box center [217, 23] width 17 height 17
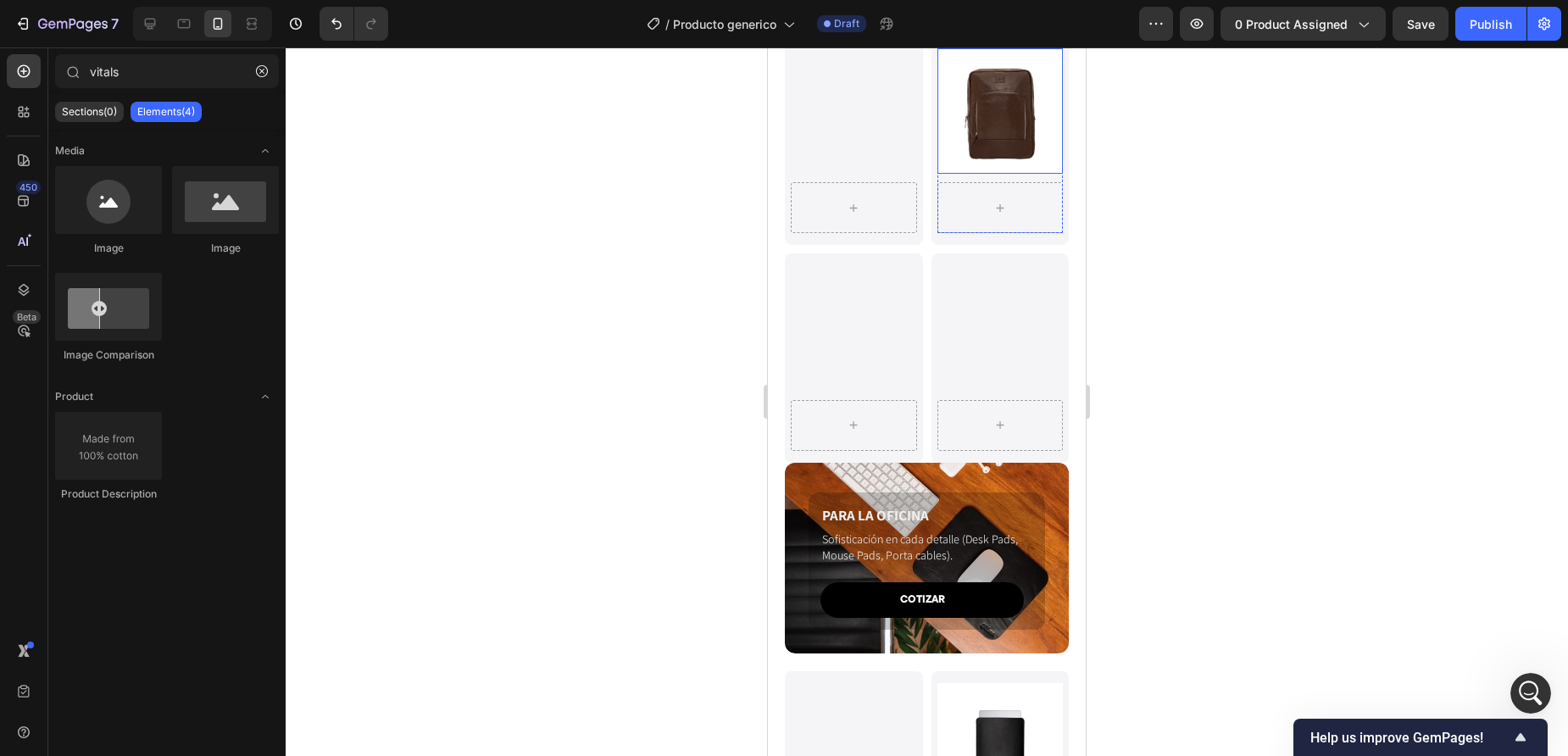
scroll to position [3551, 0]
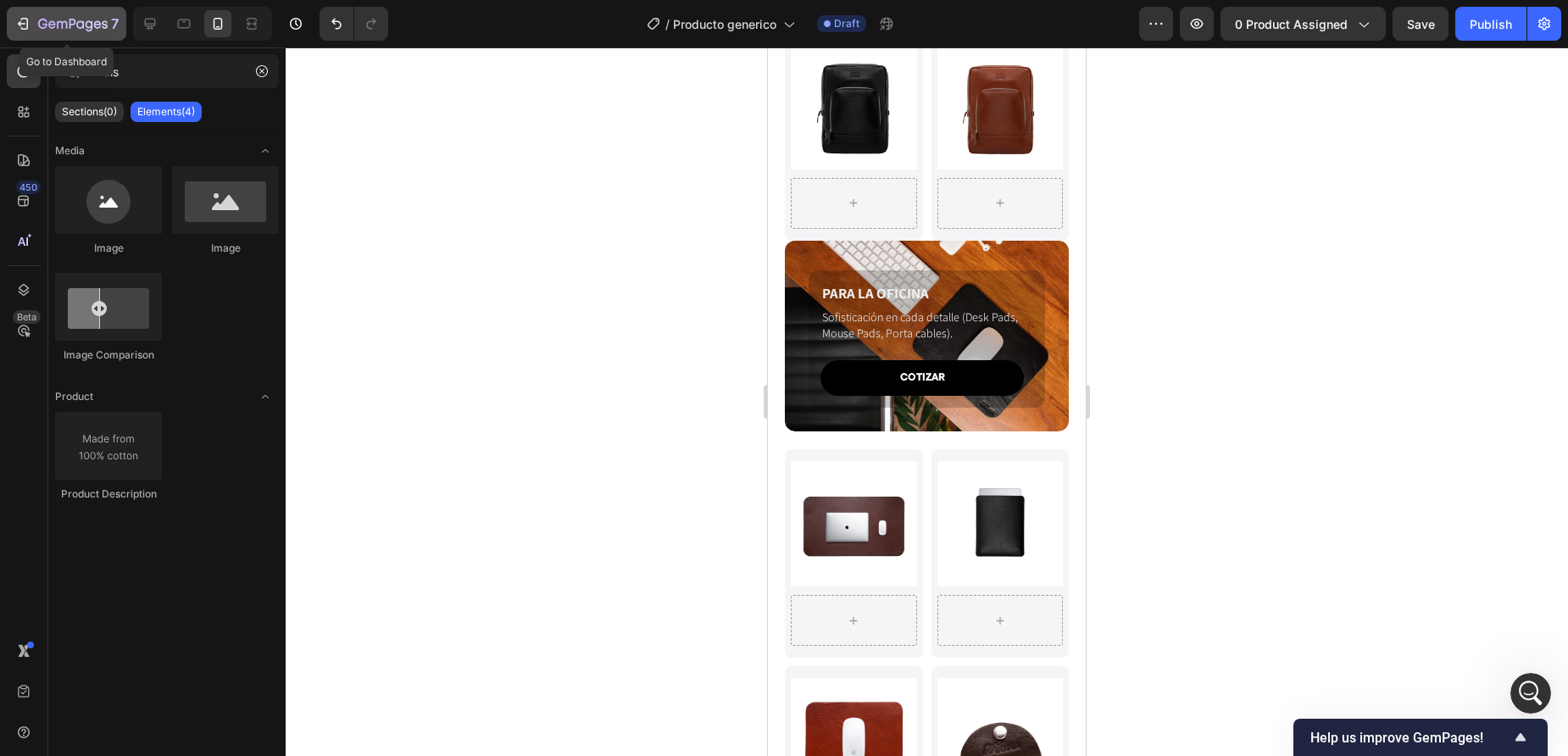
click at [20, 22] on icon "button" at bounding box center [22, 24] width 8 height 5
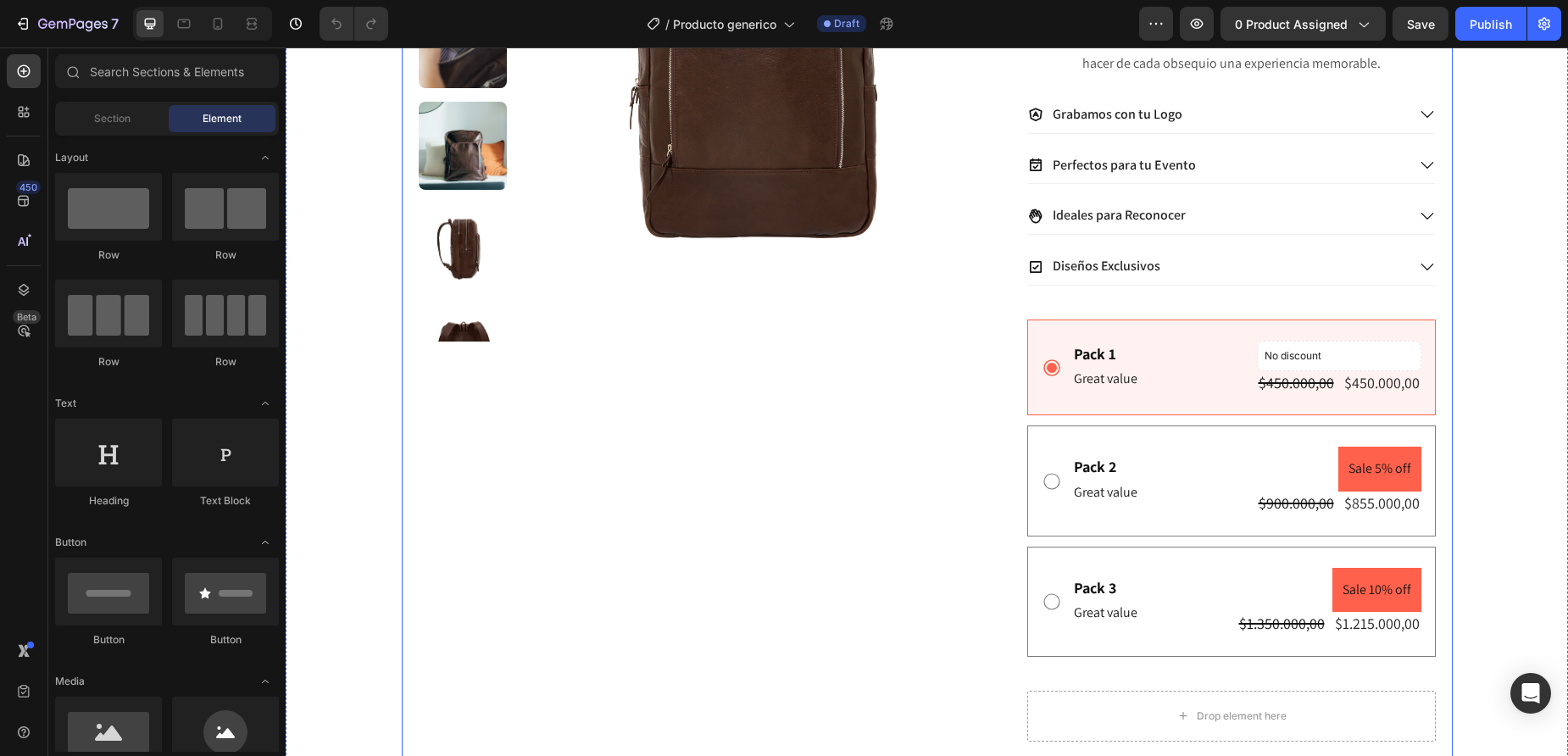
scroll to position [404, 0]
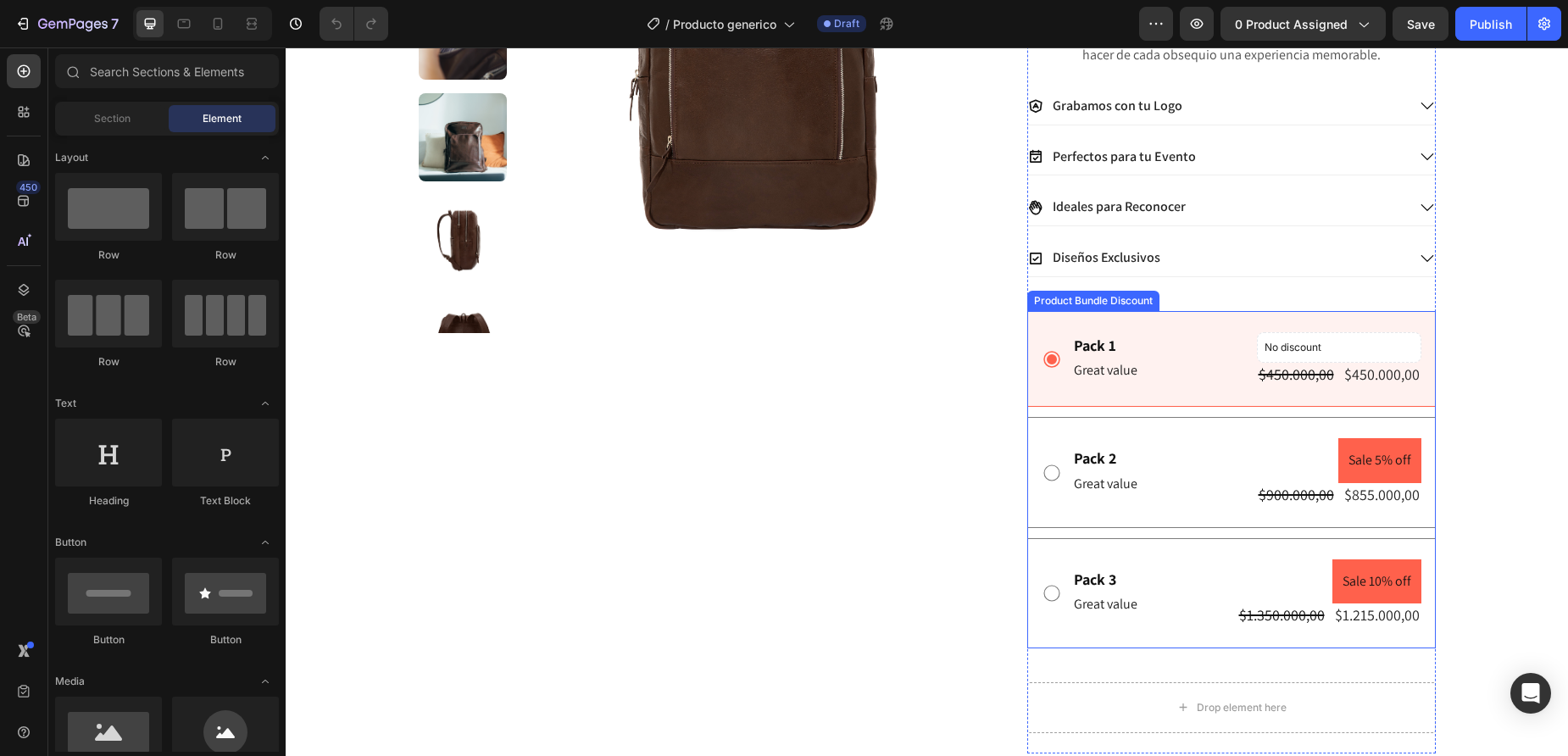
click at [1169, 456] on div "Pack 2 Text Block Great value Text Block Sale 5% off Product Badge $900.000,00 …" at bounding box center [1231, 472] width 408 height 110
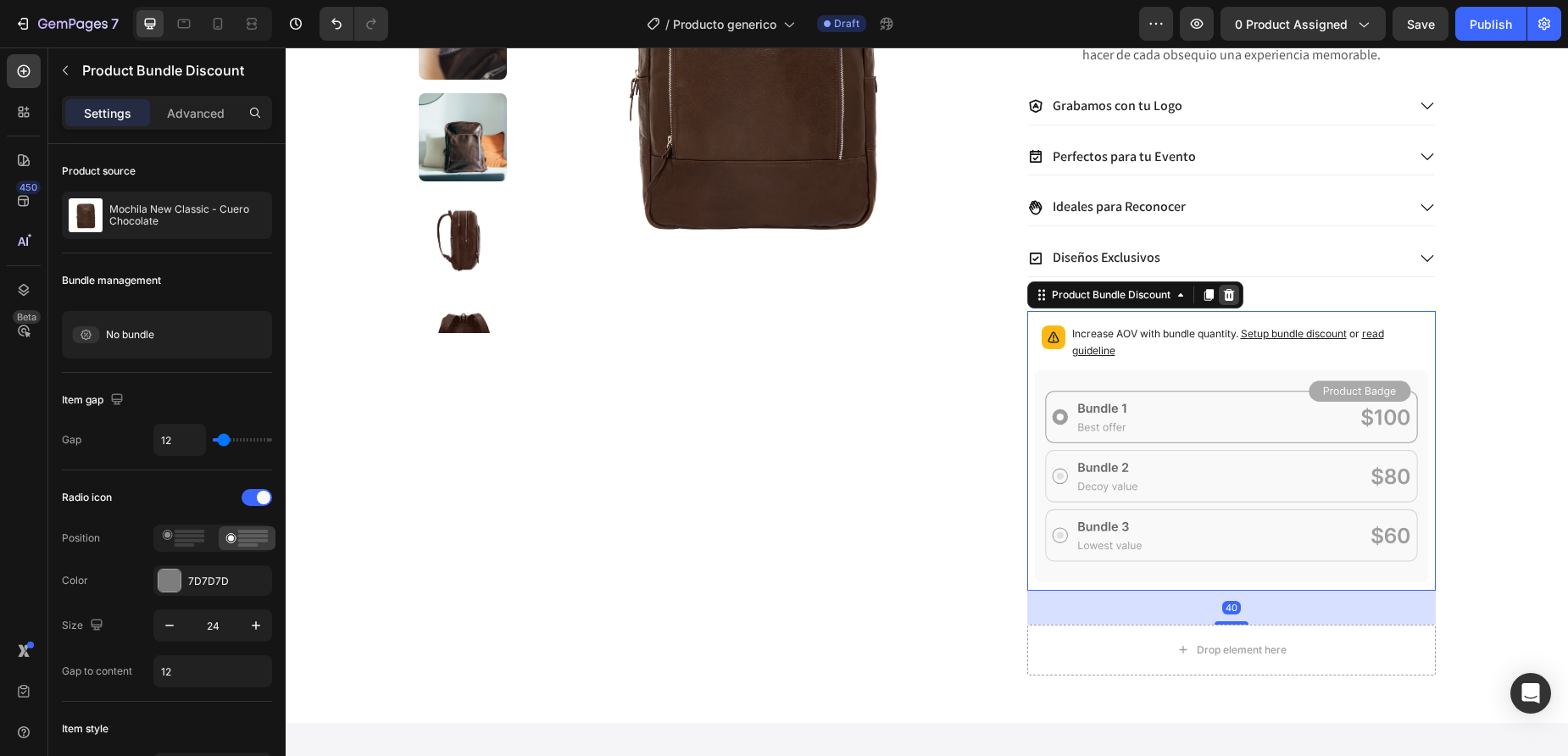
click at [1234, 300] on icon at bounding box center [1229, 294] width 11 height 12
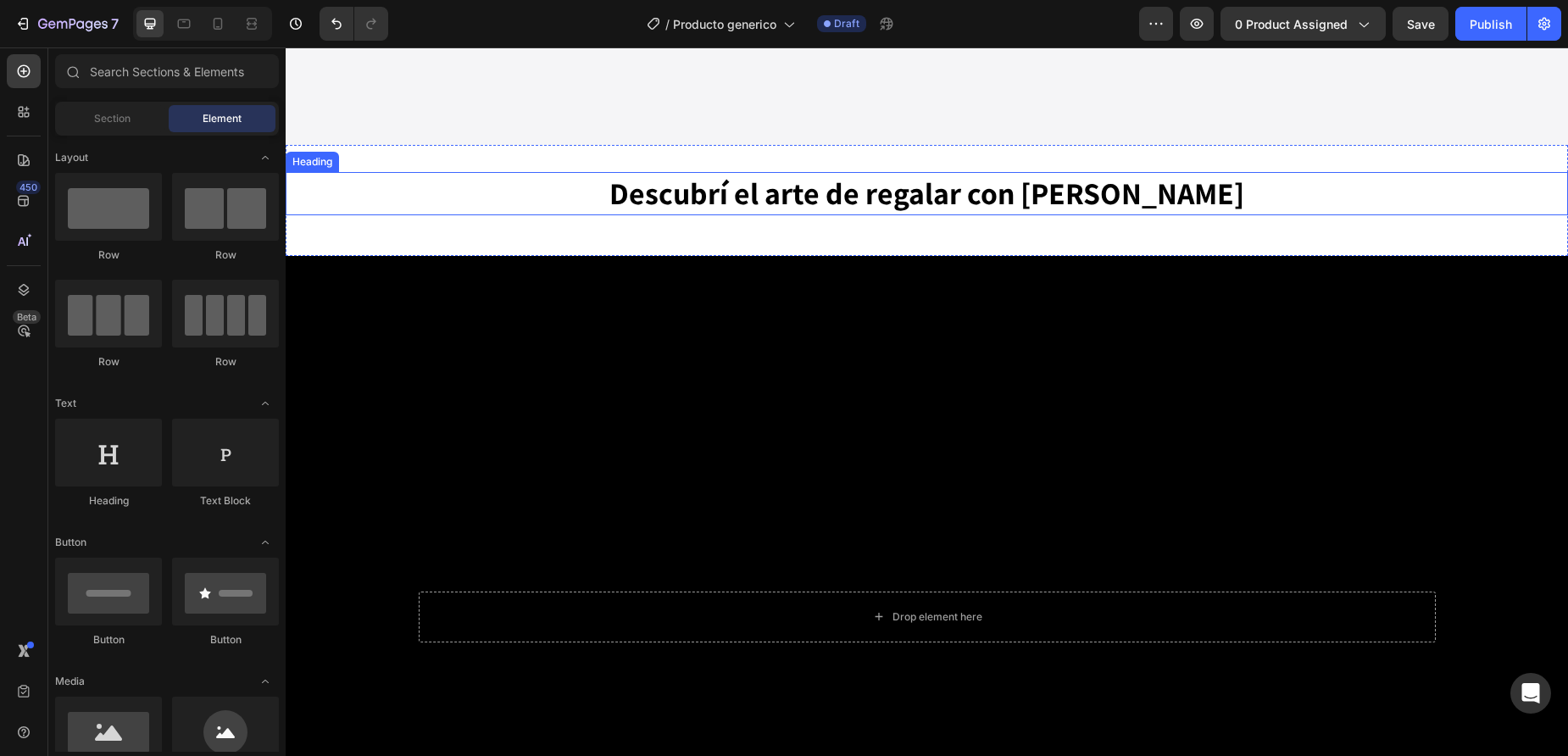
scroll to position [3645, 0]
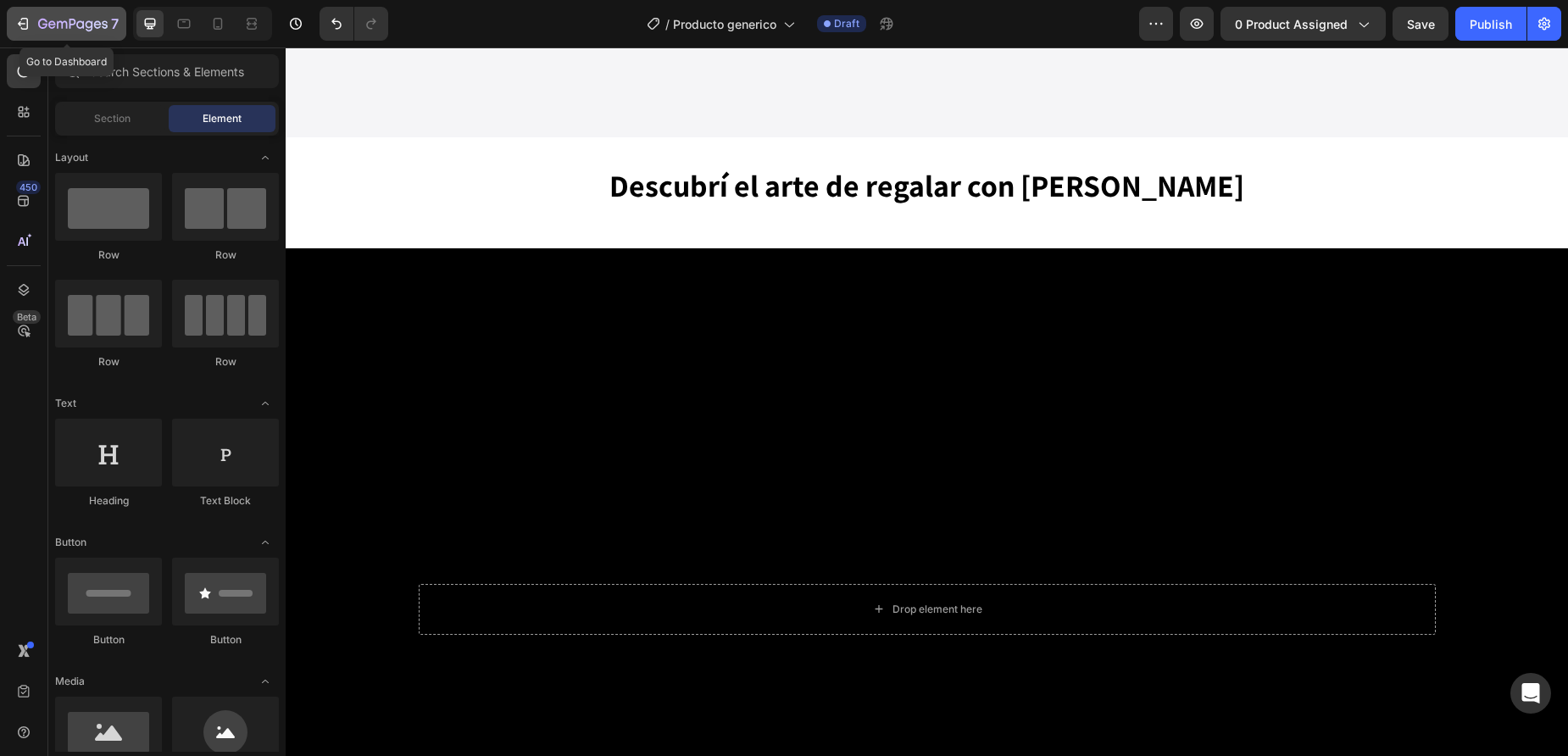
click at [16, 24] on icon "button" at bounding box center [22, 23] width 17 height 17
